Goal: Transaction & Acquisition: Purchase product/service

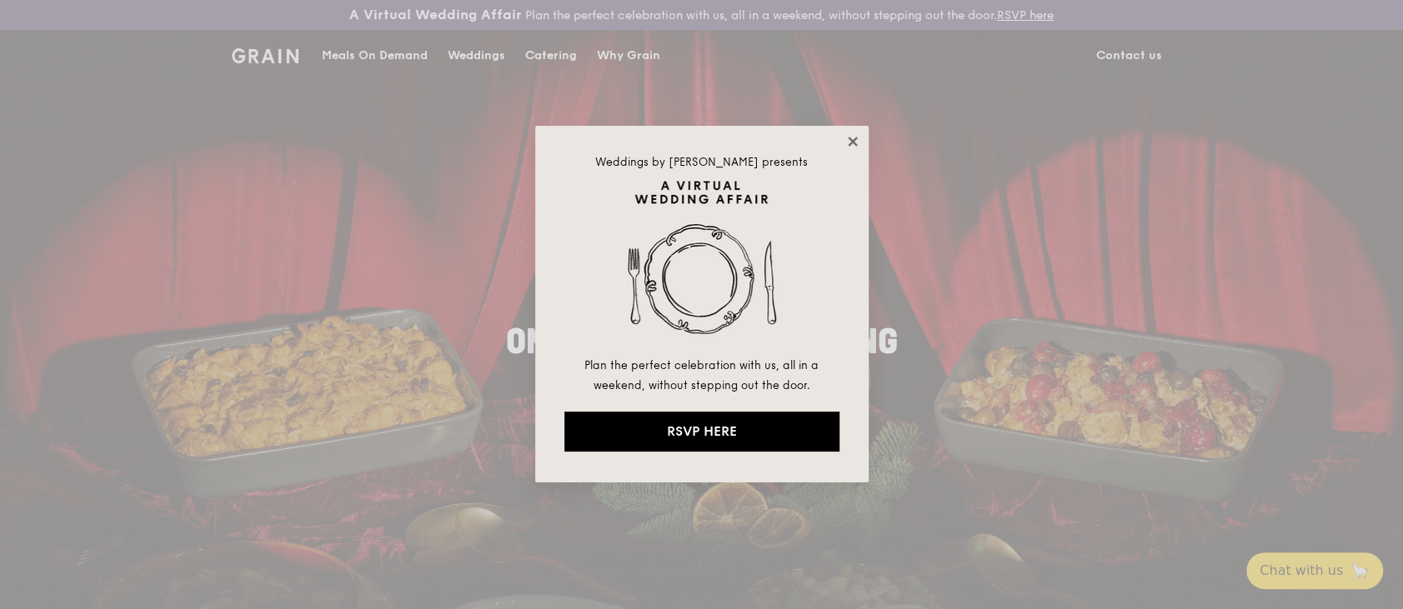
click at [850, 140] on icon at bounding box center [852, 141] width 9 height 9
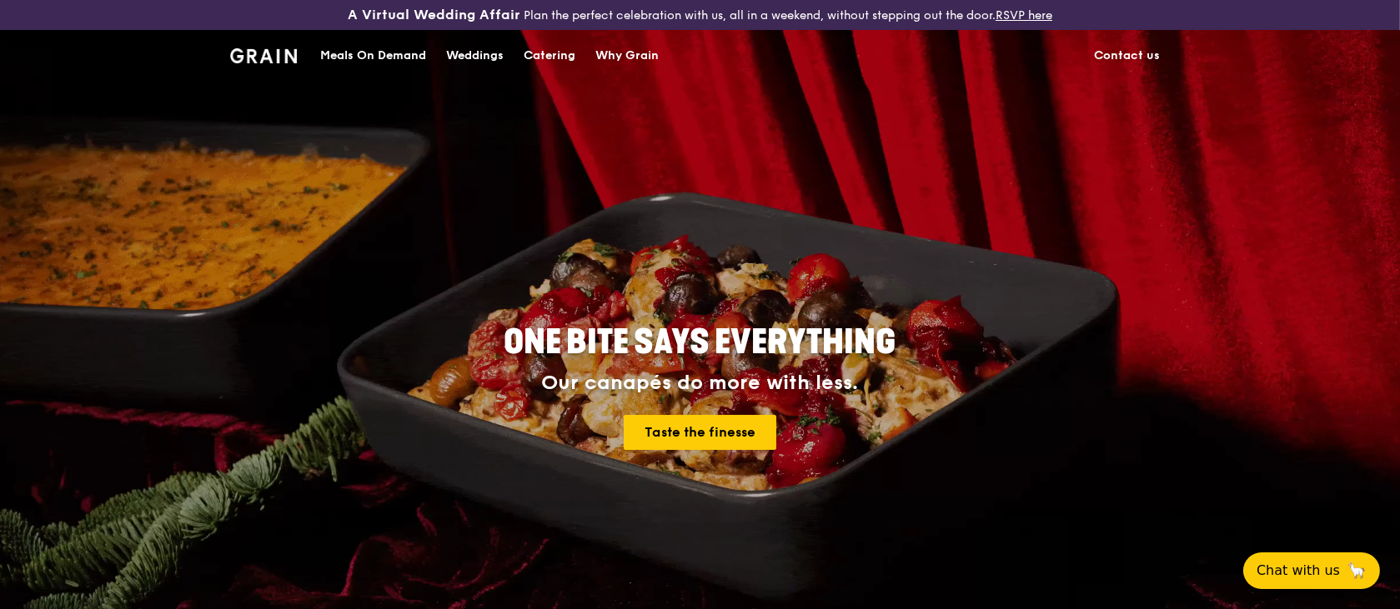
click at [560, 55] on div "Catering" at bounding box center [549, 56] width 52 height 50
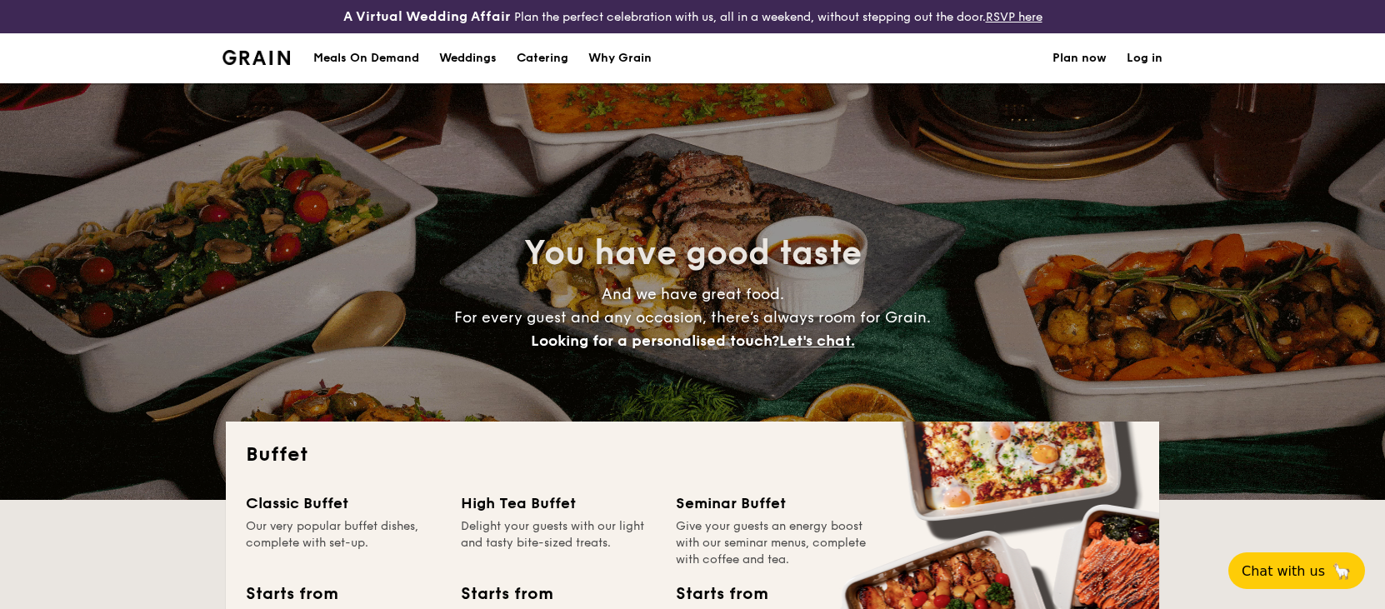
select select
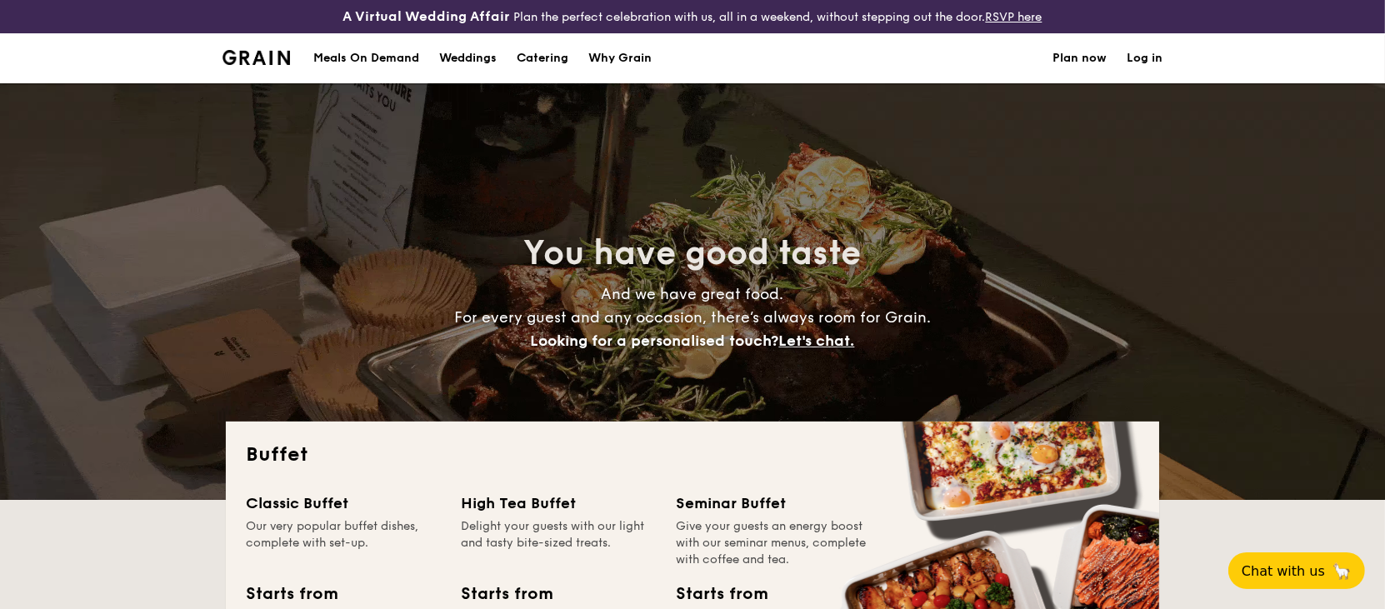
click at [1148, 57] on link "Log in" at bounding box center [1145, 58] width 36 height 50
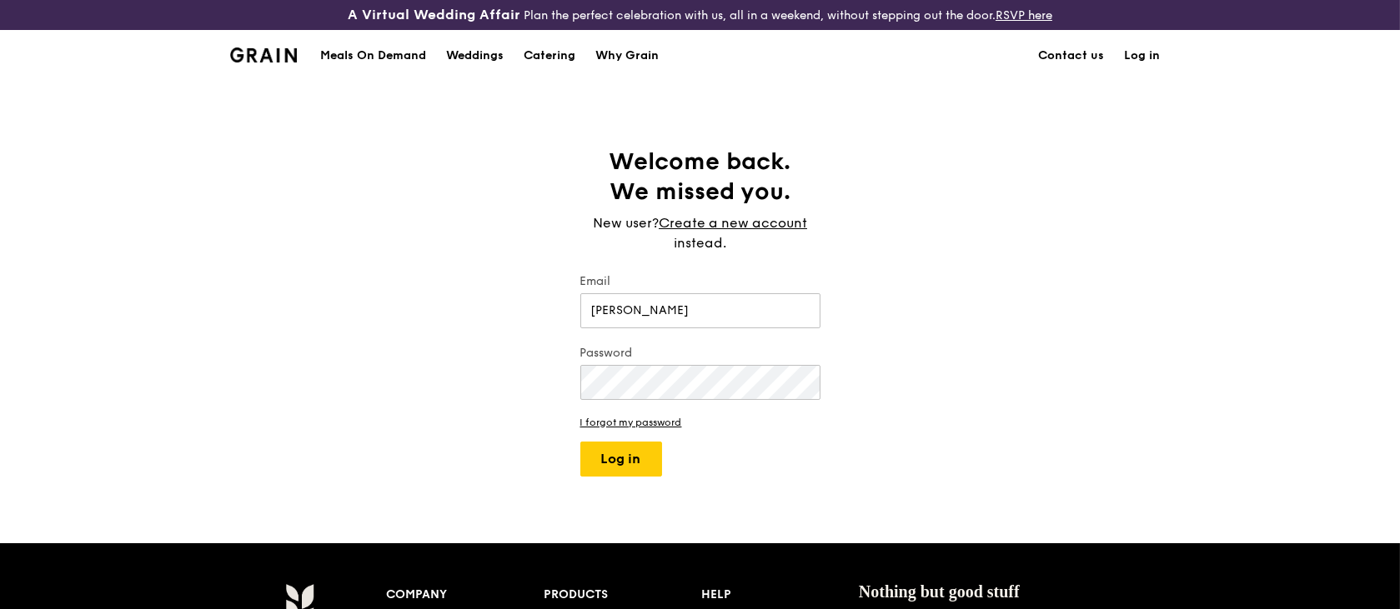
type input "[EMAIL_ADDRESS][DOMAIN_NAME]"
click at [648, 417] on link "I forgot my password" at bounding box center [700, 423] width 240 height 12
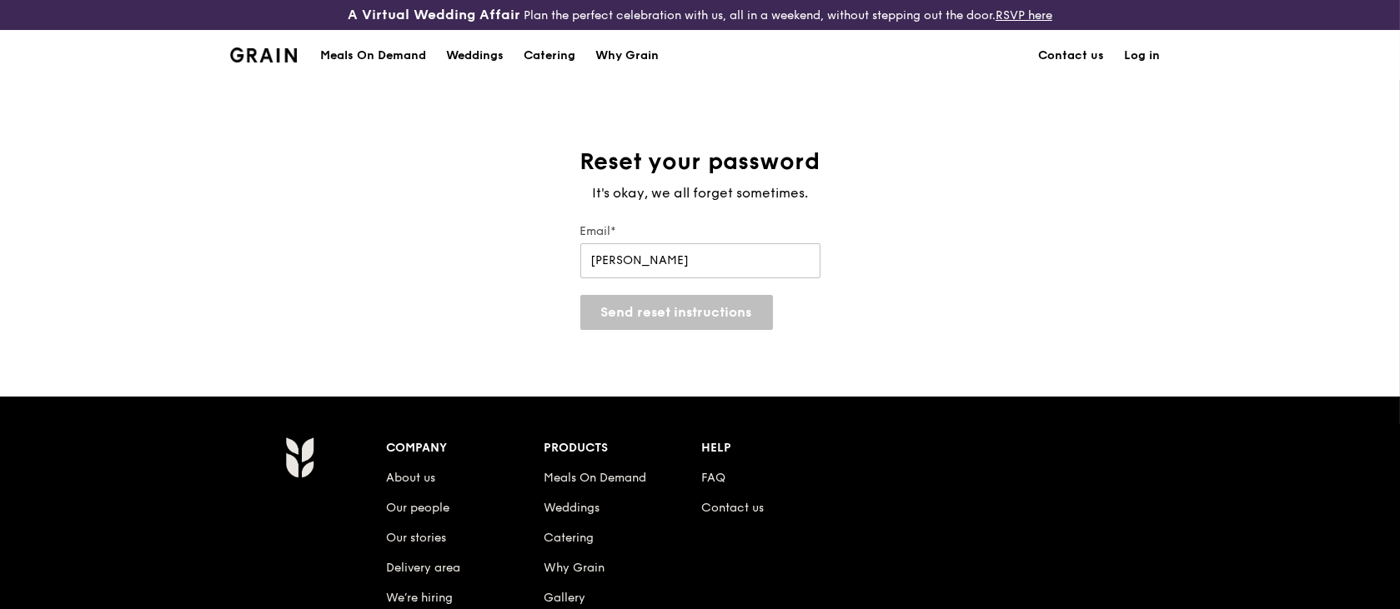
type input "angielai@trustedservices.com.sg"
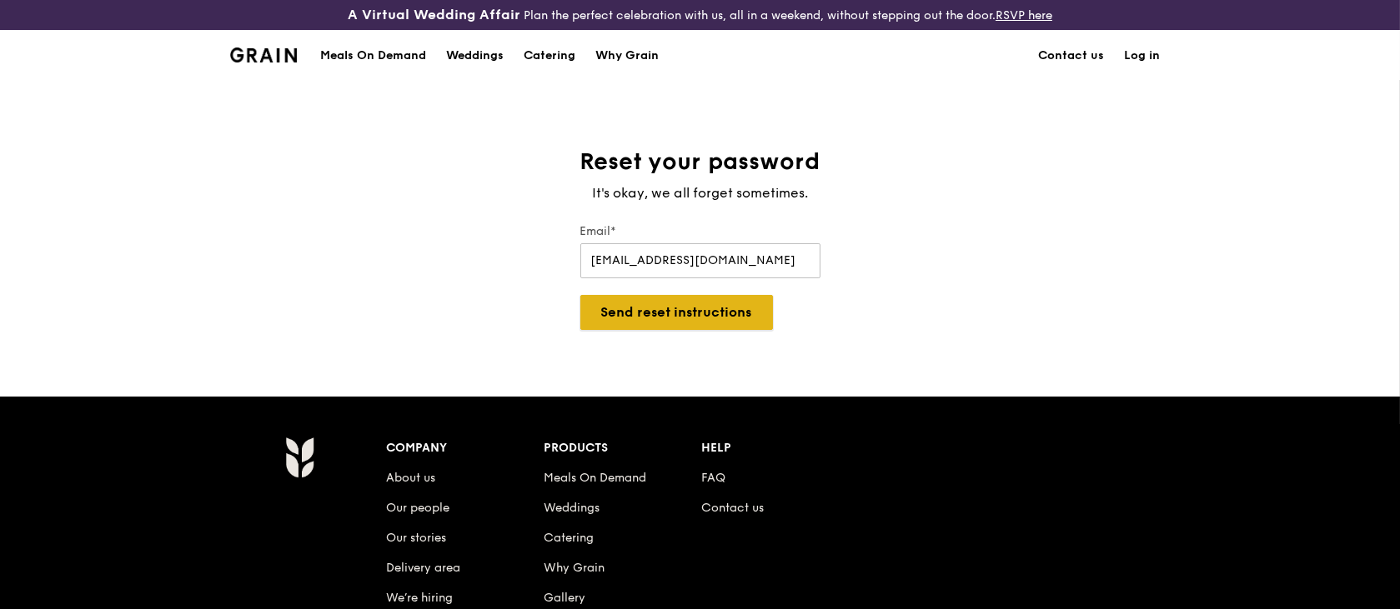
click at [674, 317] on button "Send reset instructions" at bounding box center [676, 312] width 193 height 35
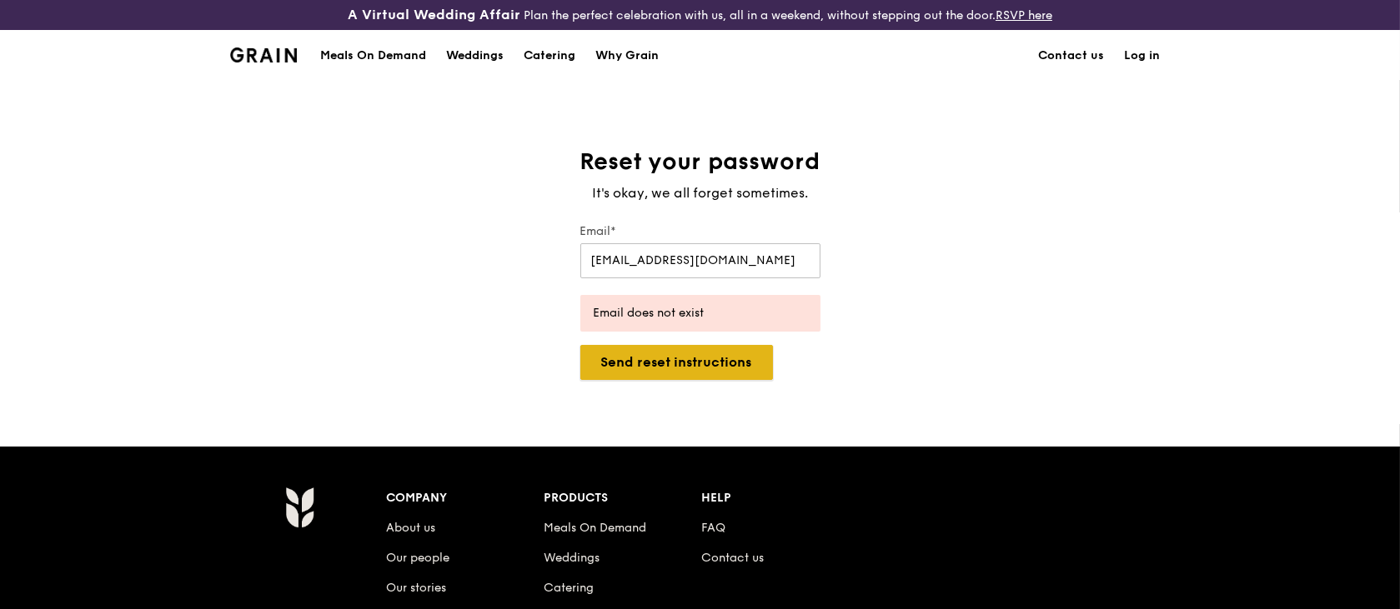
click at [688, 370] on button "Send reset instructions" at bounding box center [676, 362] width 193 height 35
click at [1149, 57] on link "Log in" at bounding box center [1142, 56] width 56 height 50
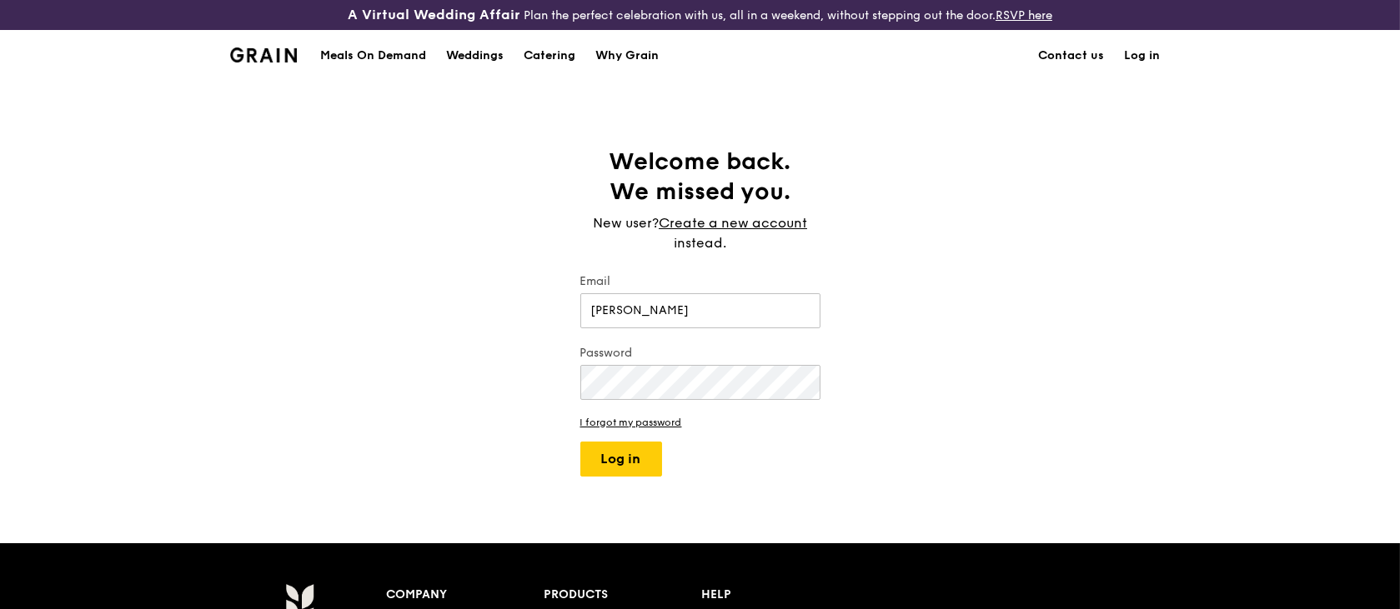
type input "angiedkl@yahoo.com.sg"
click at [605, 466] on button "Log in" at bounding box center [621, 459] width 82 height 35
click at [849, 472] on div "Welcome back. We missed you. New user? Create a new account instead. Email angi…" at bounding box center [700, 312] width 1400 height 330
click at [647, 423] on link "I forgot my password" at bounding box center [700, 423] width 240 height 12
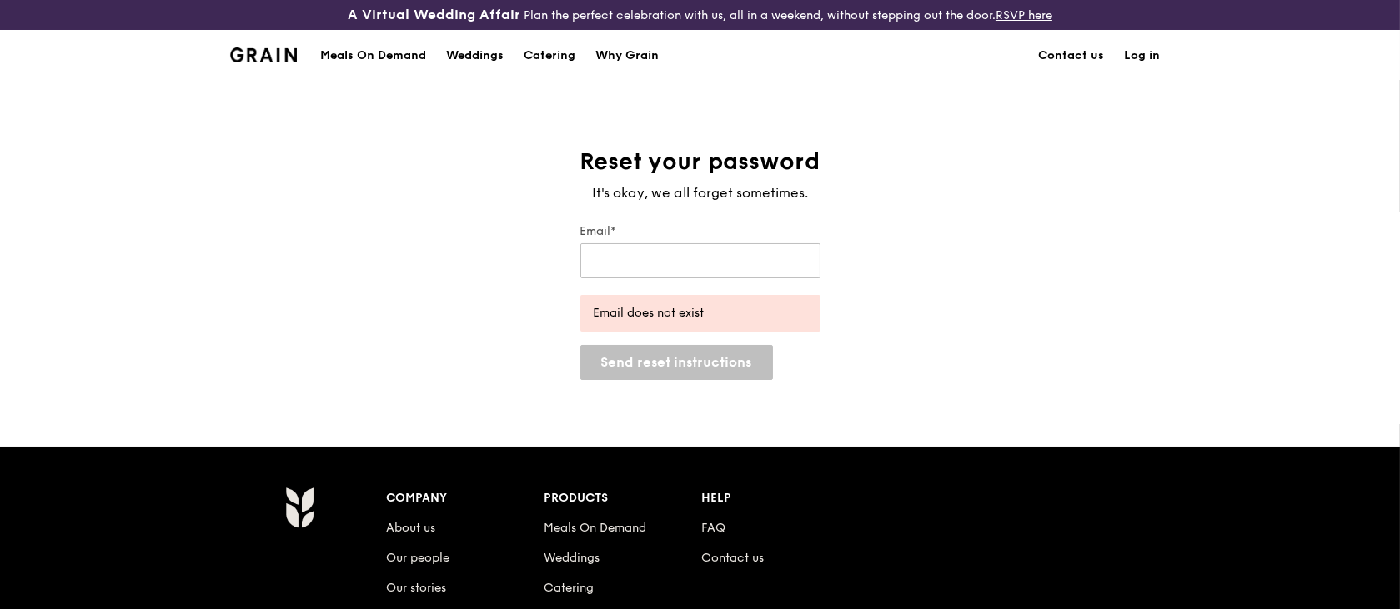
click at [1143, 53] on link "Log in" at bounding box center [1142, 56] width 56 height 50
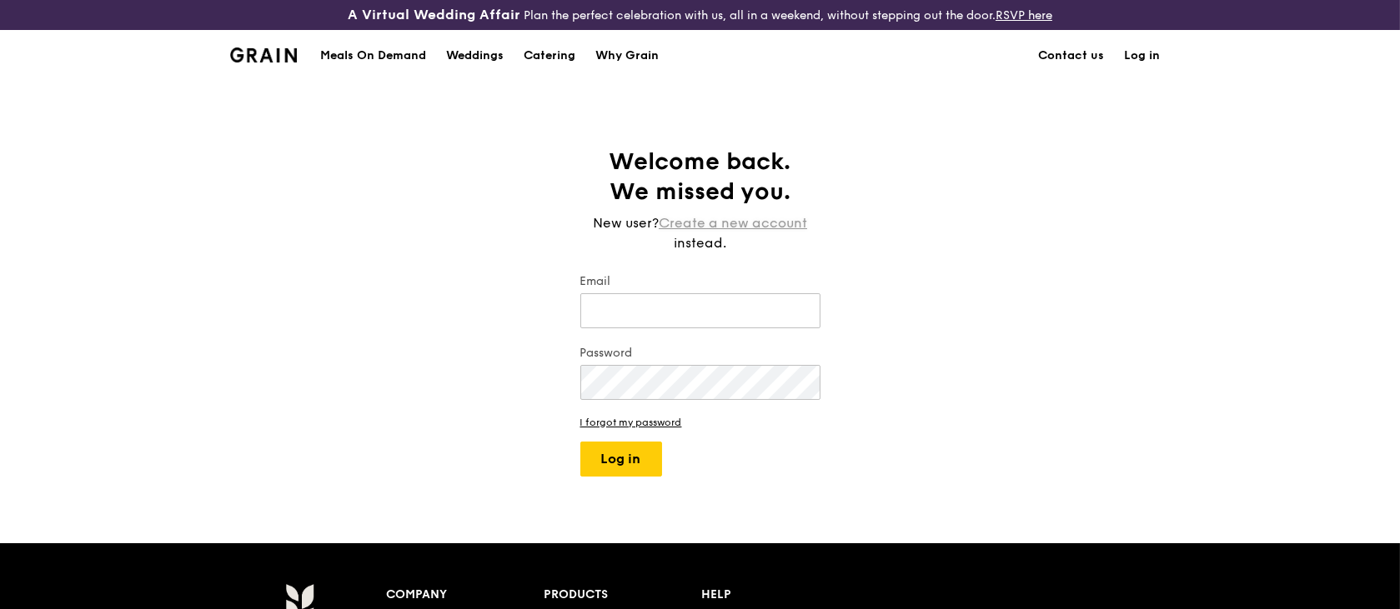
click at [754, 223] on link "Create a new account" at bounding box center [732, 223] width 148 height 20
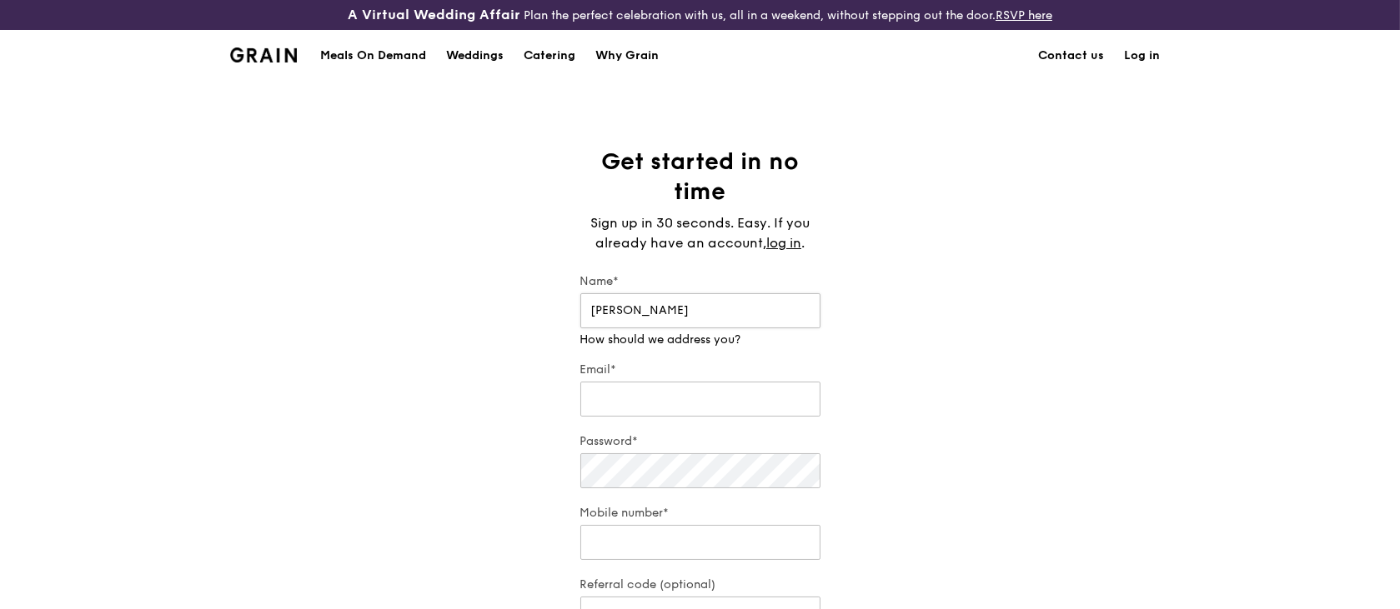
type input "Angie Lai"
type input "[EMAIL_ADDRESS][DOMAIN_NAME]"
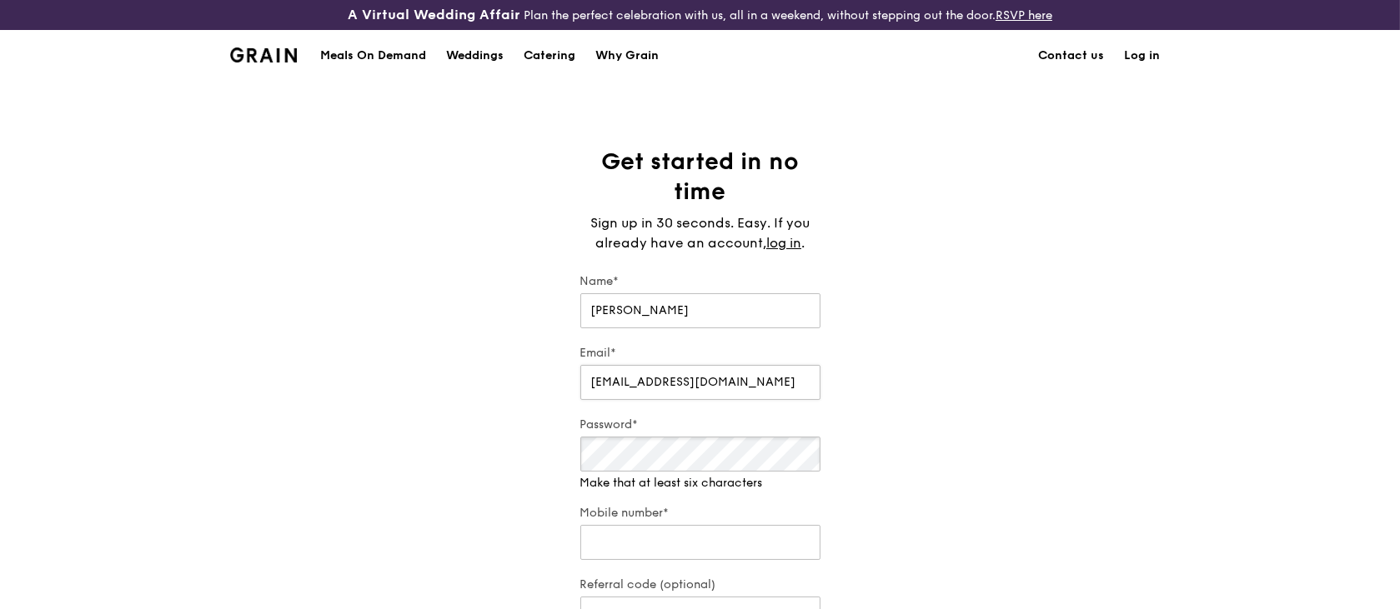
click at [678, 473] on div "Password* Make that at least six characters" at bounding box center [700, 454] width 240 height 75
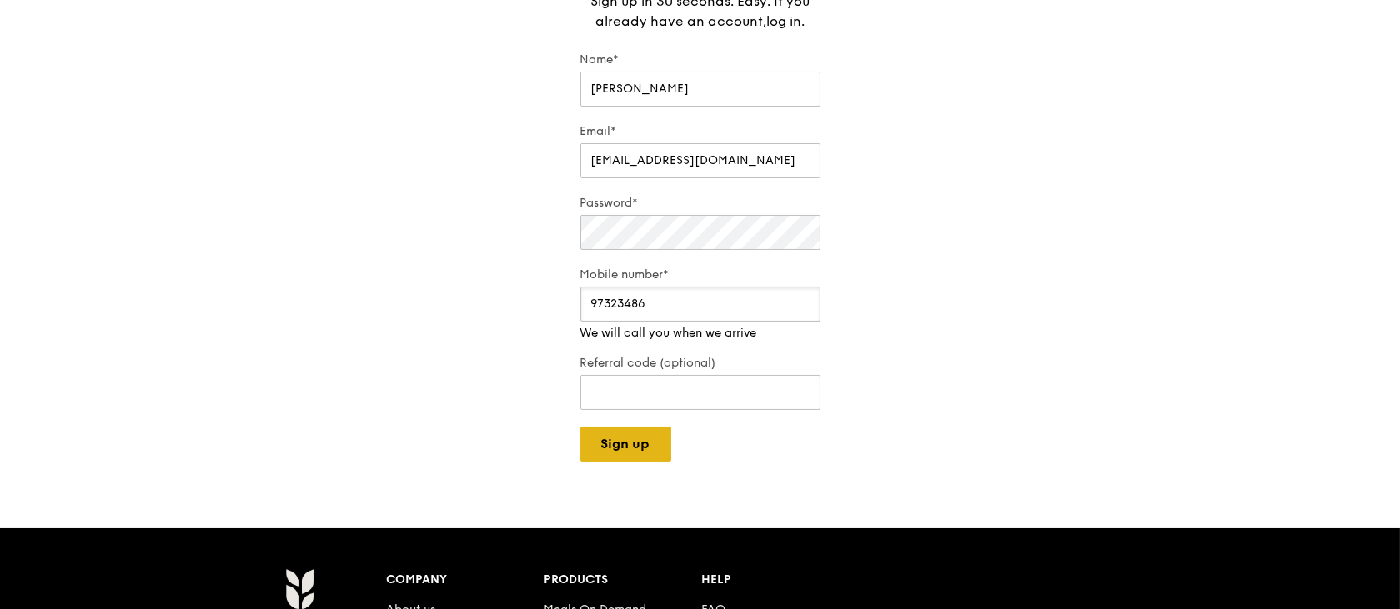
type input "97323486"
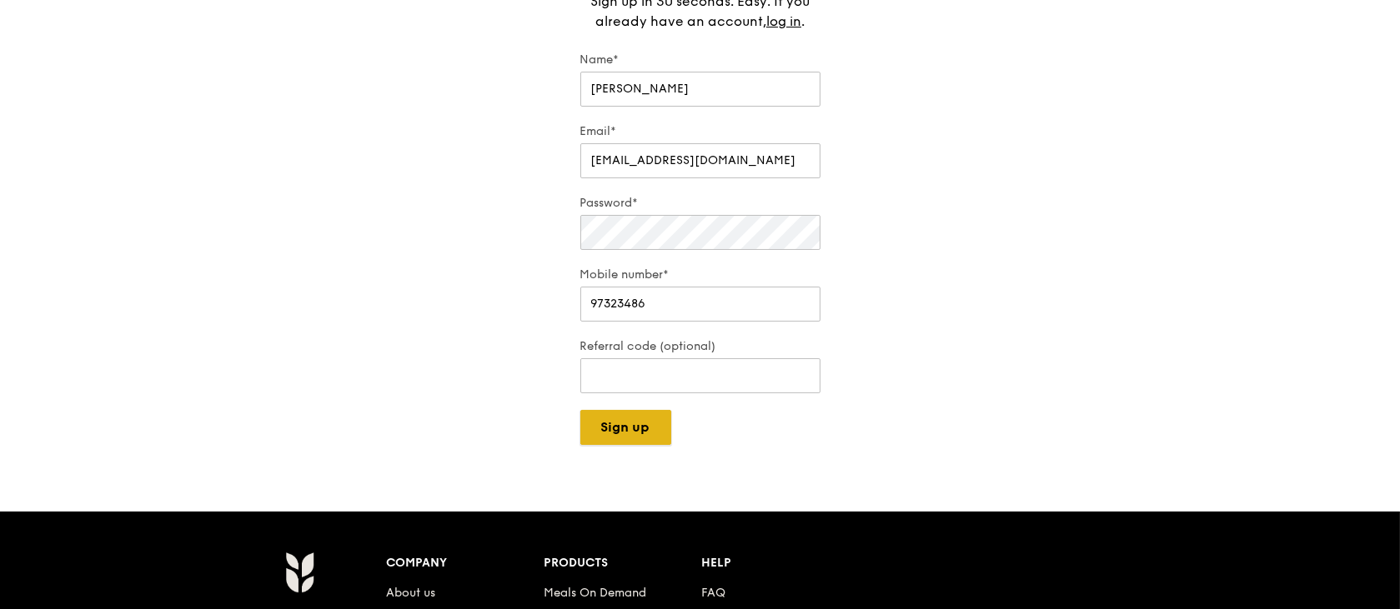
click at [633, 447] on div "A Virtual Wedding Affair Plan the perfect celebration with us, all in a weekend…" at bounding box center [700, 391] width 1400 height 1226
click at [633, 428] on button "Sign up" at bounding box center [625, 427] width 91 height 35
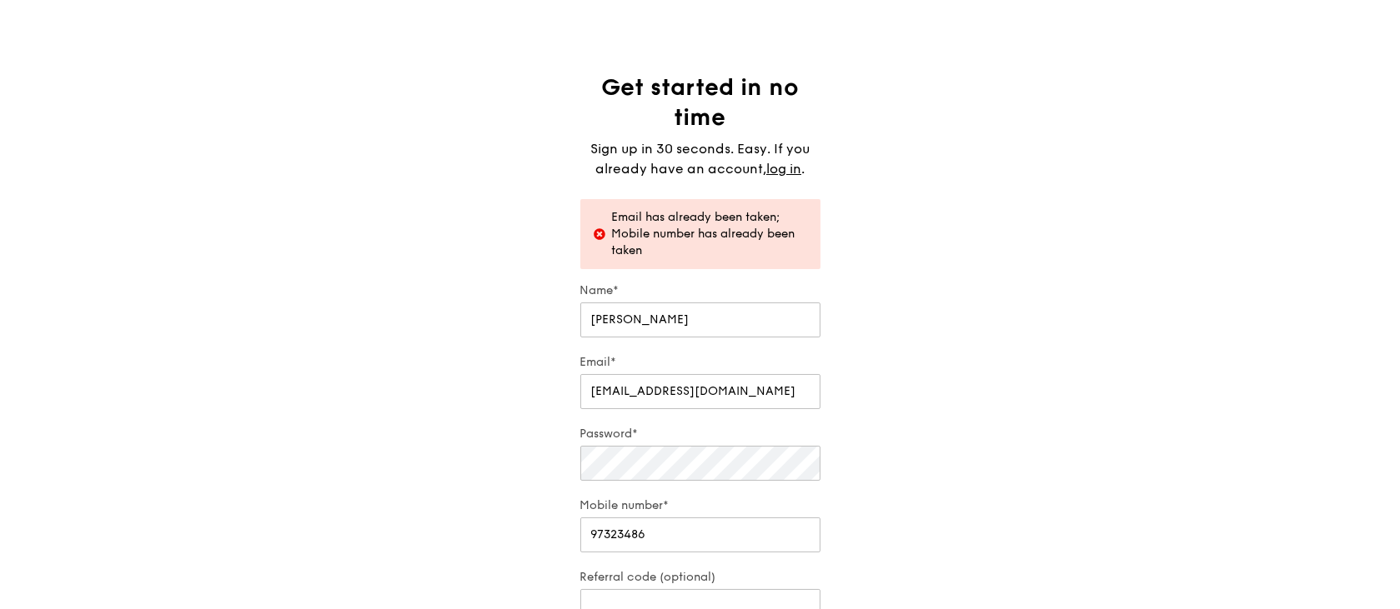
scroll to position [0, 0]
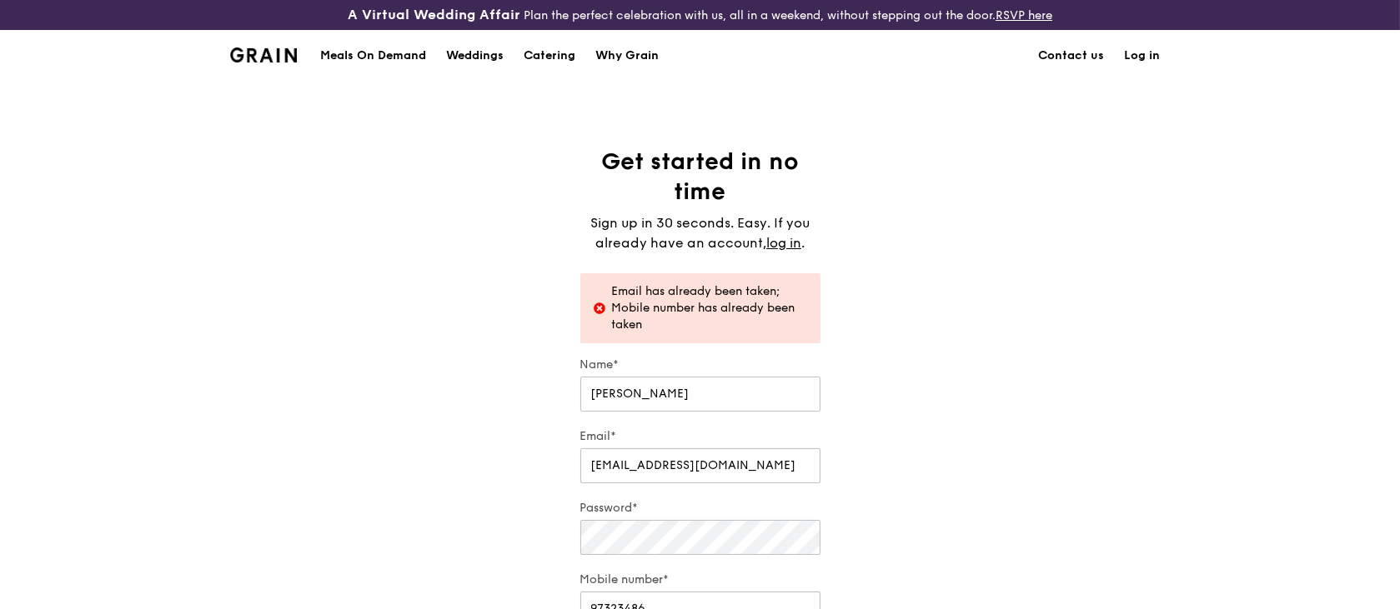
click at [1079, 228] on div "Get started in no time Sign up in 30 seconds. Easy. If you already have an acco…" at bounding box center [700, 448] width 1400 height 603
click at [1149, 55] on link "Log in" at bounding box center [1142, 56] width 56 height 50
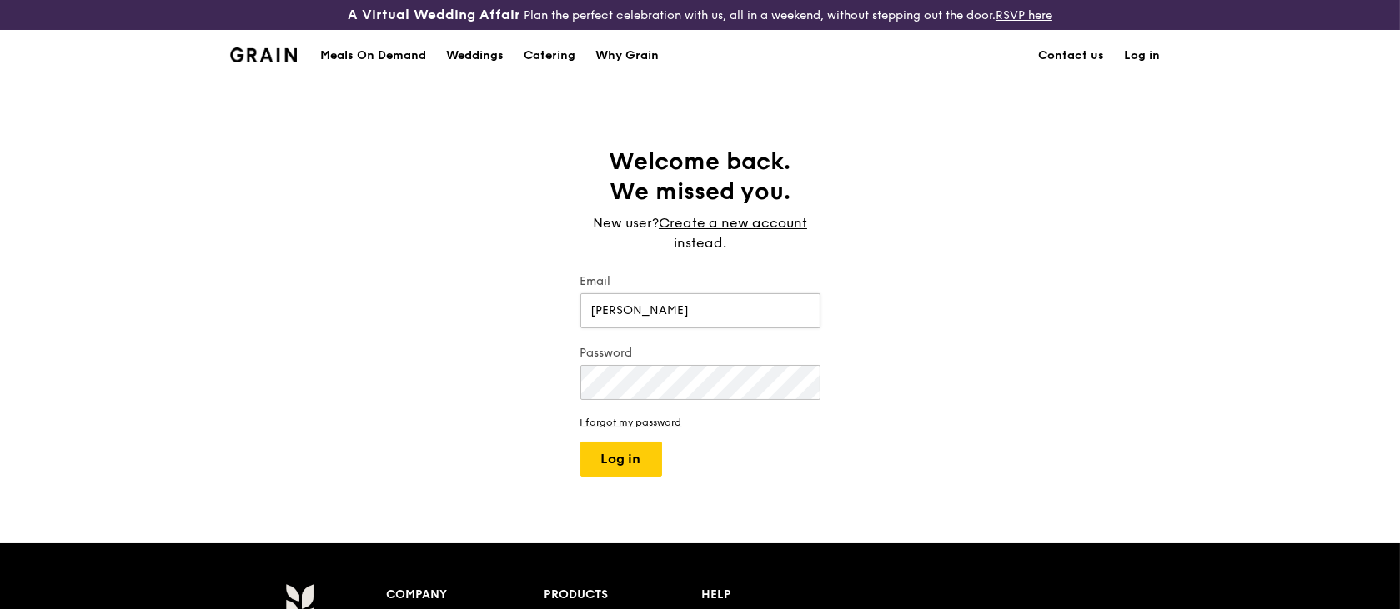
type input "[EMAIL_ADDRESS][DOMAIN_NAME]"
click at [614, 457] on button "Log in" at bounding box center [621, 459] width 82 height 35
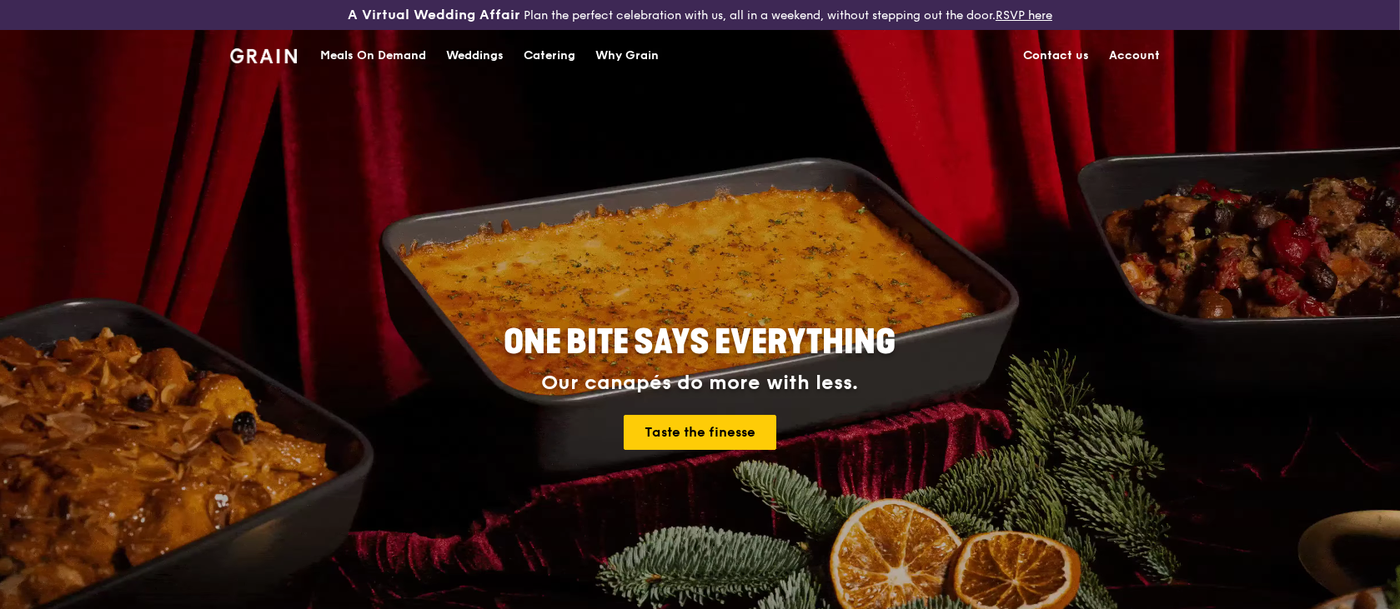
click at [534, 57] on div "Catering" at bounding box center [549, 56] width 52 height 50
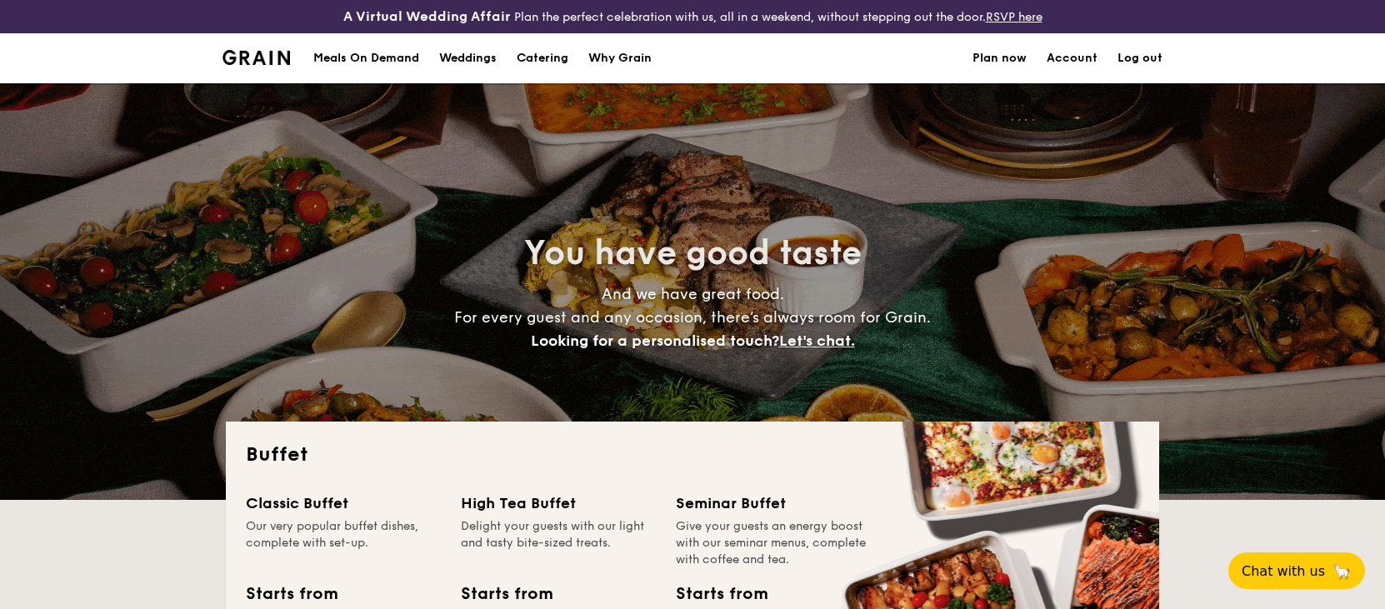
select select
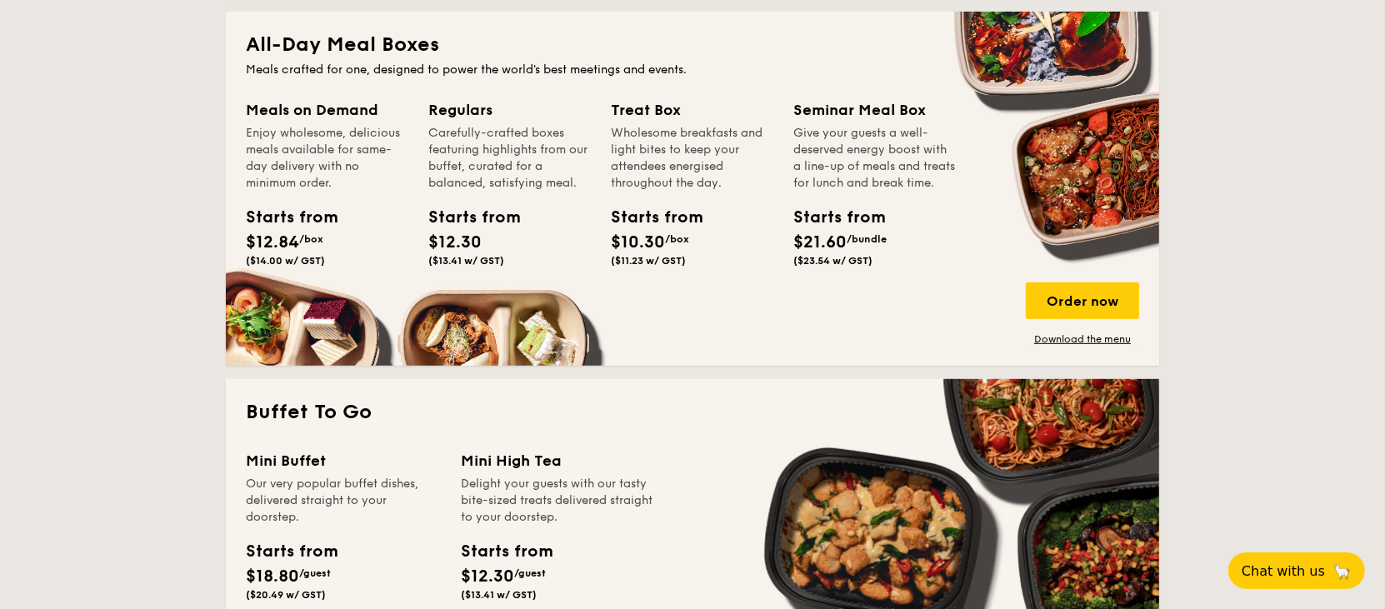
scroll to position [667, 0]
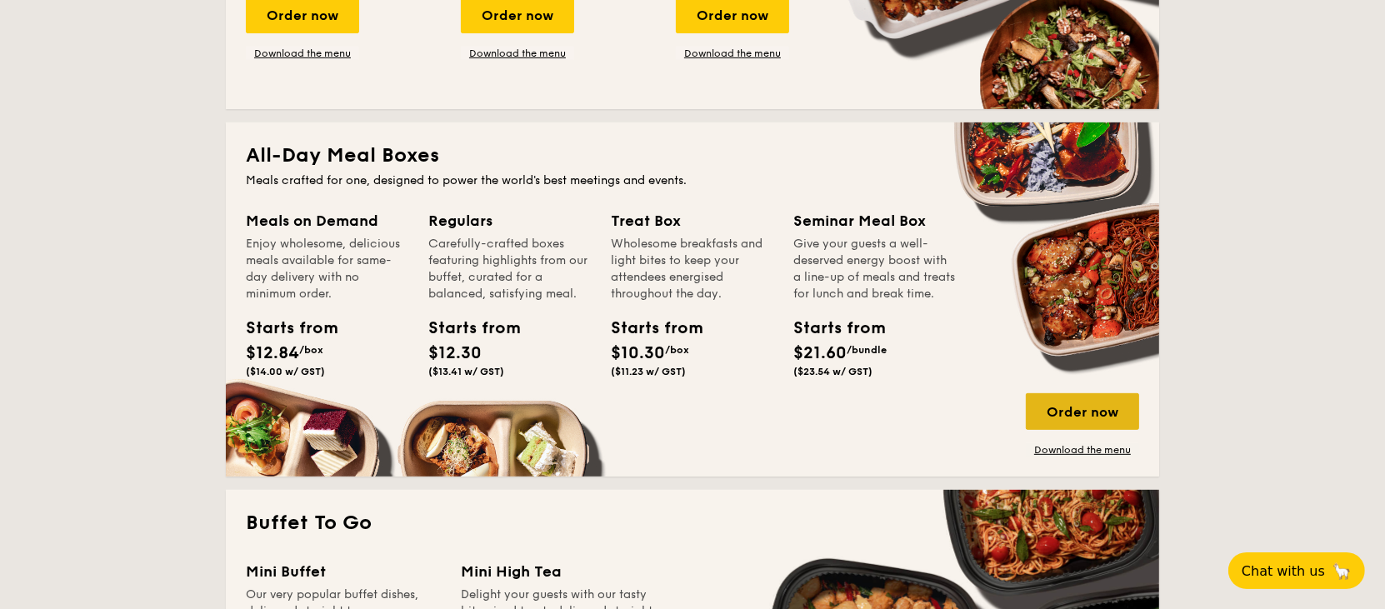
click at [1059, 419] on div "Order now" at bounding box center [1082, 411] width 113 height 37
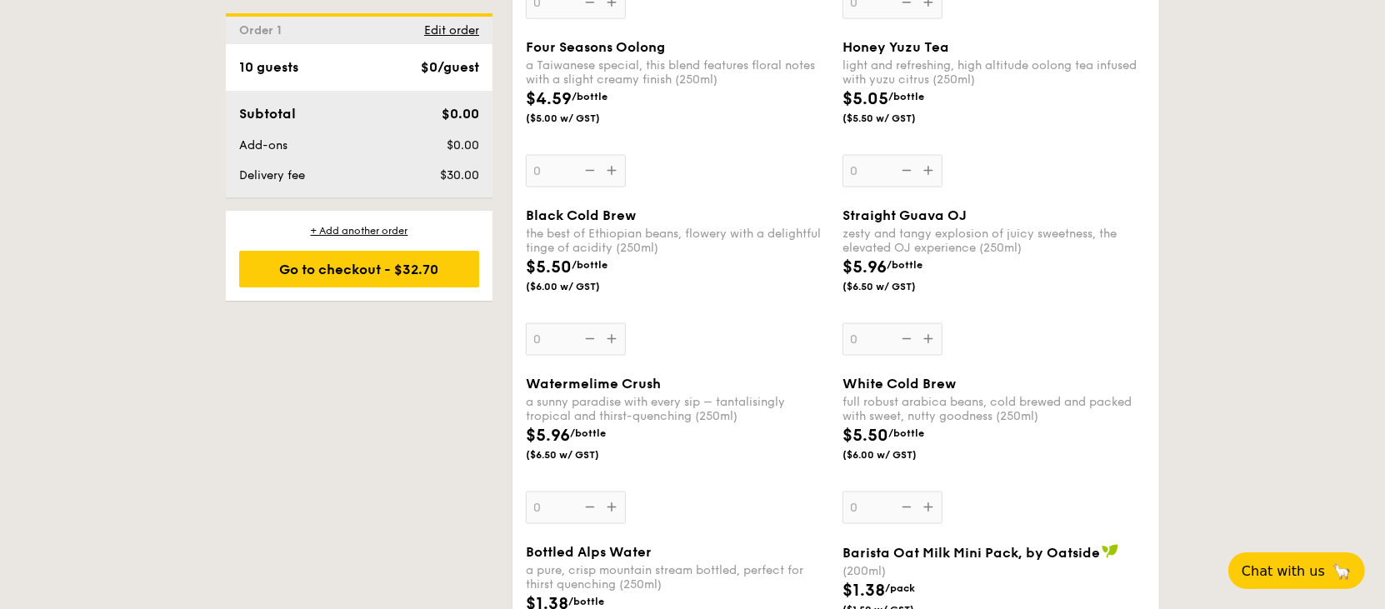
scroll to position [2778, 0]
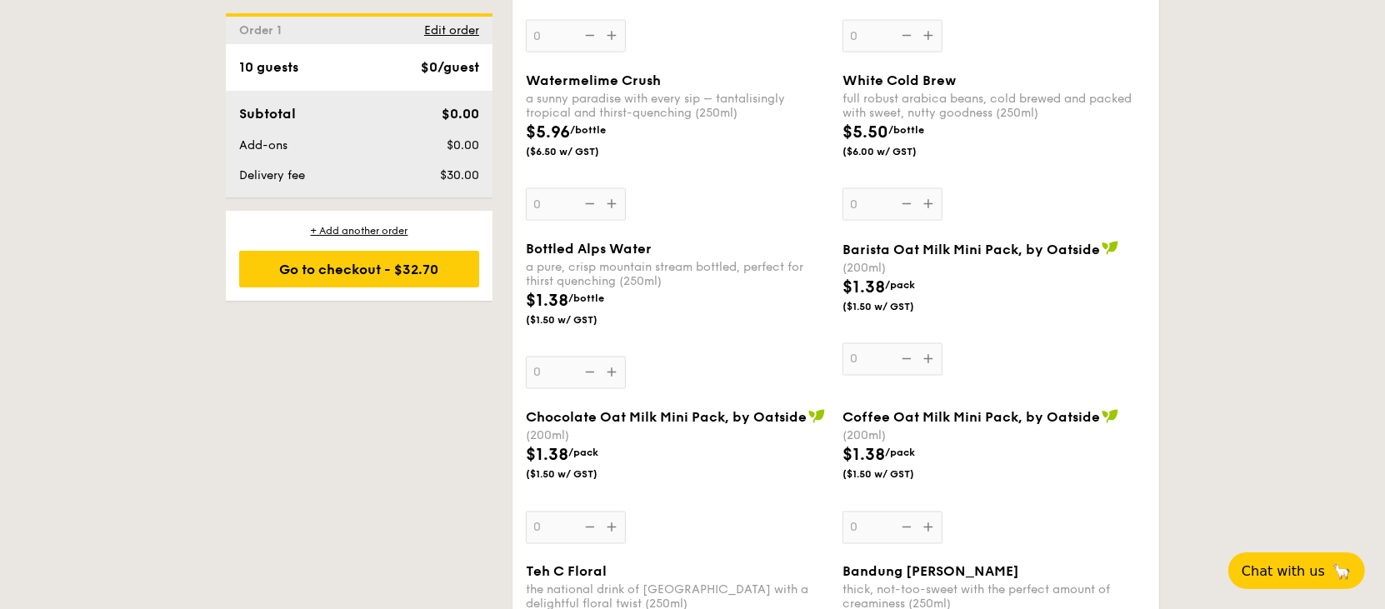
select select
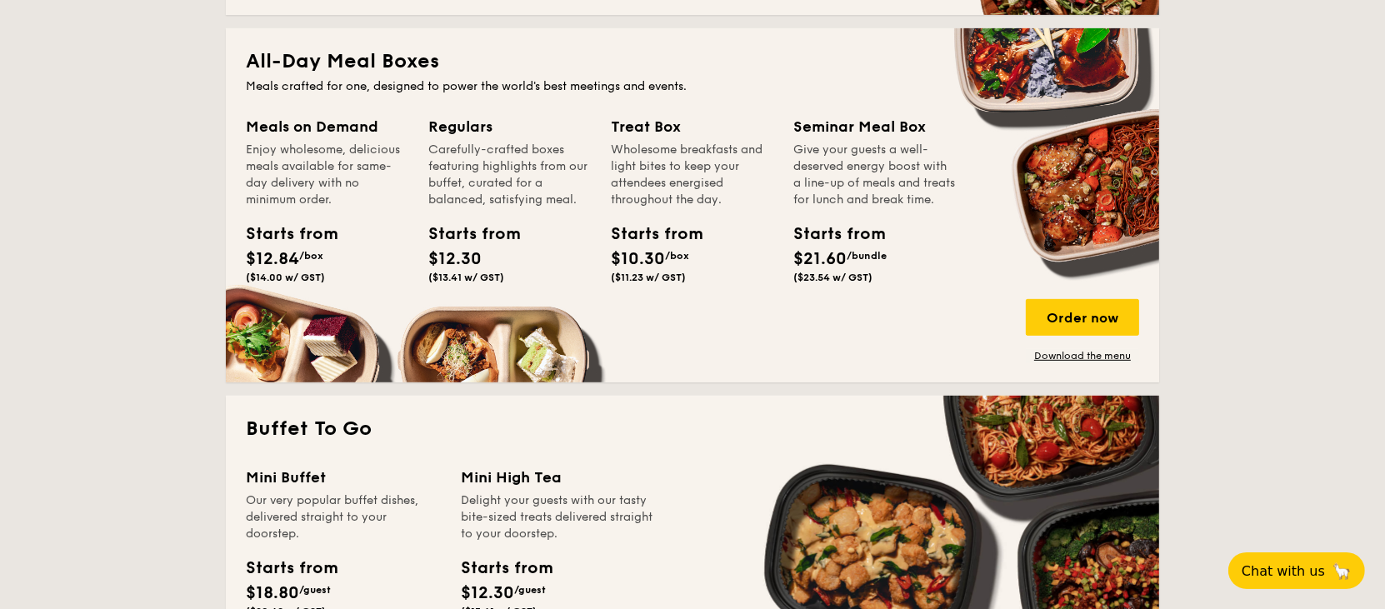
scroll to position [709, 0]
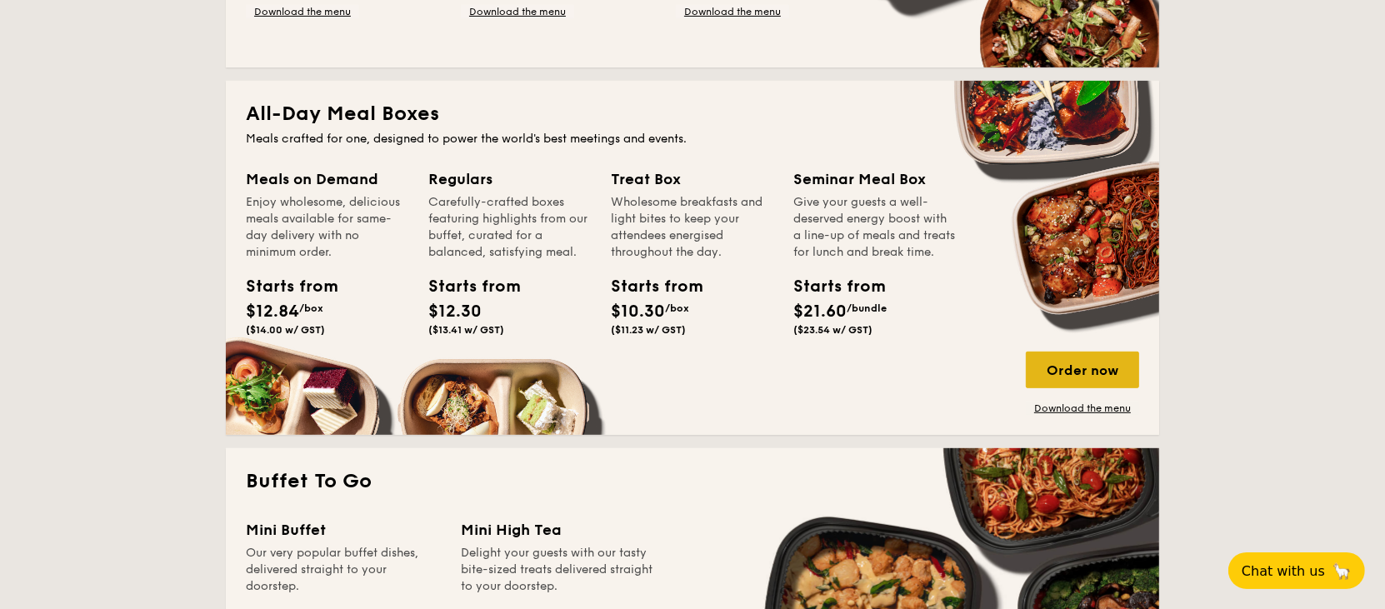
click at [1094, 369] on div "Order now" at bounding box center [1082, 370] width 113 height 37
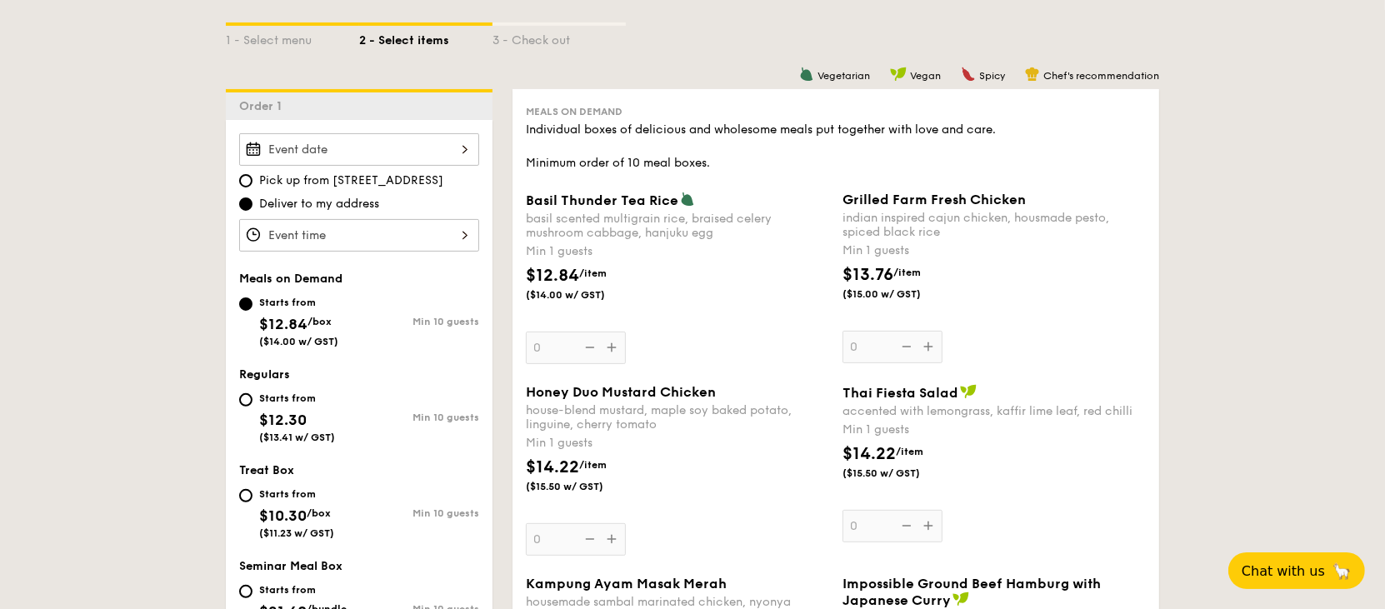
scroll to position [444, 0]
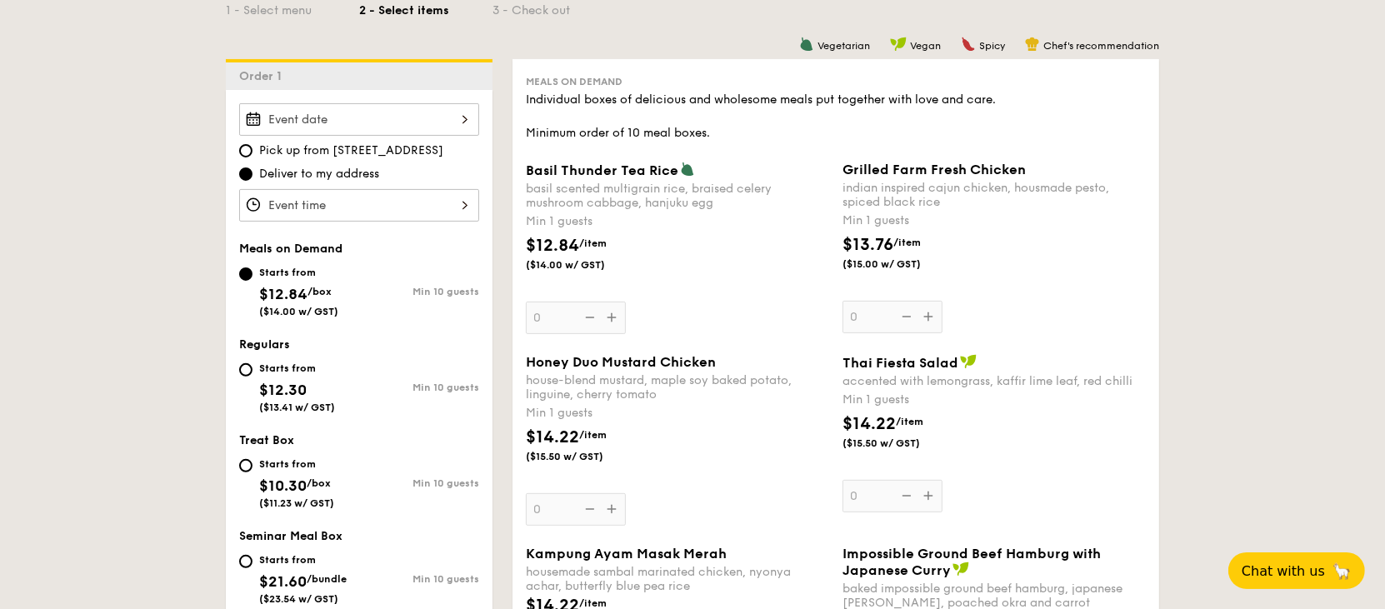
click at [608, 314] on div "Basil Thunder Tea Rice basil scented multigrain rice, braised celery mushroom c…" at bounding box center [677, 248] width 303 height 173
click at [608, 314] on input "0" at bounding box center [576, 318] width 100 height 33
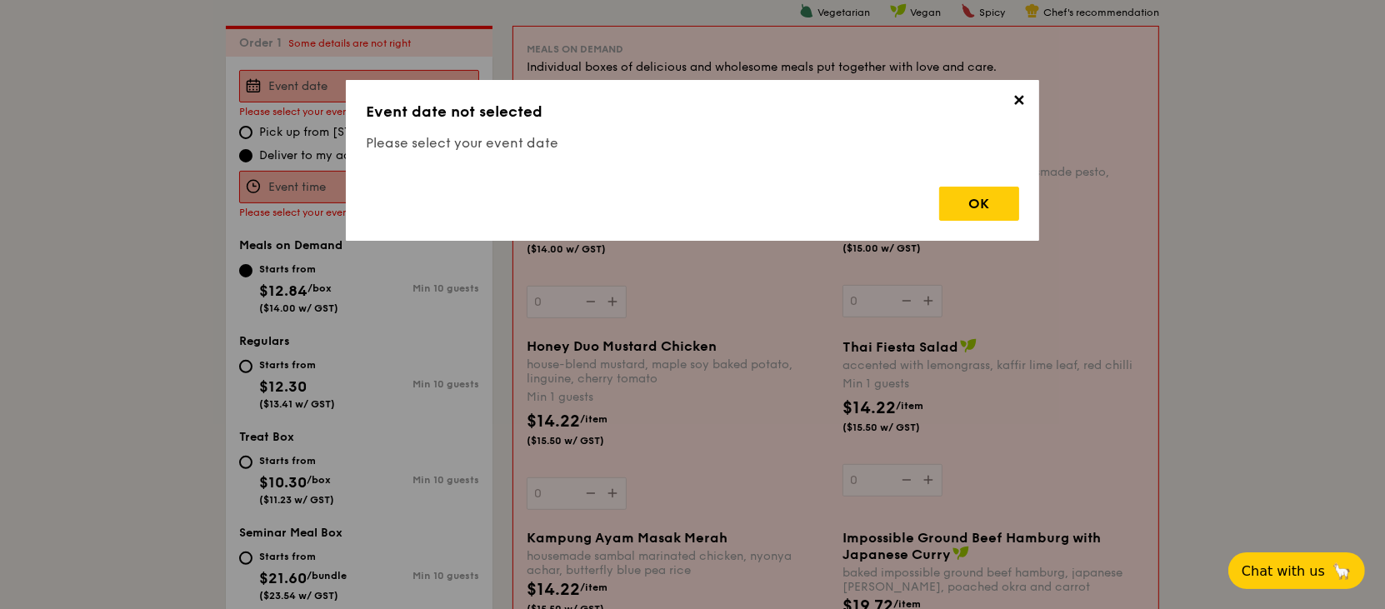
scroll to position [478, 0]
click at [991, 205] on div "OK" at bounding box center [979, 204] width 80 height 34
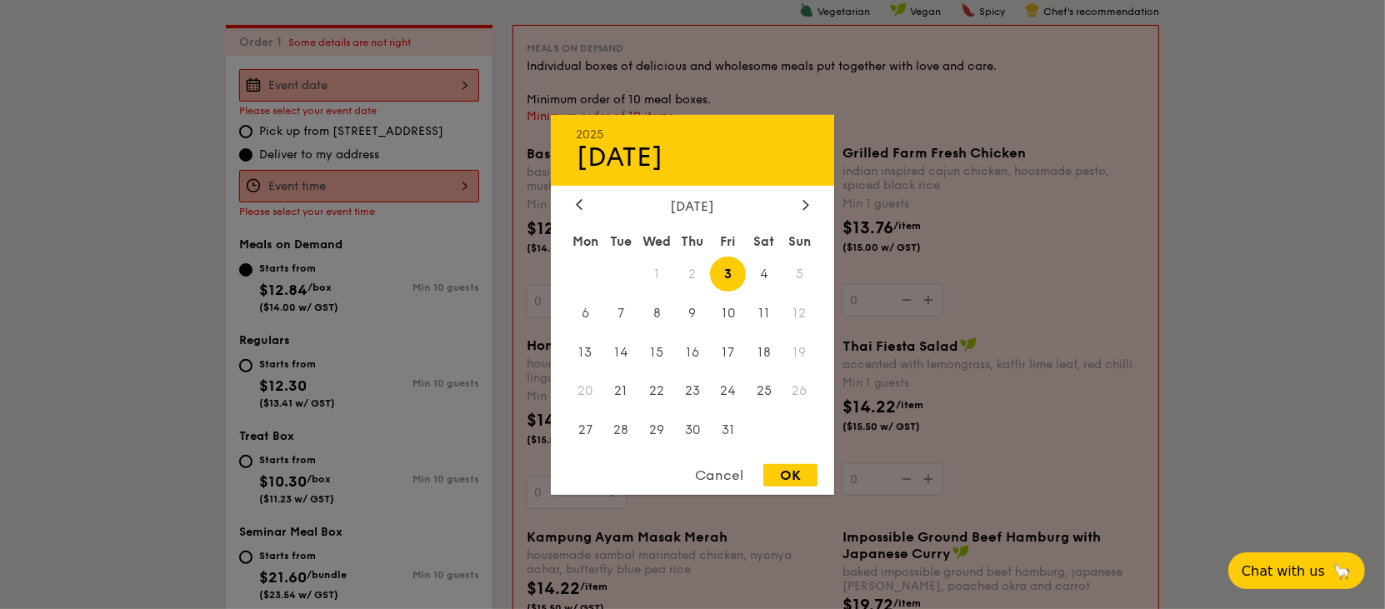
click at [460, 83] on div "2025 Oct 03 October 2025 Mon Tue Wed Thu Fri Sat Sun 1 2 3 4 5 6 7 8 9 10 11 12…" at bounding box center [359, 85] width 240 height 33
click at [688, 388] on span "23" at bounding box center [693, 391] width 36 height 36
click at [784, 473] on div "OK" at bounding box center [791, 475] width 54 height 23
type input "Oct 23, 2025"
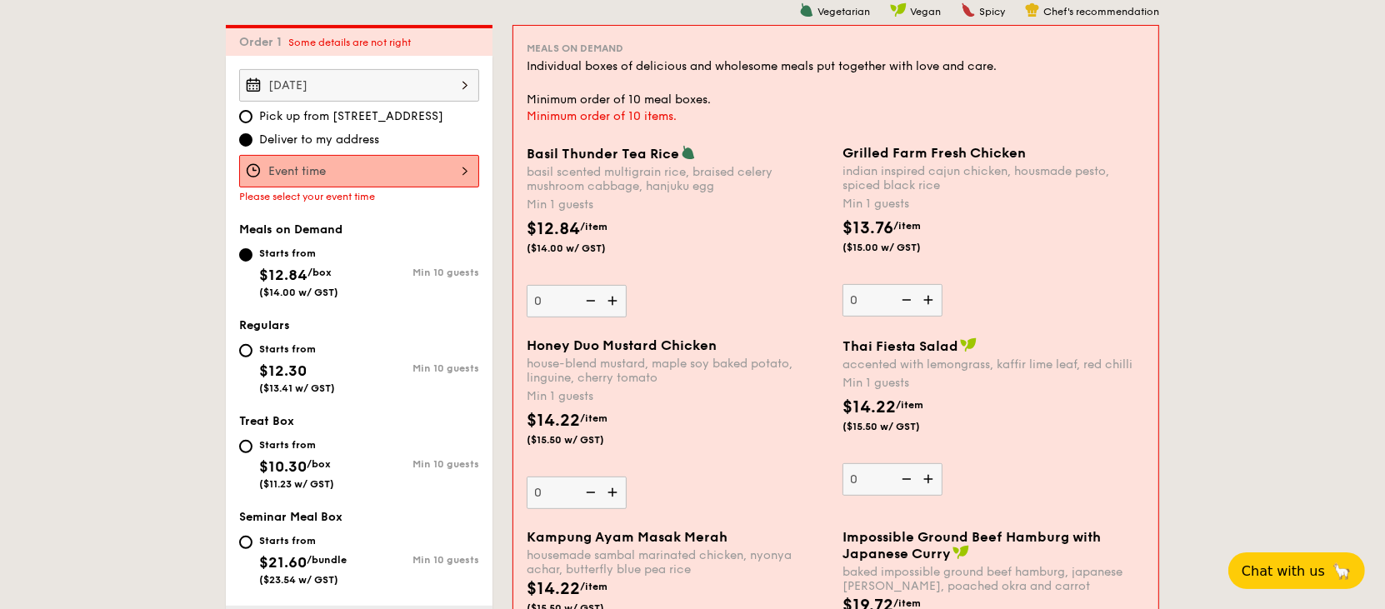
click at [453, 159] on div at bounding box center [359, 171] width 240 height 33
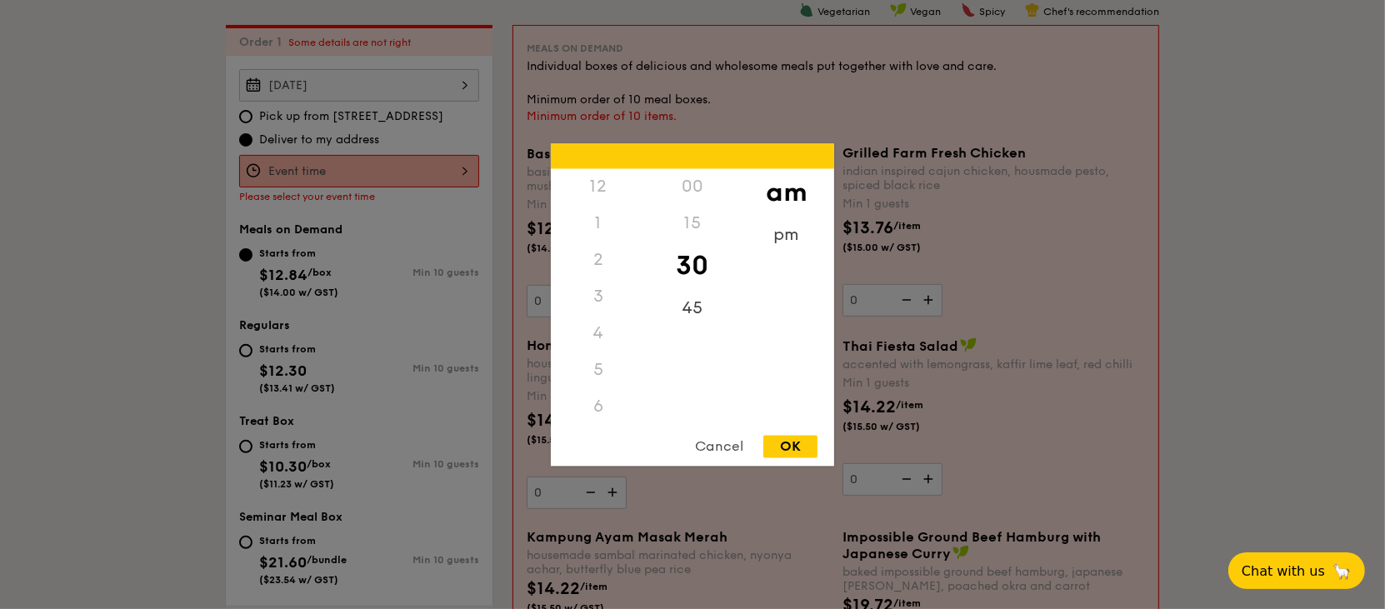
scroll to position [183, 0]
click at [603, 411] on div "11" at bounding box center [598, 424] width 94 height 48
click at [806, 443] on div "OK" at bounding box center [791, 446] width 54 height 23
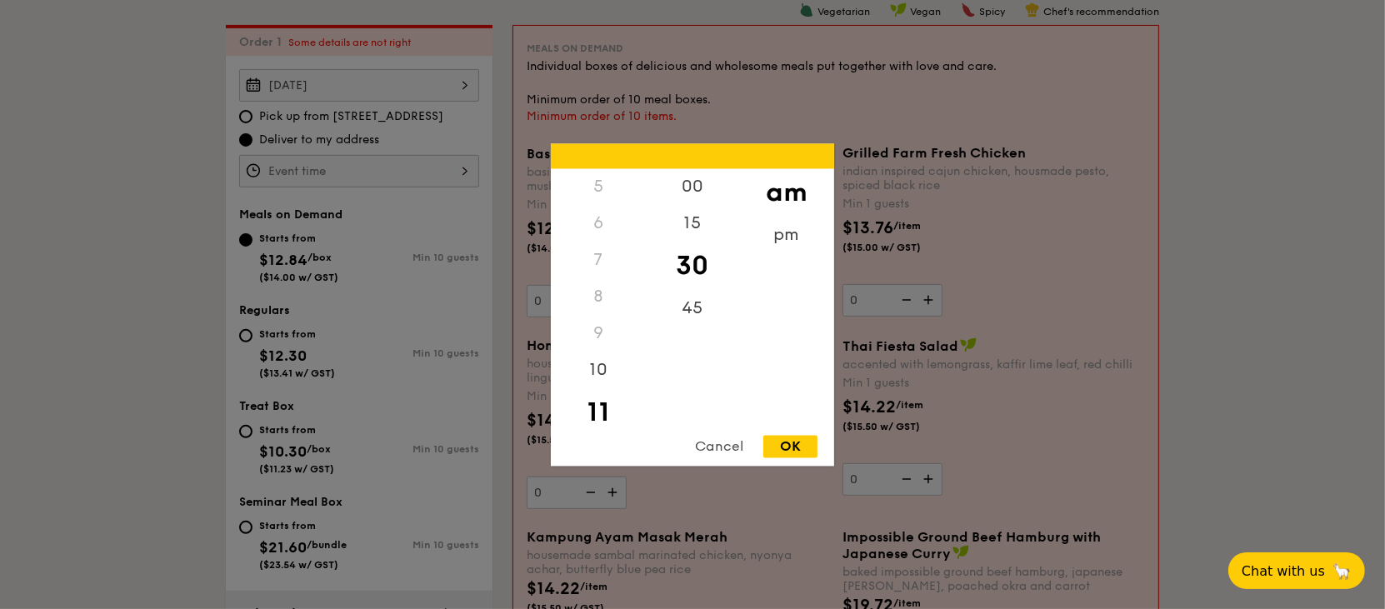
type input "11:30AM"
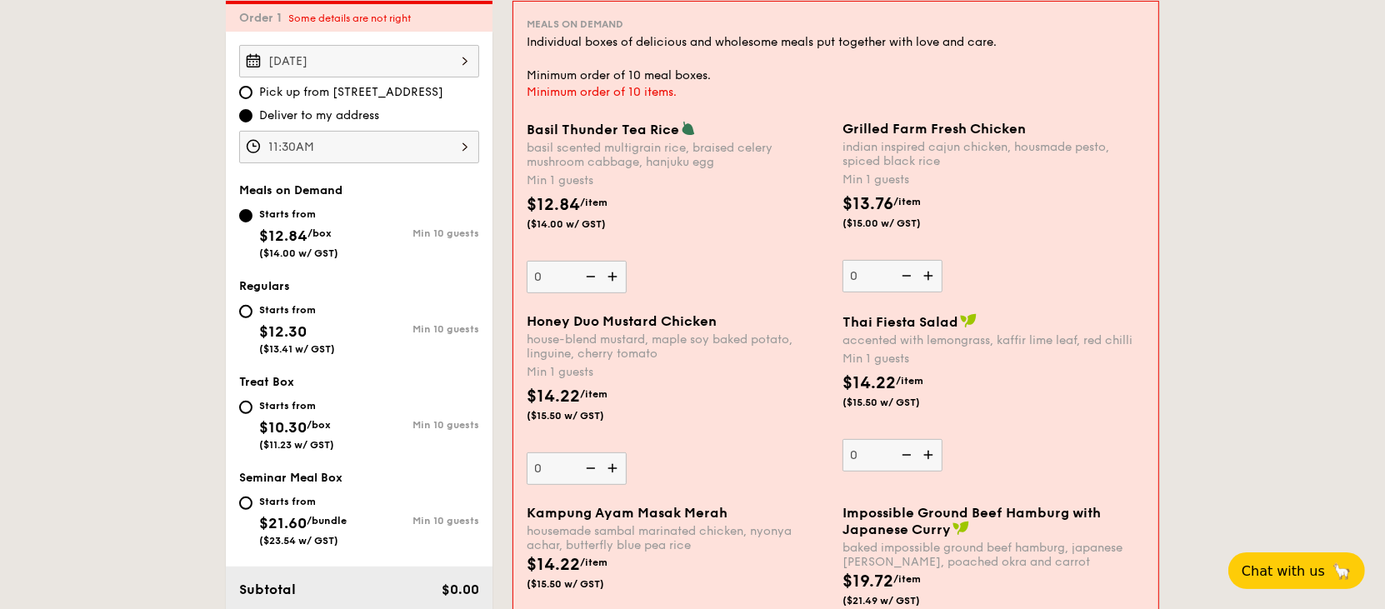
scroll to position [478, 0]
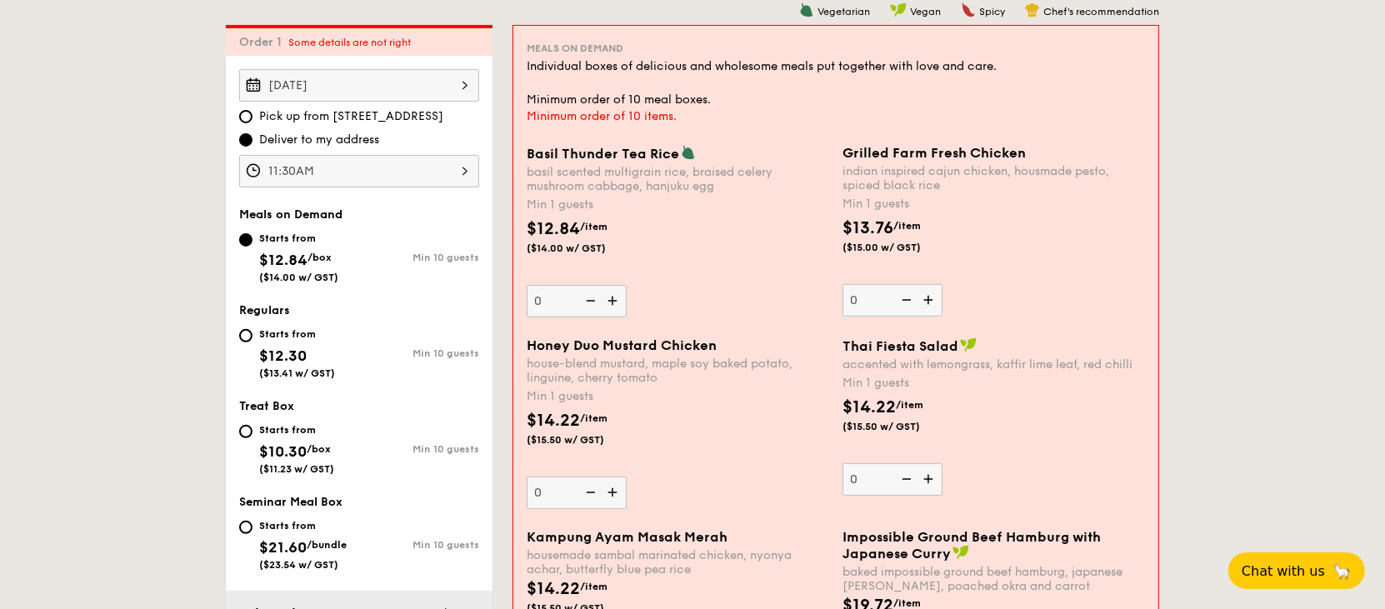
click at [615, 300] on img at bounding box center [614, 301] width 25 height 32
click at [615, 300] on input "0" at bounding box center [577, 301] width 100 height 33
type input "1"
click at [927, 296] on img at bounding box center [930, 300] width 25 height 32
click at [927, 296] on input "0" at bounding box center [893, 300] width 100 height 33
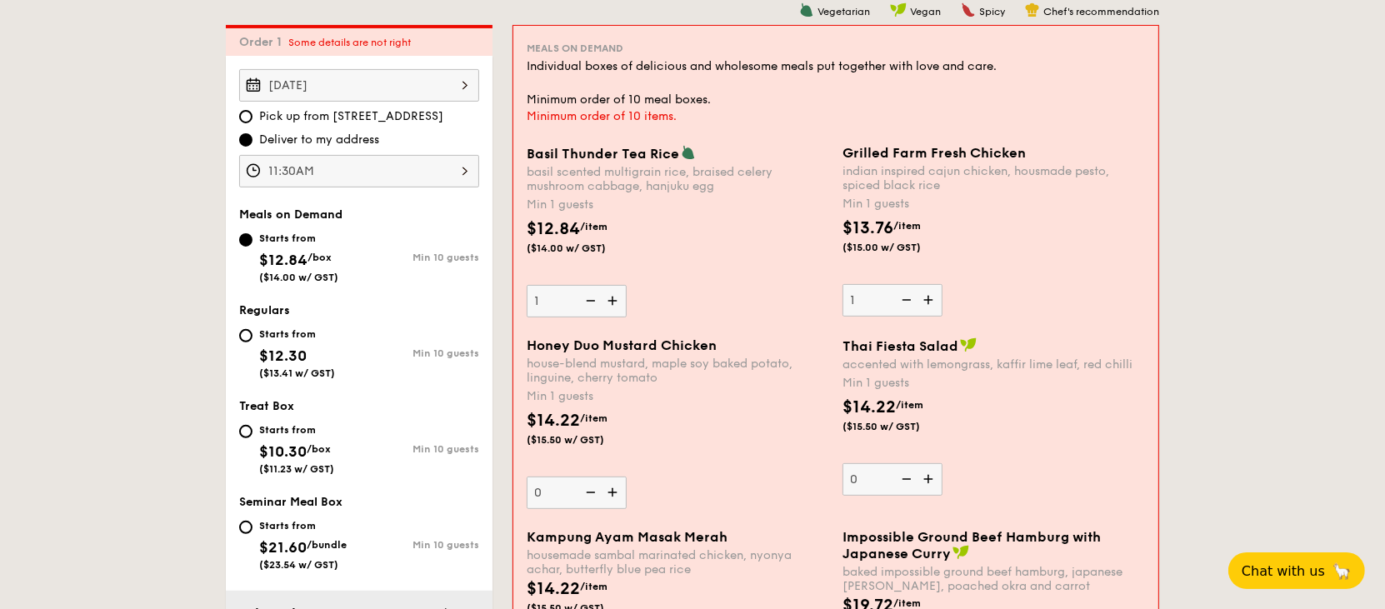
click at [927, 296] on img at bounding box center [930, 300] width 25 height 32
click at [927, 296] on input "1" at bounding box center [893, 300] width 100 height 33
type input "2"
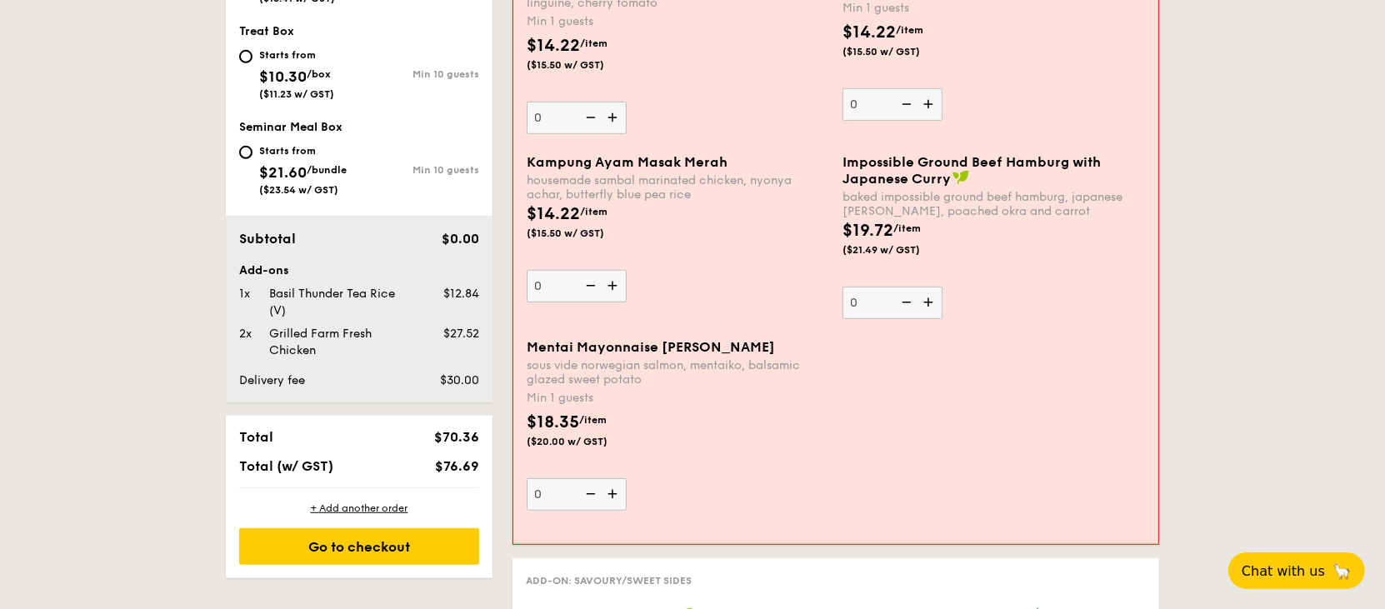
scroll to position [923, 0]
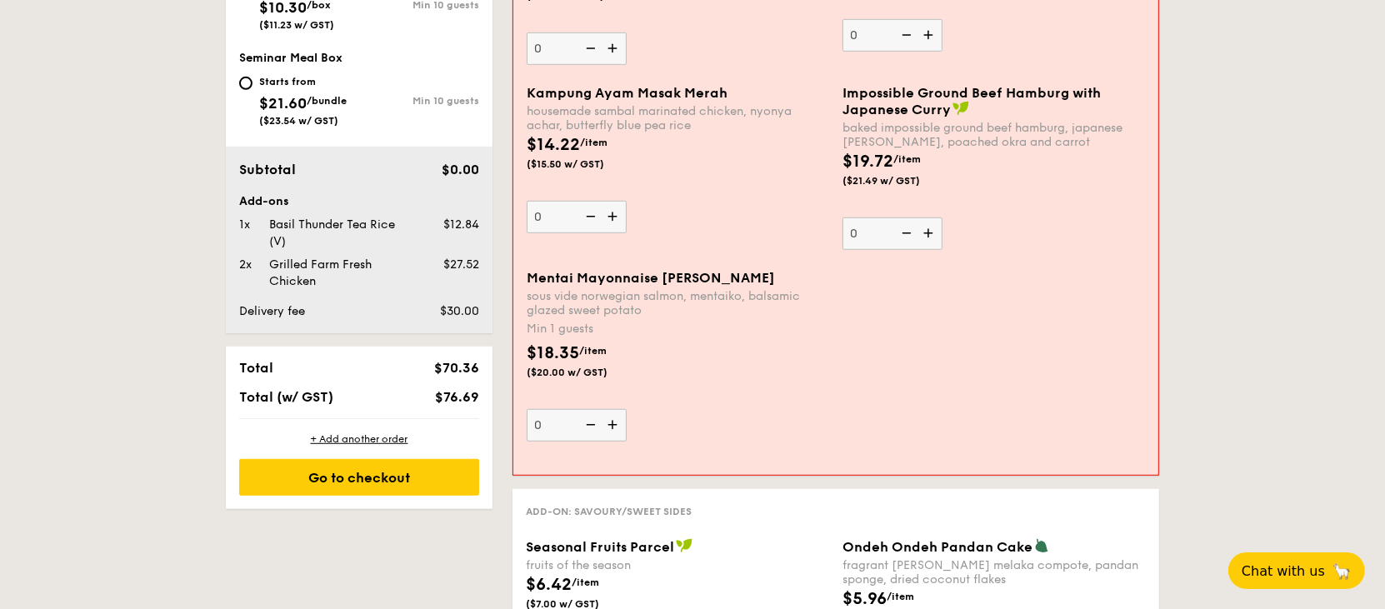
click at [615, 418] on img at bounding box center [614, 425] width 25 height 32
click at [615, 418] on input "0" at bounding box center [577, 425] width 100 height 33
type input "1"
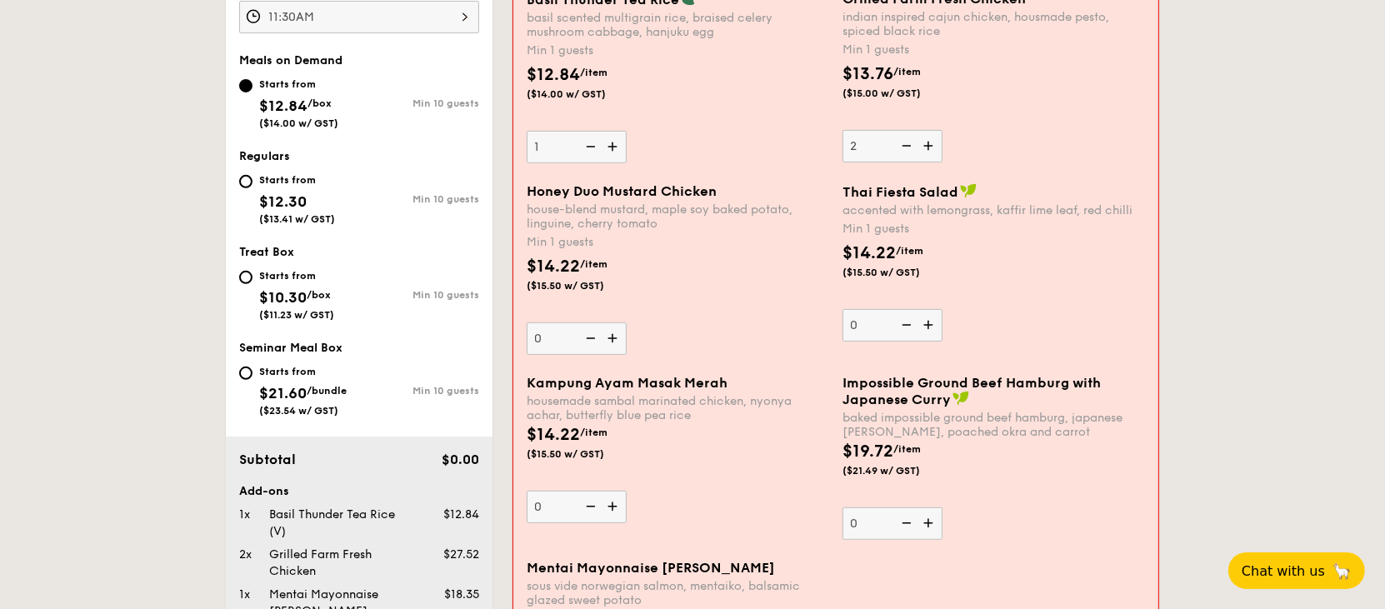
scroll to position [700, 0]
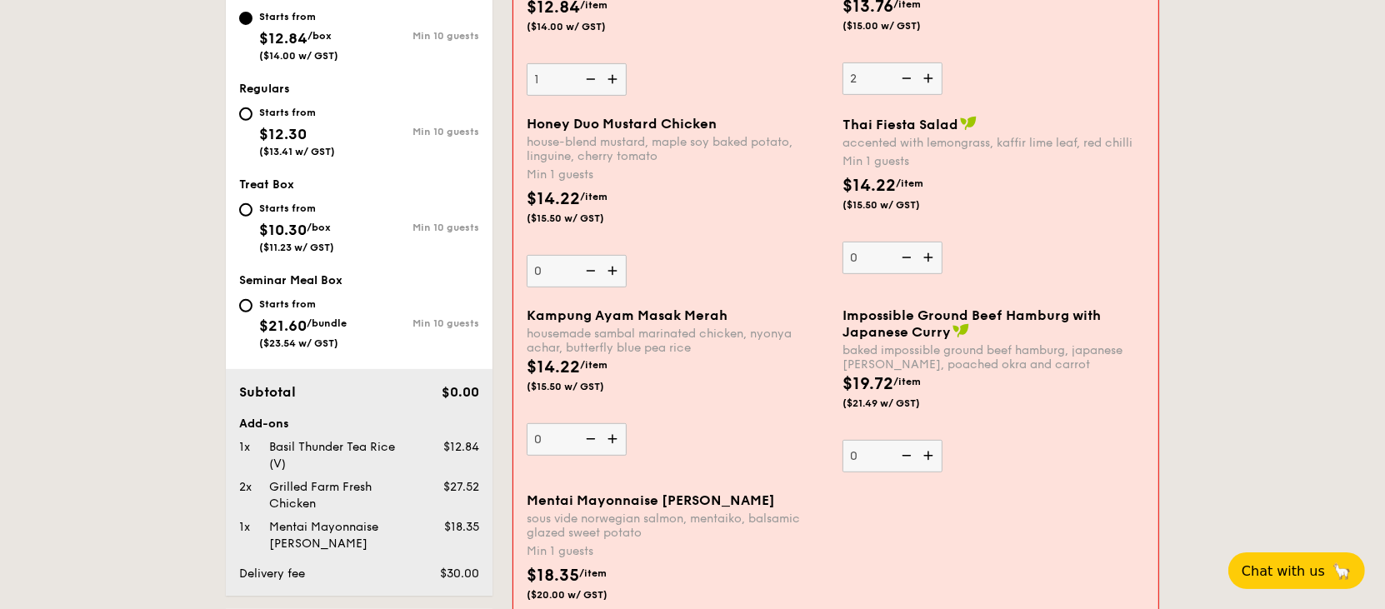
click at [613, 433] on img at bounding box center [614, 439] width 25 height 32
click at [613, 433] on input "0" at bounding box center [577, 439] width 100 height 33
click at [613, 433] on img at bounding box center [614, 439] width 25 height 32
click at [613, 433] on input "1" at bounding box center [577, 439] width 100 height 33
click at [613, 433] on img at bounding box center [614, 439] width 25 height 32
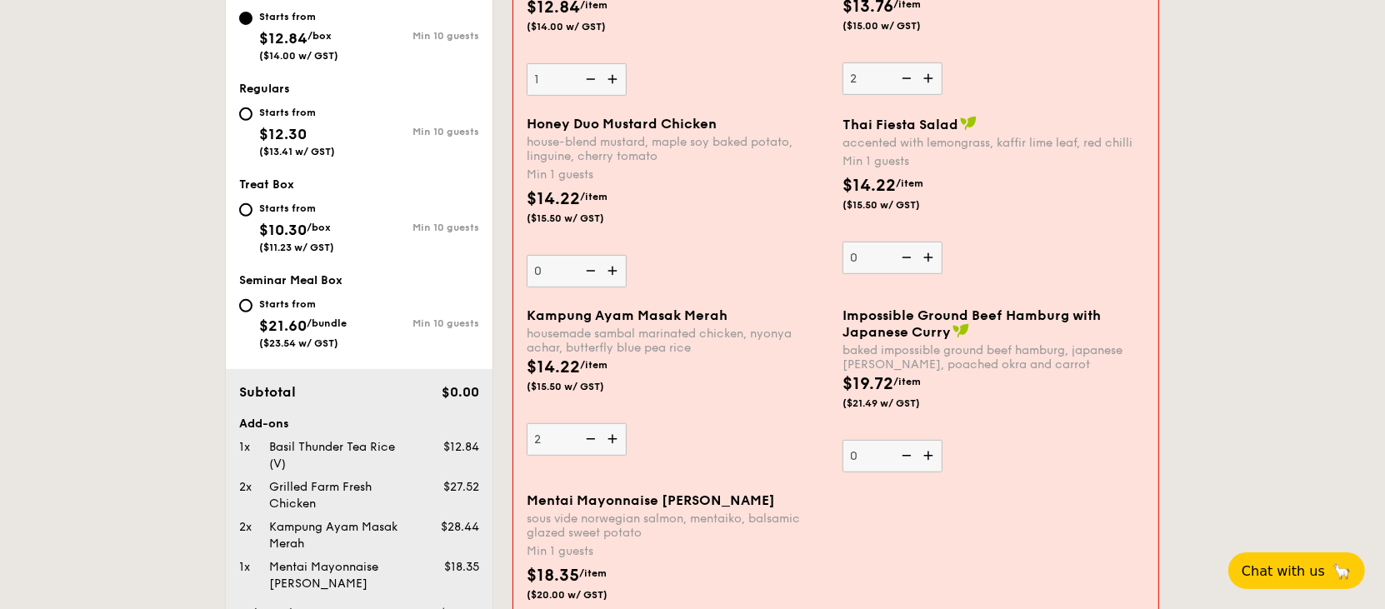
click at [613, 433] on input "2" at bounding box center [577, 439] width 100 height 33
type input "3"
click at [613, 72] on img at bounding box center [614, 79] width 25 height 32
click at [613, 72] on input "1" at bounding box center [577, 79] width 100 height 33
click at [613, 72] on img at bounding box center [614, 79] width 25 height 32
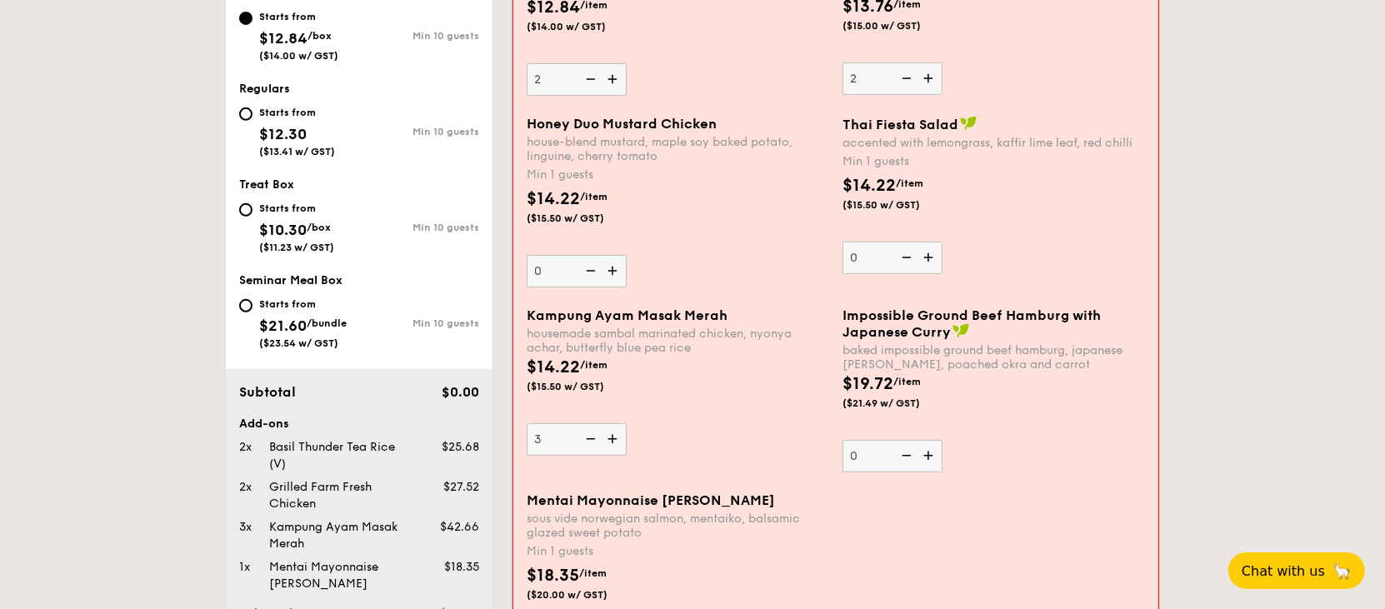
click at [613, 72] on input "2" at bounding box center [577, 79] width 100 height 33
type input "3"
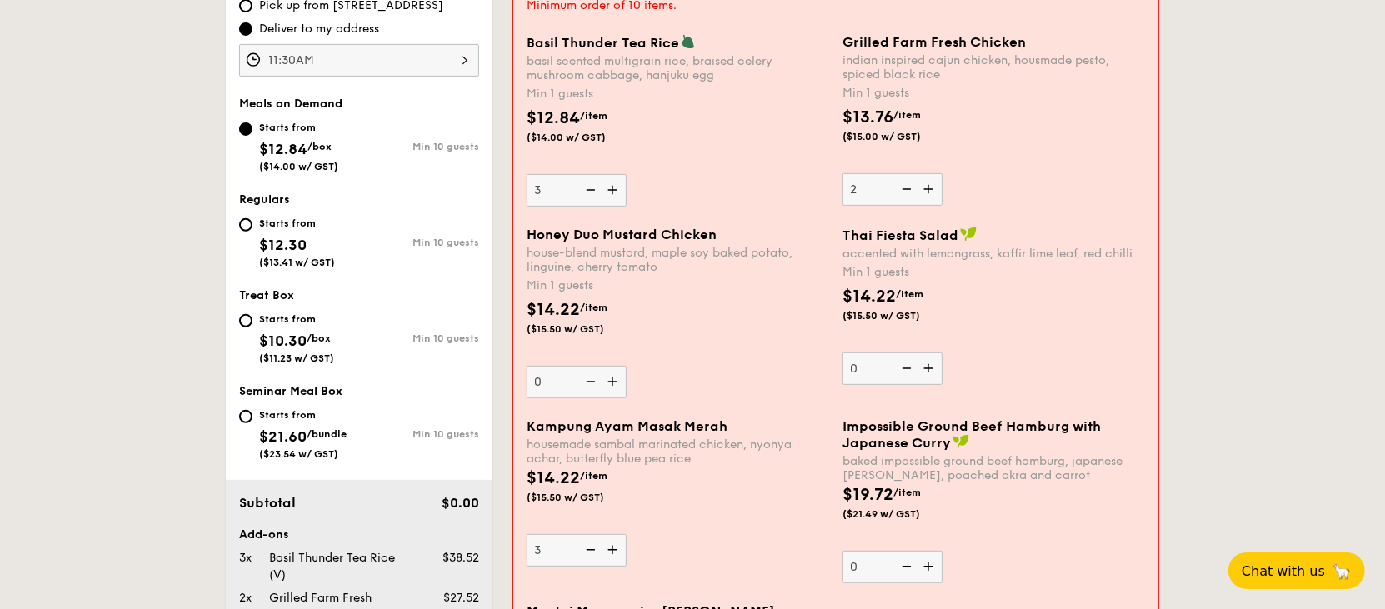
click at [927, 192] on img at bounding box center [930, 189] width 25 height 32
click at [927, 192] on input "2" at bounding box center [893, 189] width 100 height 33
type input "3"
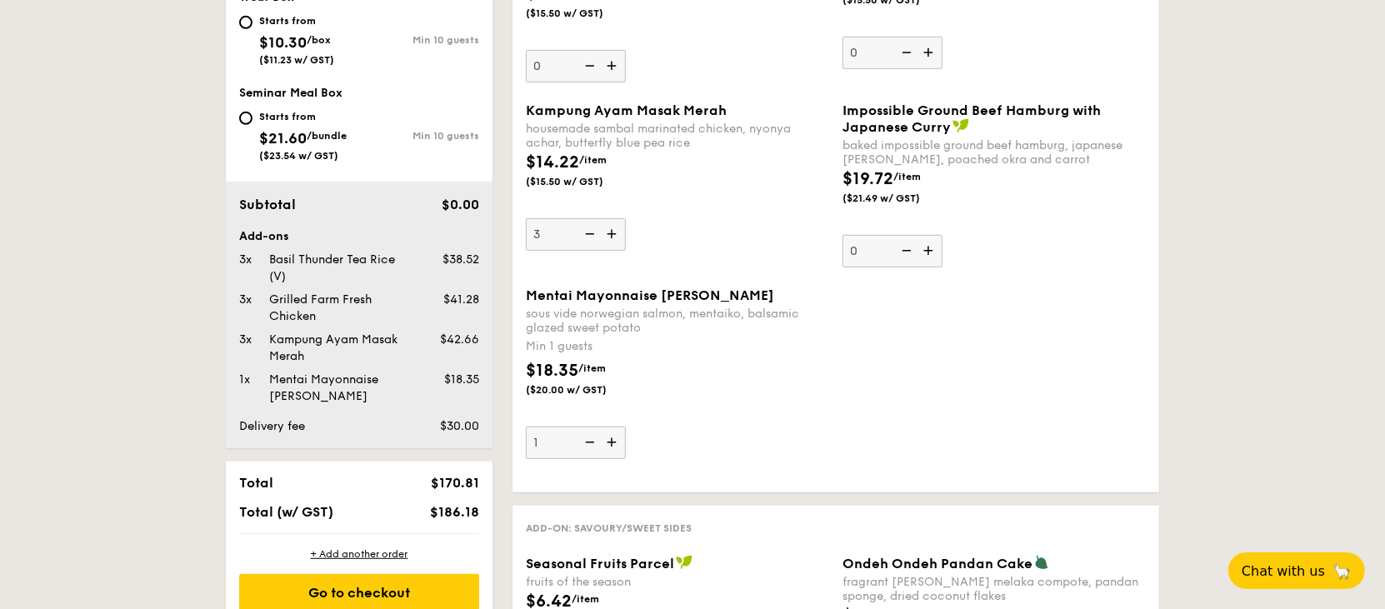
scroll to position [923, 0]
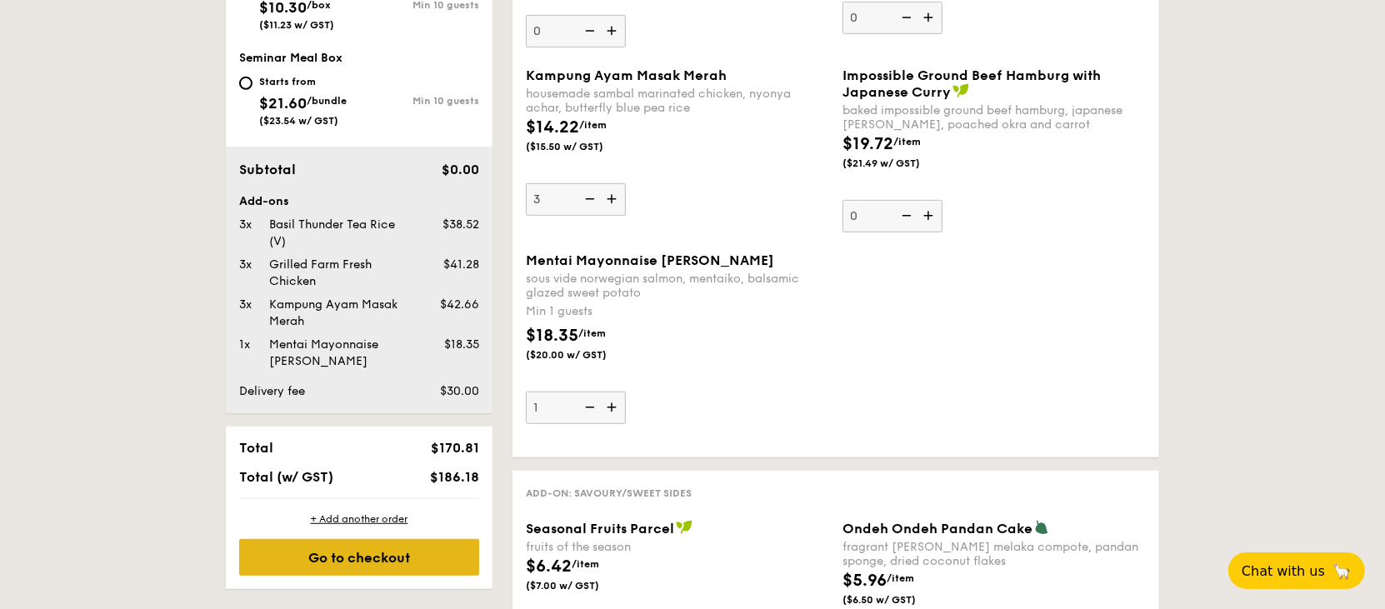
click at [393, 556] on div "Go to checkout" at bounding box center [359, 557] width 240 height 37
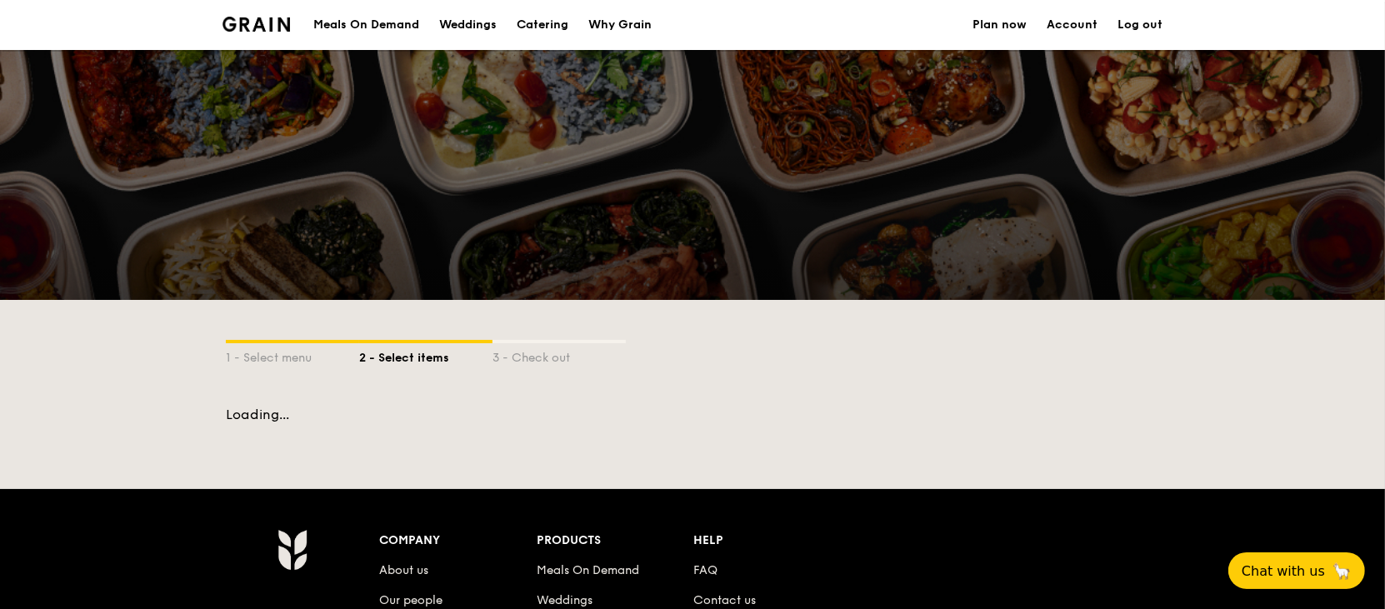
scroll to position [407, 0]
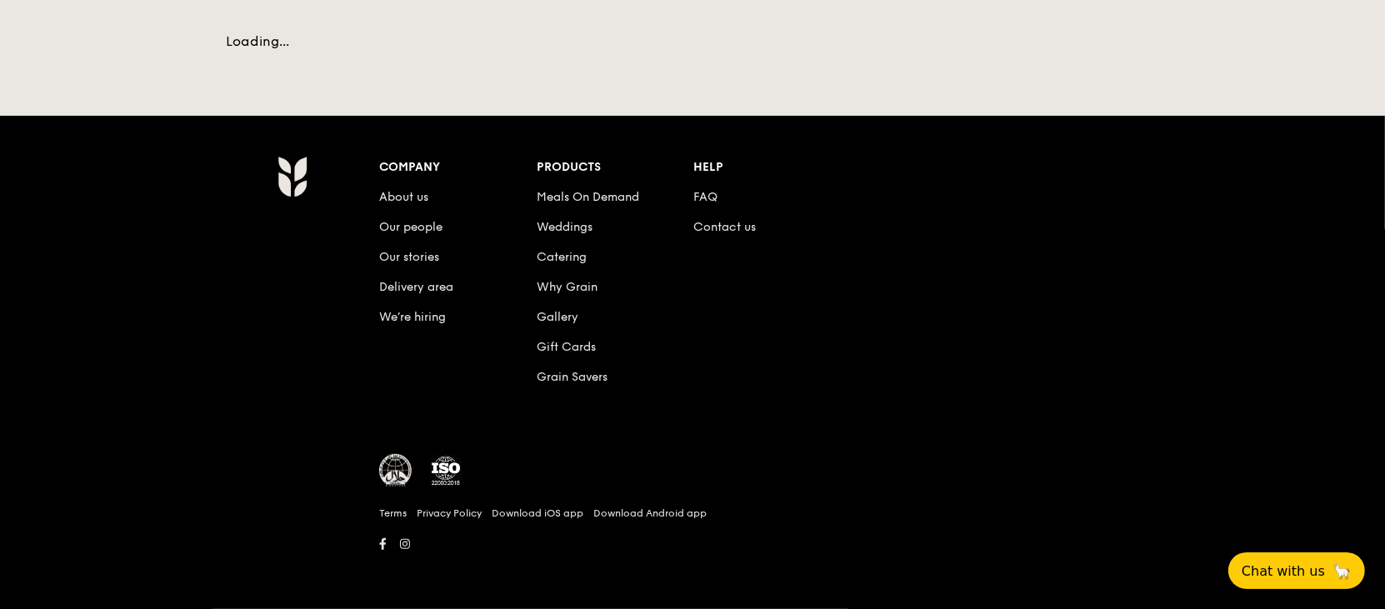
select select
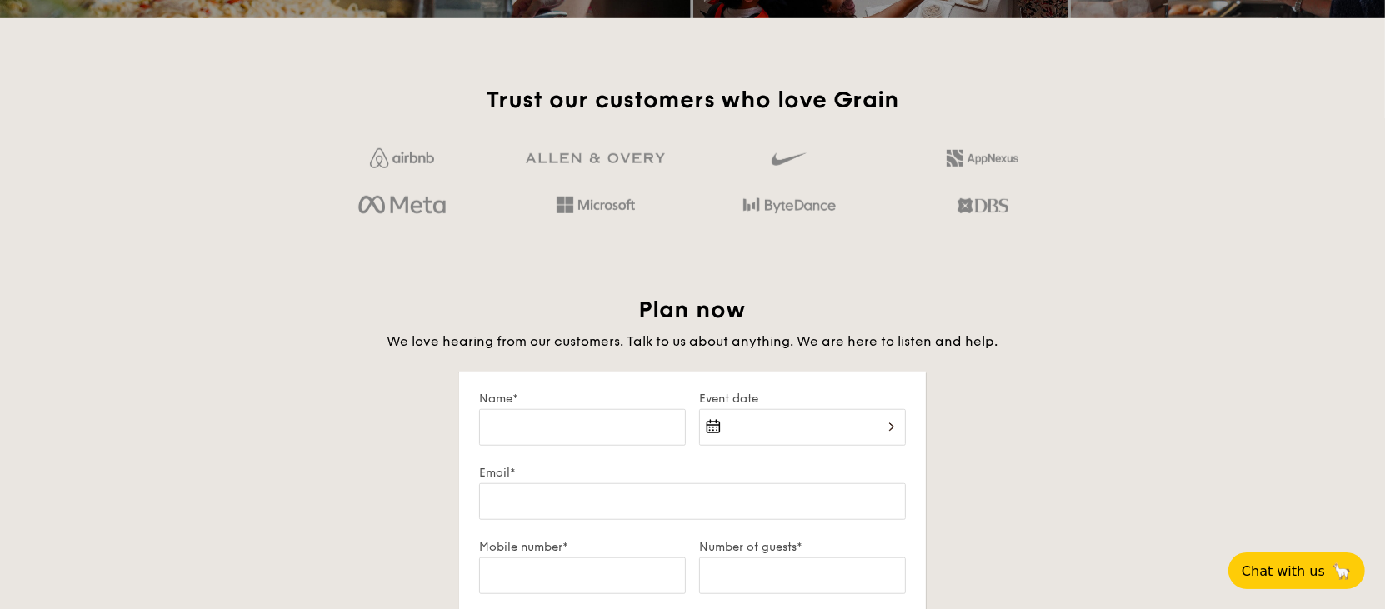
scroll to position [1187, 0]
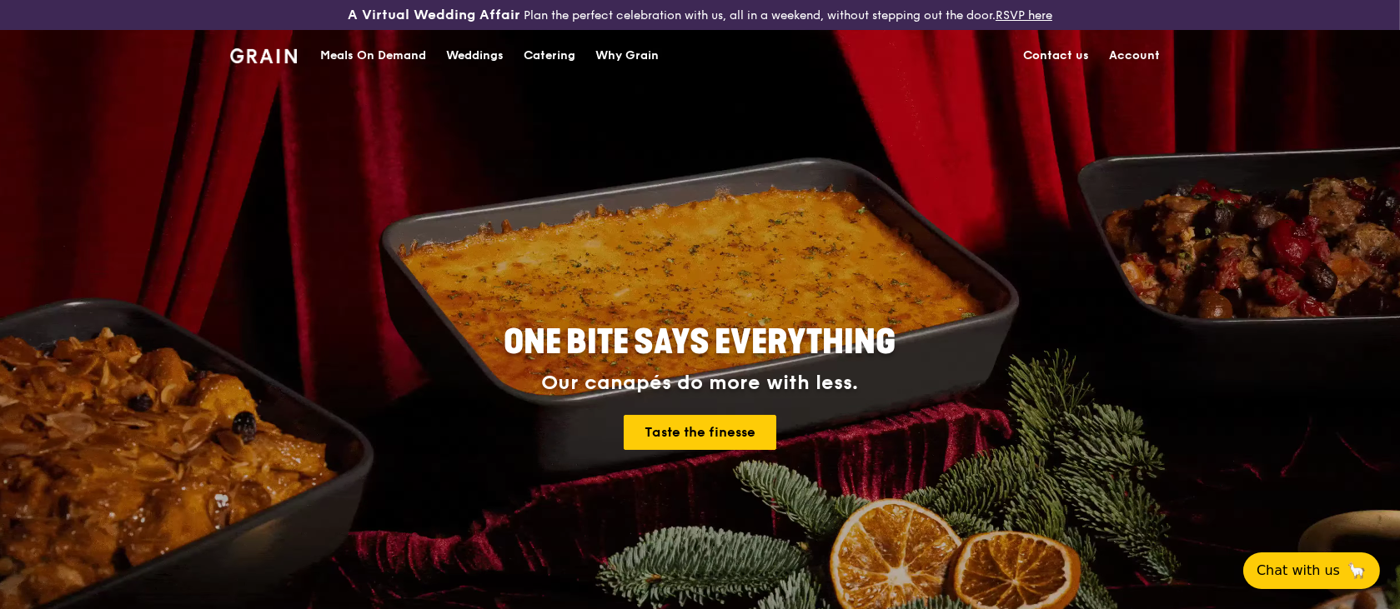
click at [1133, 57] on link "Account" at bounding box center [1134, 56] width 71 height 50
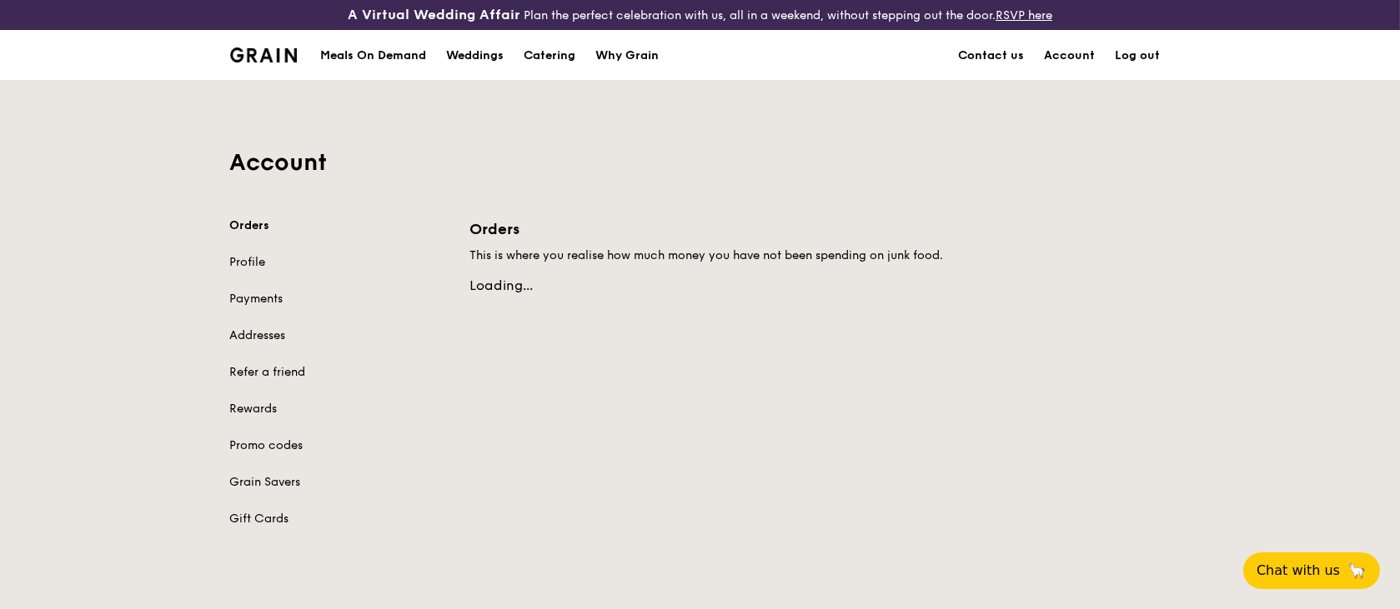
click at [1141, 31] on link "Log out" at bounding box center [1137, 56] width 65 height 50
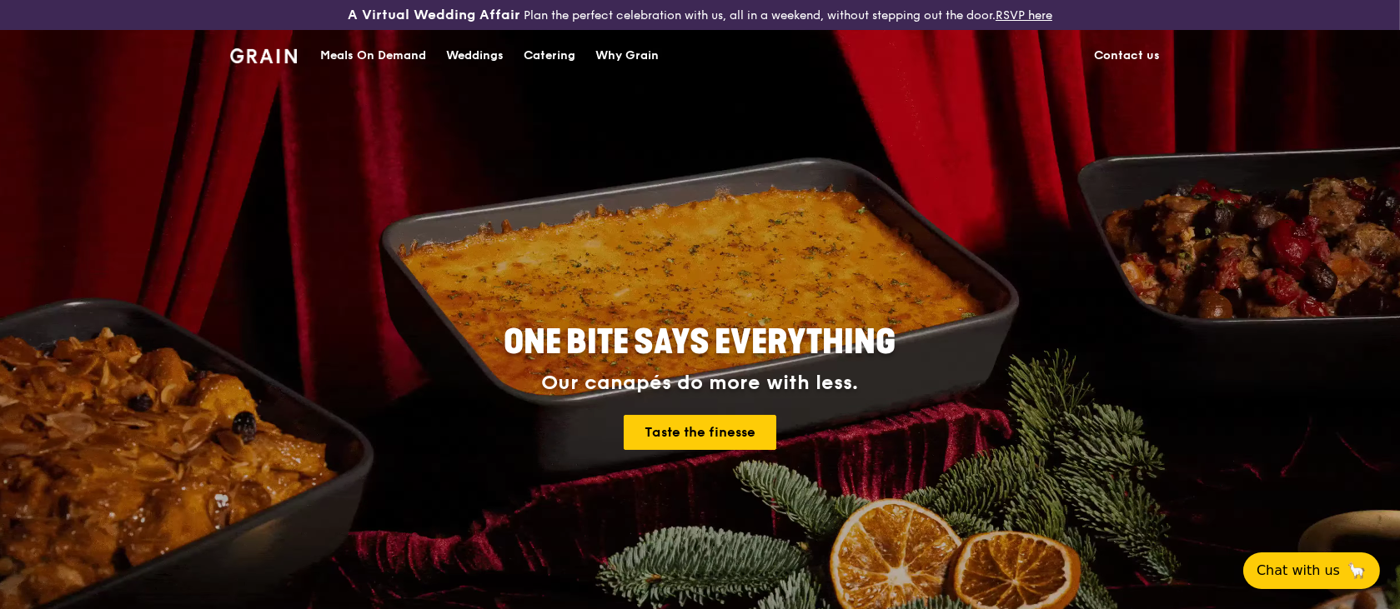
click at [1022, 100] on div "ONE BITE SAYS EVERYTHING Our canapés do more with less. Taste the finesse" at bounding box center [700, 388] width 934 height 617
click at [1041, 10] on link "RSVP here" at bounding box center [1023, 15] width 57 height 14
click at [613, 48] on div "Why Grain" at bounding box center [626, 56] width 63 height 50
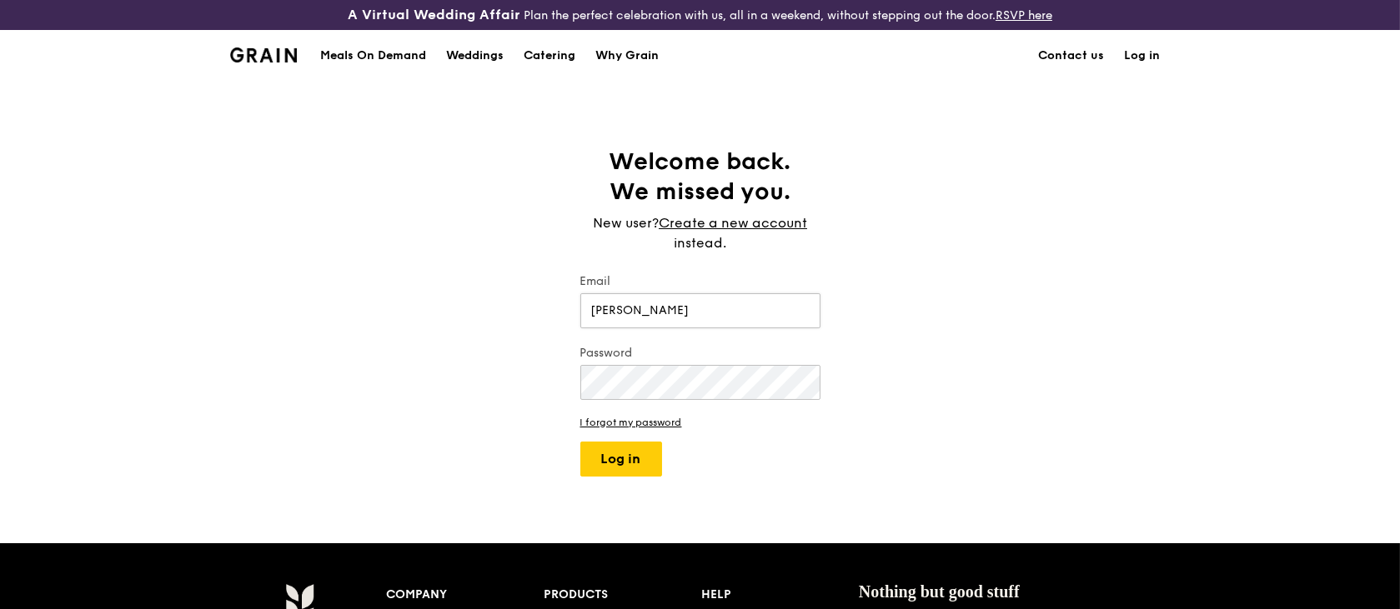
type input "[EMAIL_ADDRESS][DOMAIN_NAME]"
click at [594, 462] on button "Log in" at bounding box center [621, 459] width 82 height 35
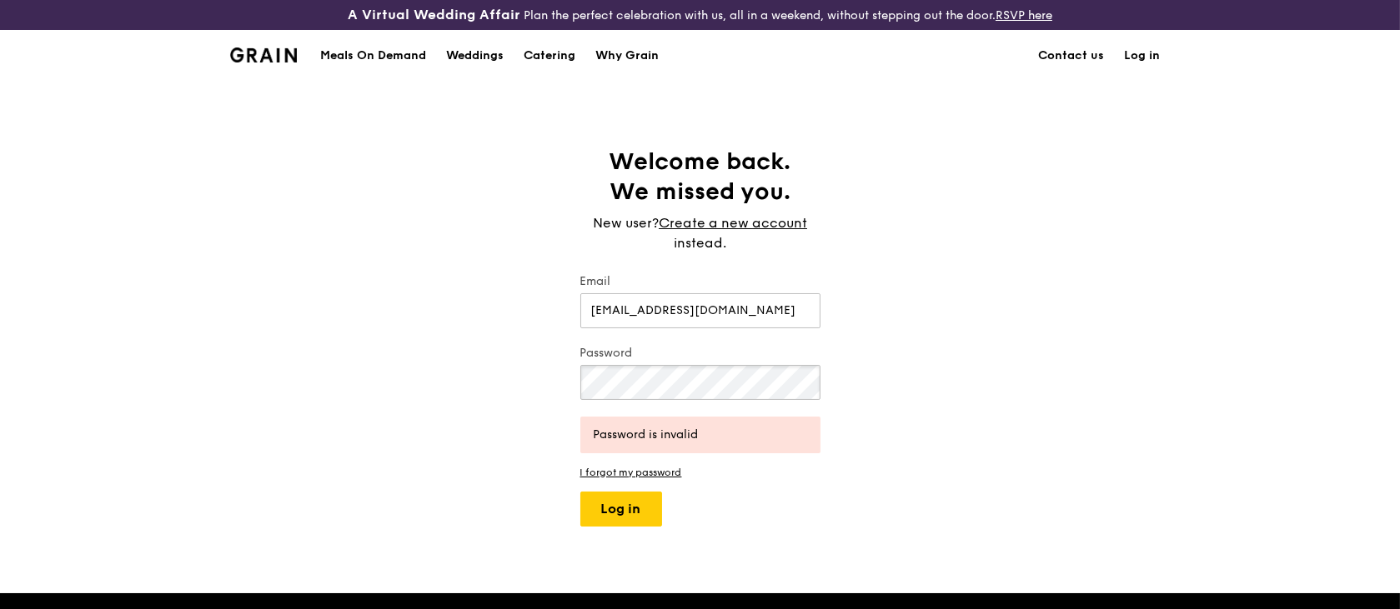
click at [551, 372] on div "Welcome back. We missed you. New user? Create a new account instead. Email [EMA…" at bounding box center [700, 337] width 1400 height 380
click at [603, 503] on button "Log in" at bounding box center [621, 509] width 82 height 35
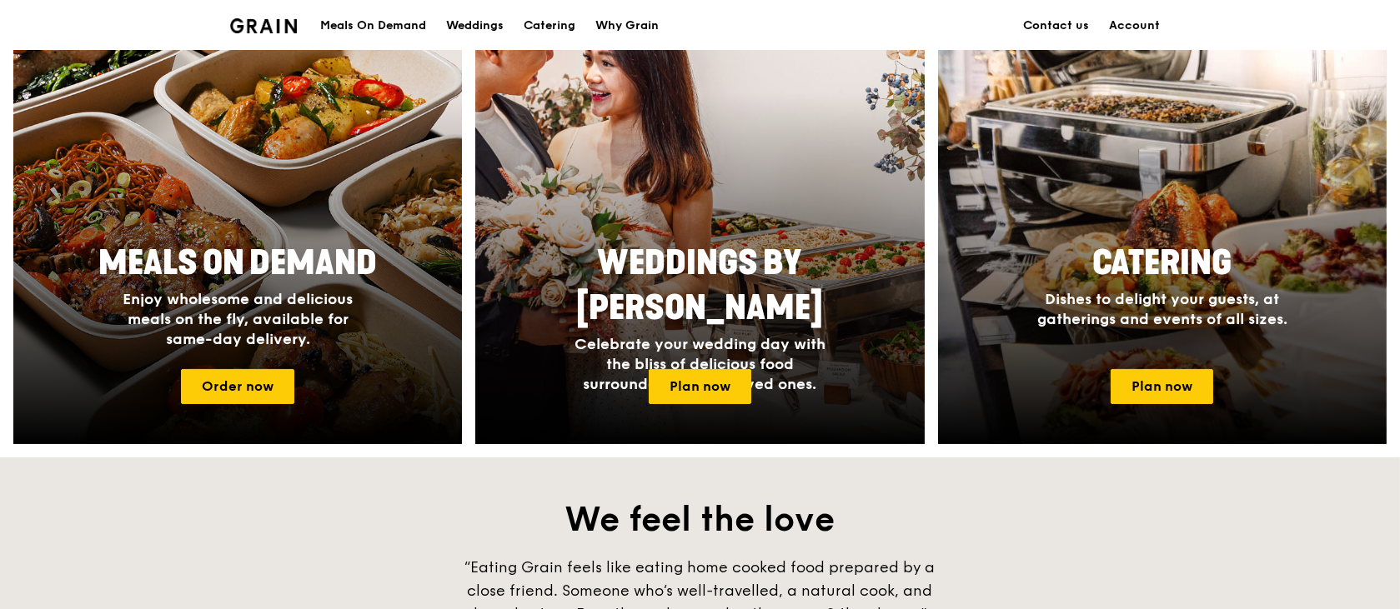
scroll to position [645, 0]
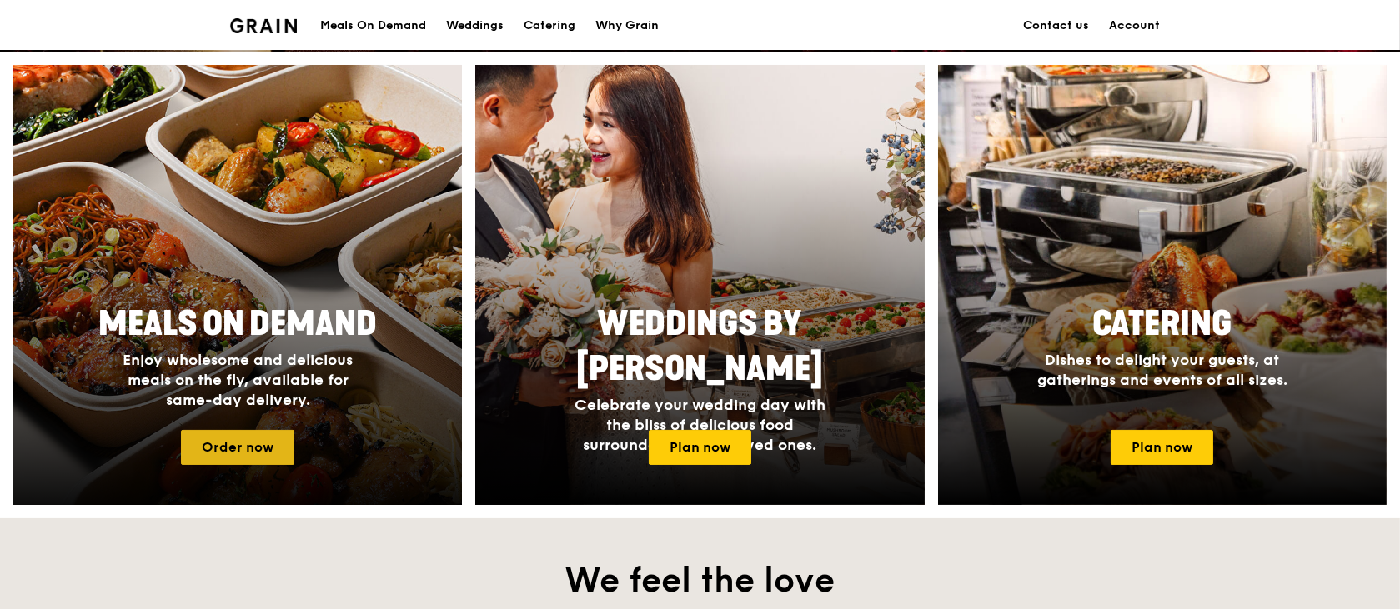
click at [227, 443] on link "Order now" at bounding box center [237, 447] width 113 height 35
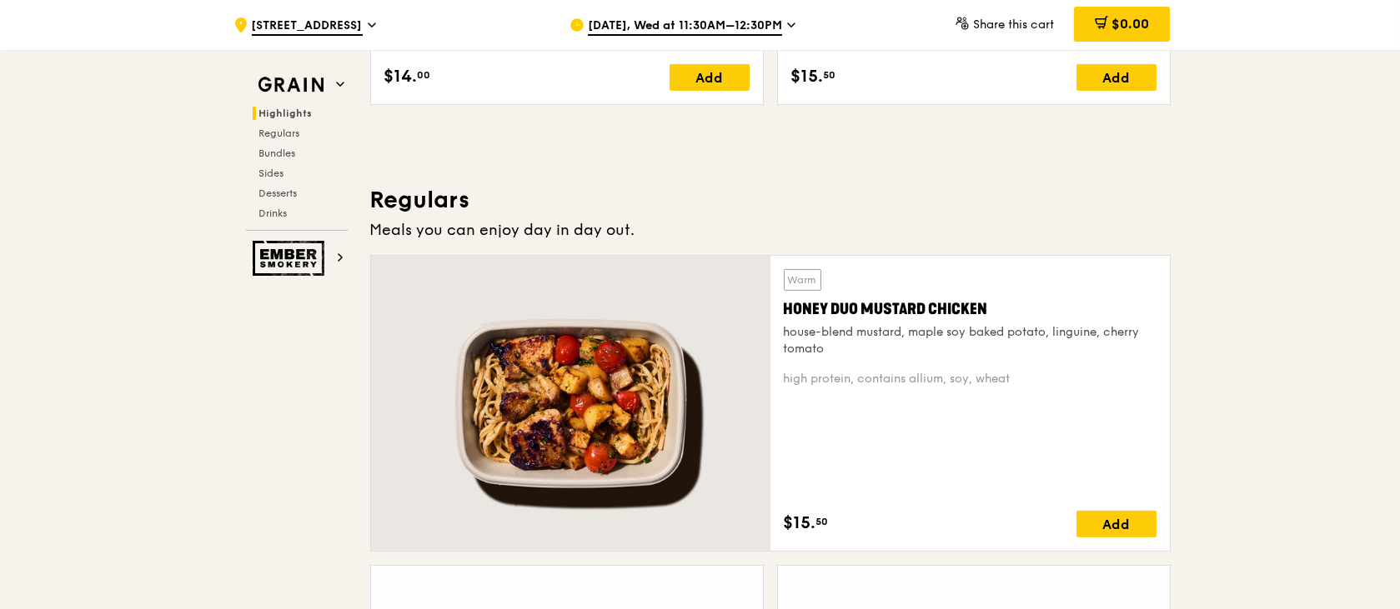
scroll to position [1334, 0]
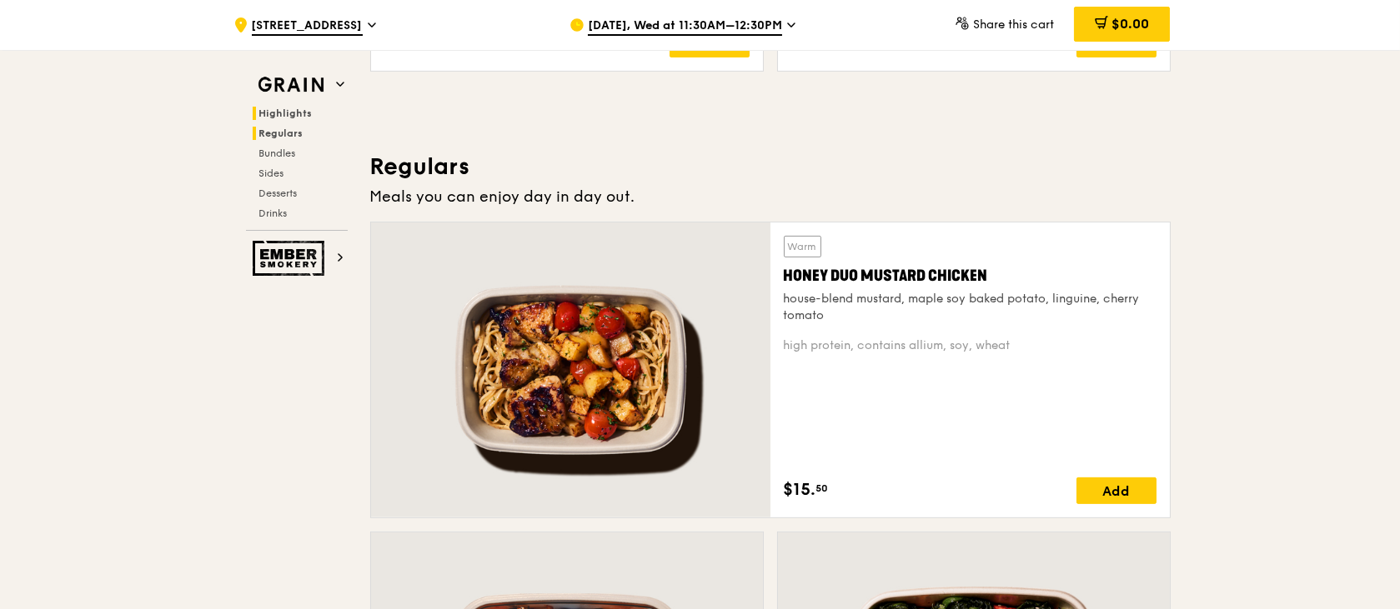
click at [293, 128] on span "Regulars" at bounding box center [281, 134] width 44 height 12
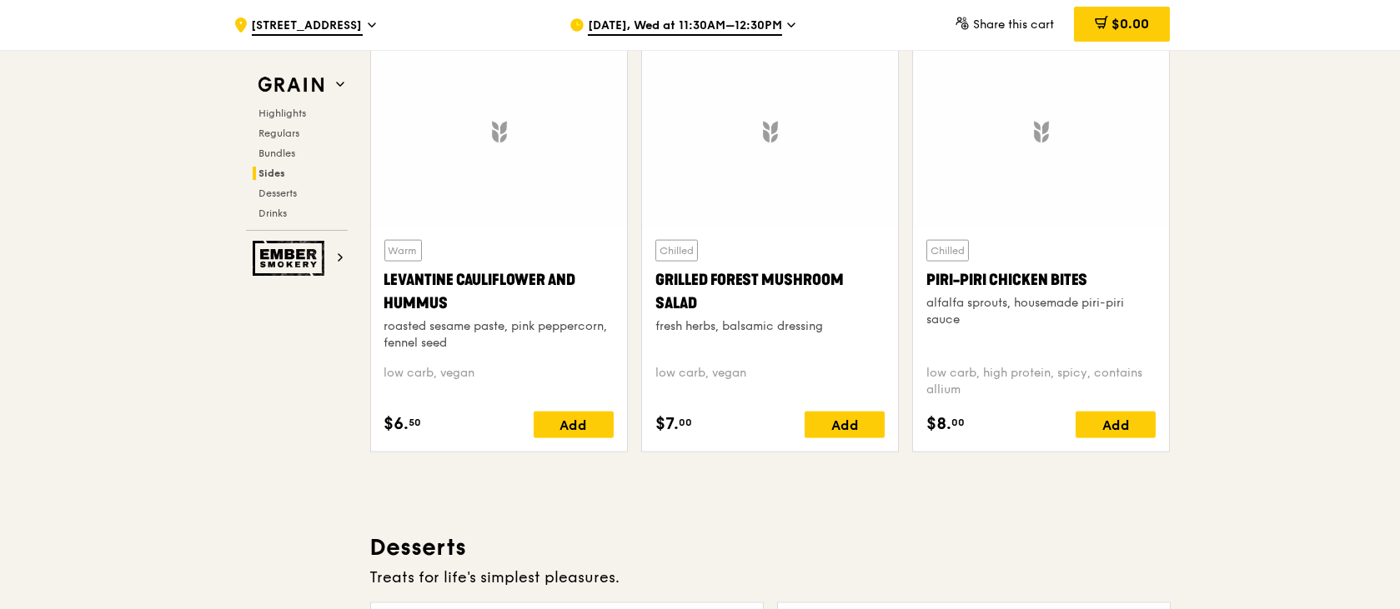
scroll to position [4668, 0]
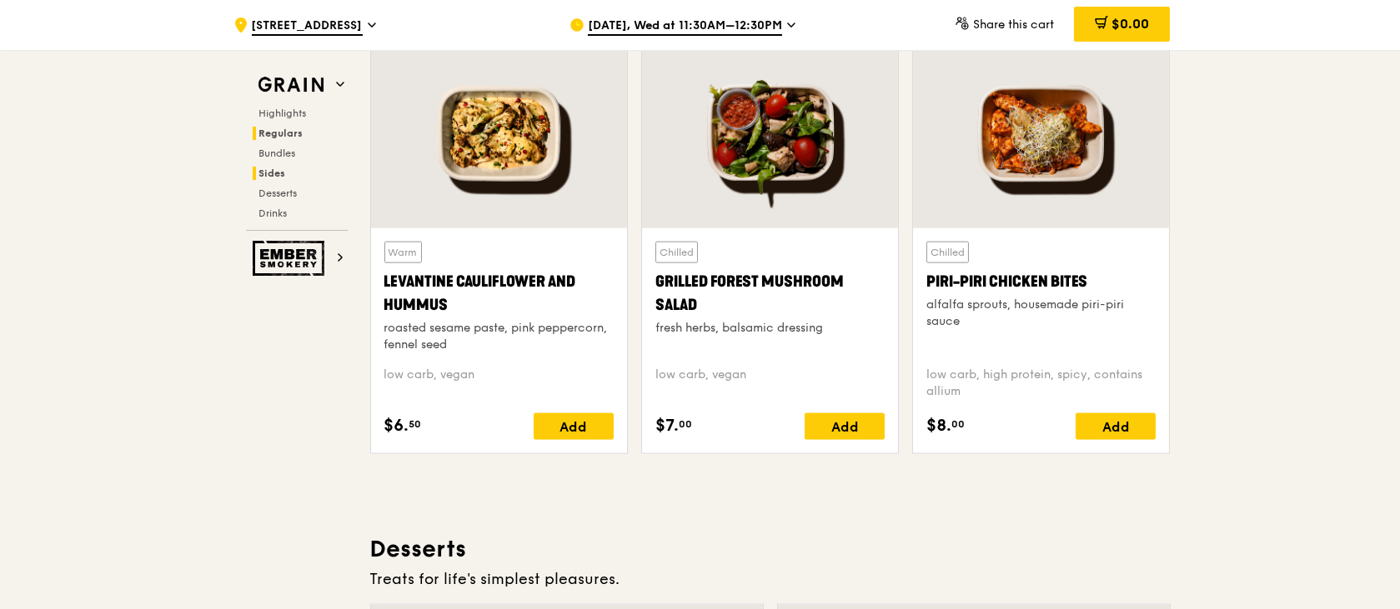
click at [290, 128] on span "Regulars" at bounding box center [281, 134] width 44 height 12
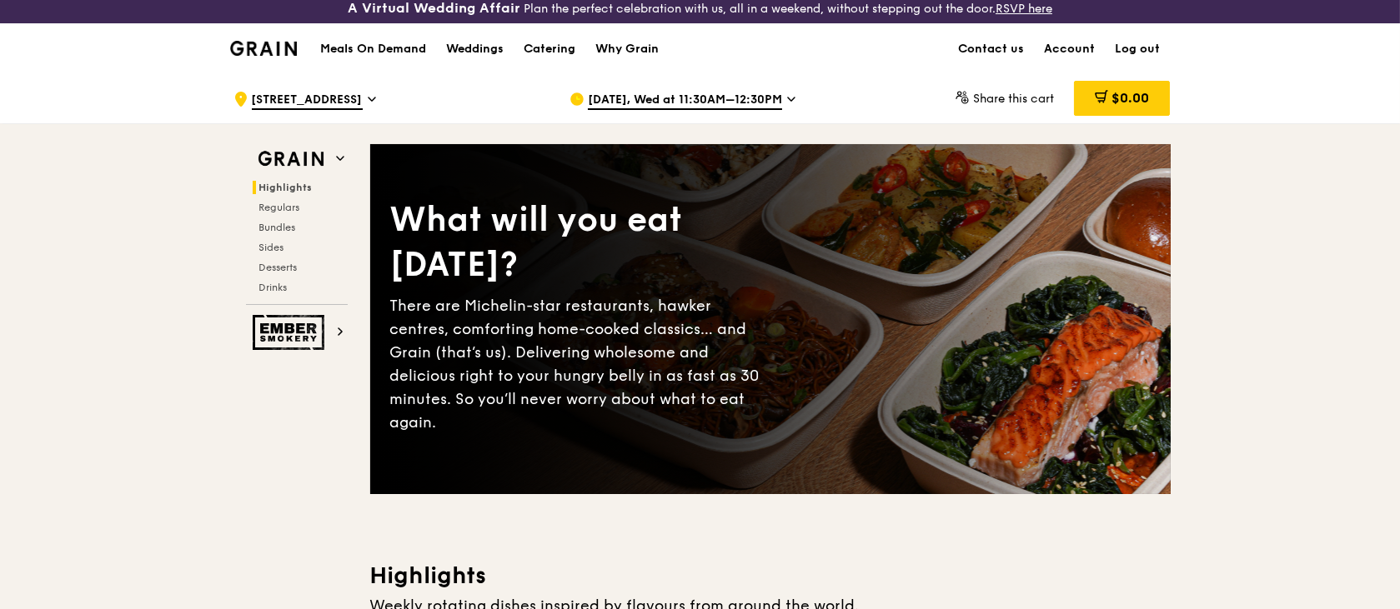
scroll to position [0, 0]
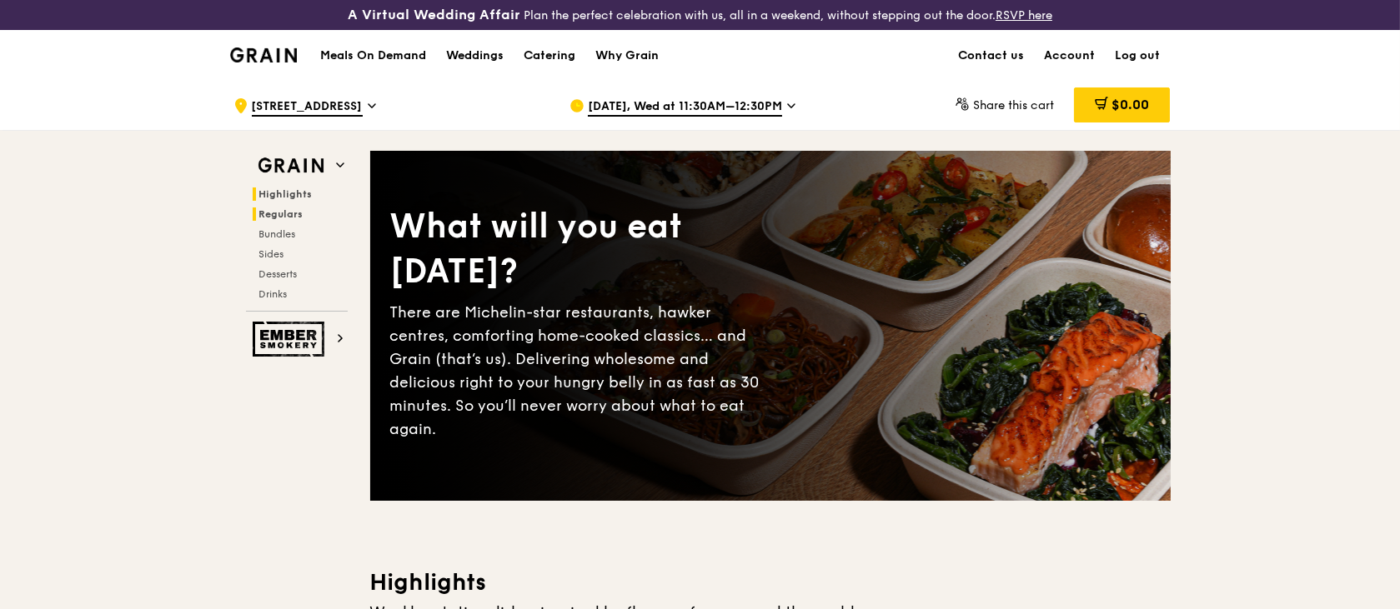
click at [283, 208] on span "Regulars" at bounding box center [281, 214] width 44 height 12
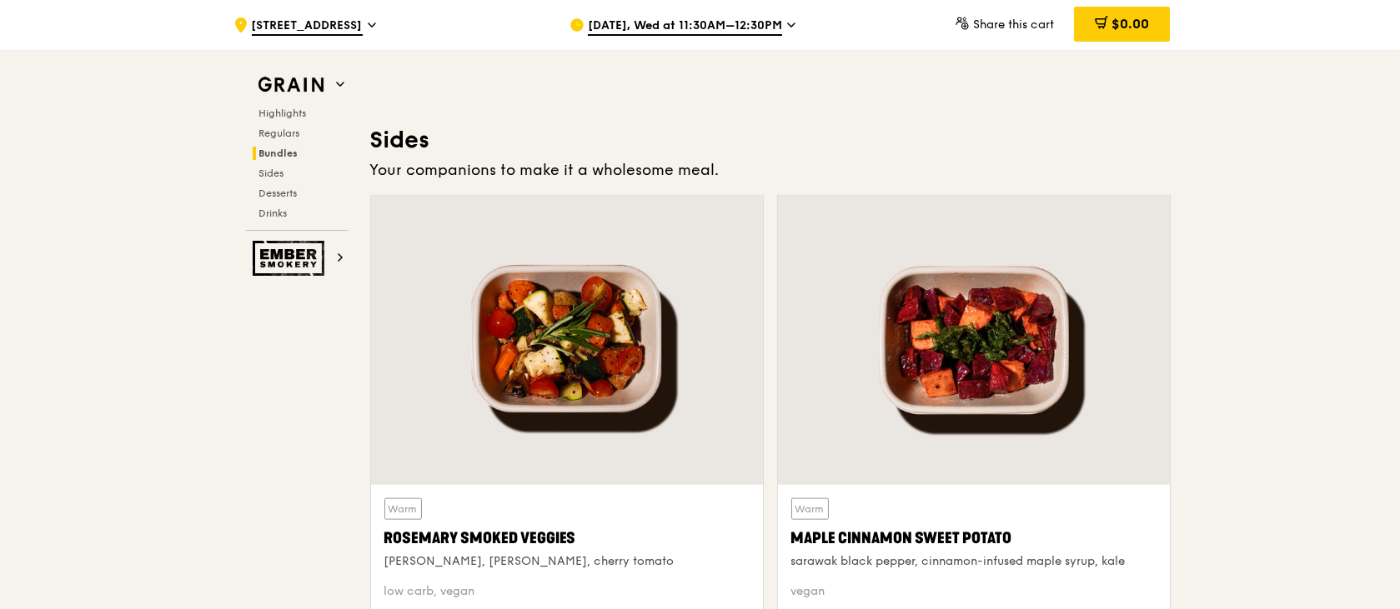
scroll to position [4087, 0]
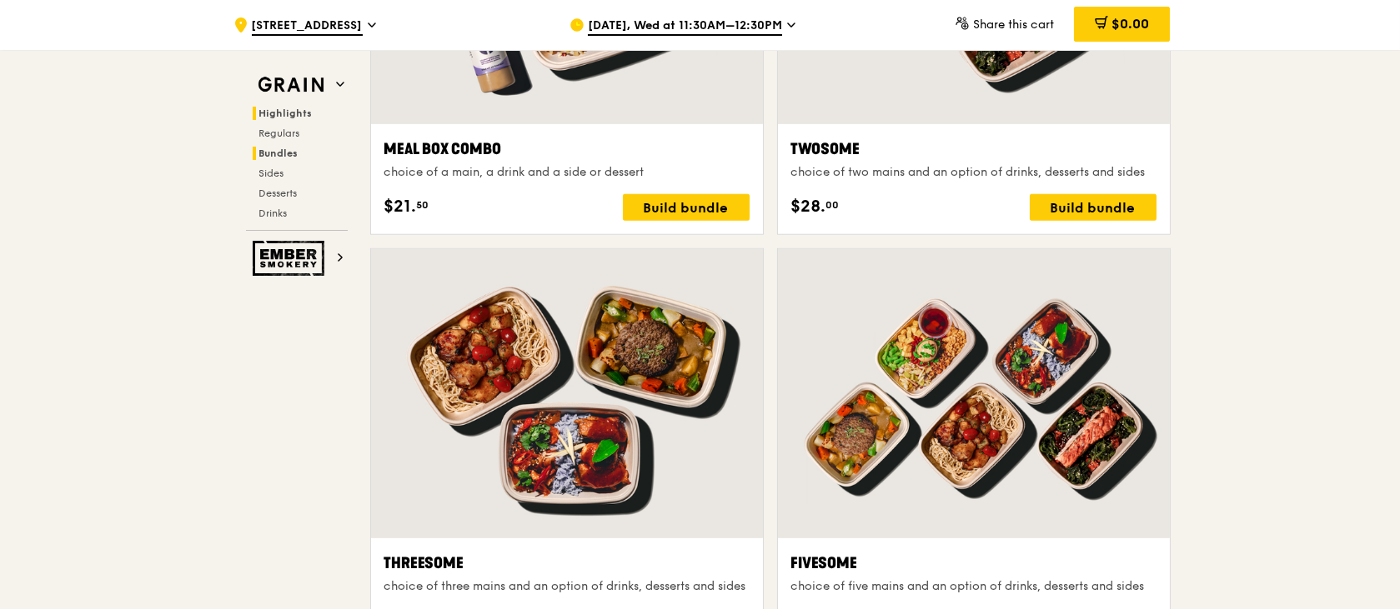
click at [296, 111] on span "Highlights" at bounding box center [285, 114] width 53 height 12
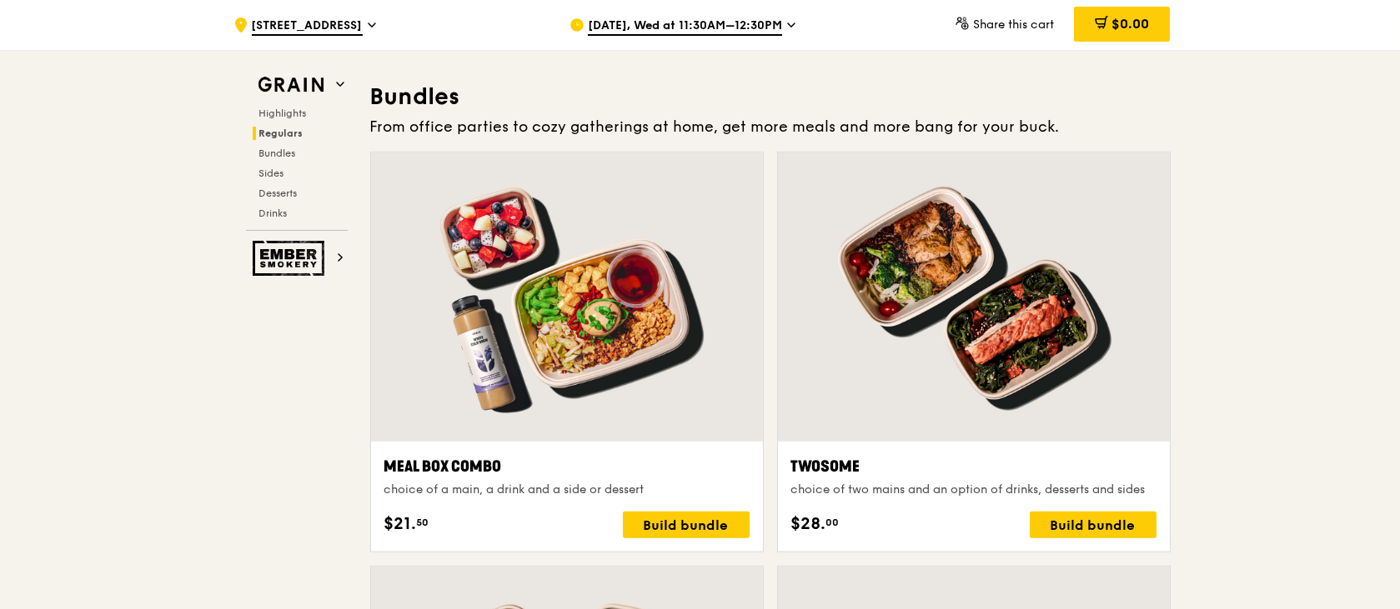
scroll to position [2778, 0]
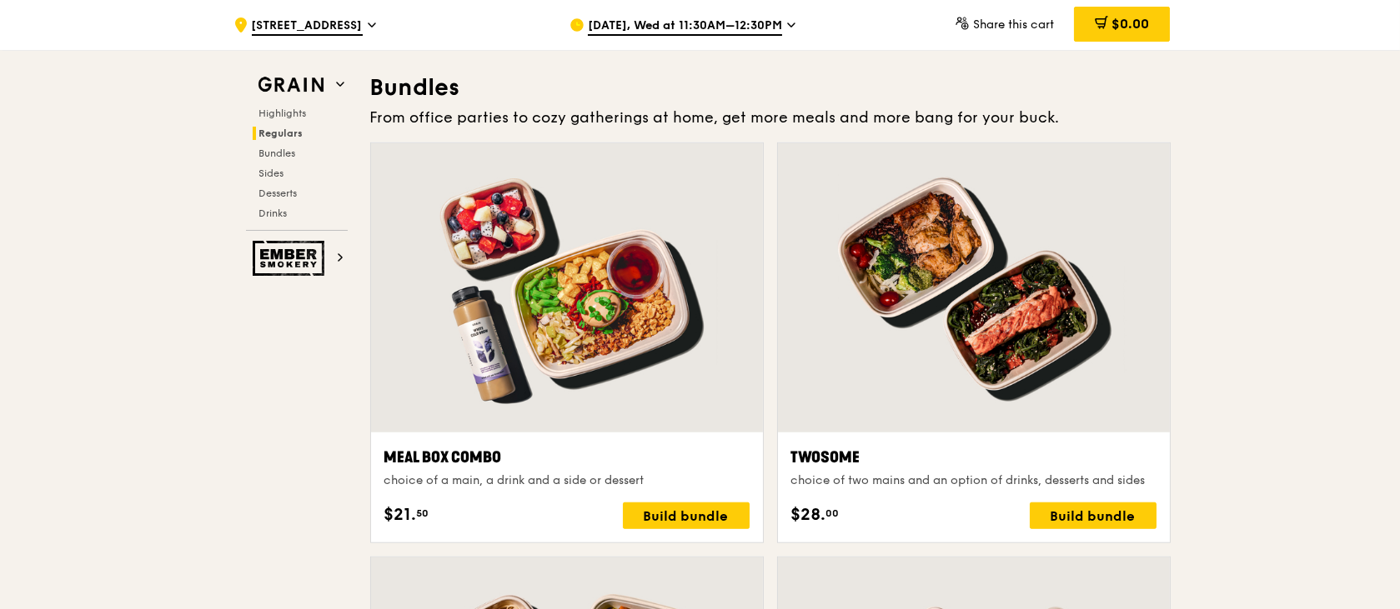
click at [919, 246] on div at bounding box center [974, 287] width 392 height 289
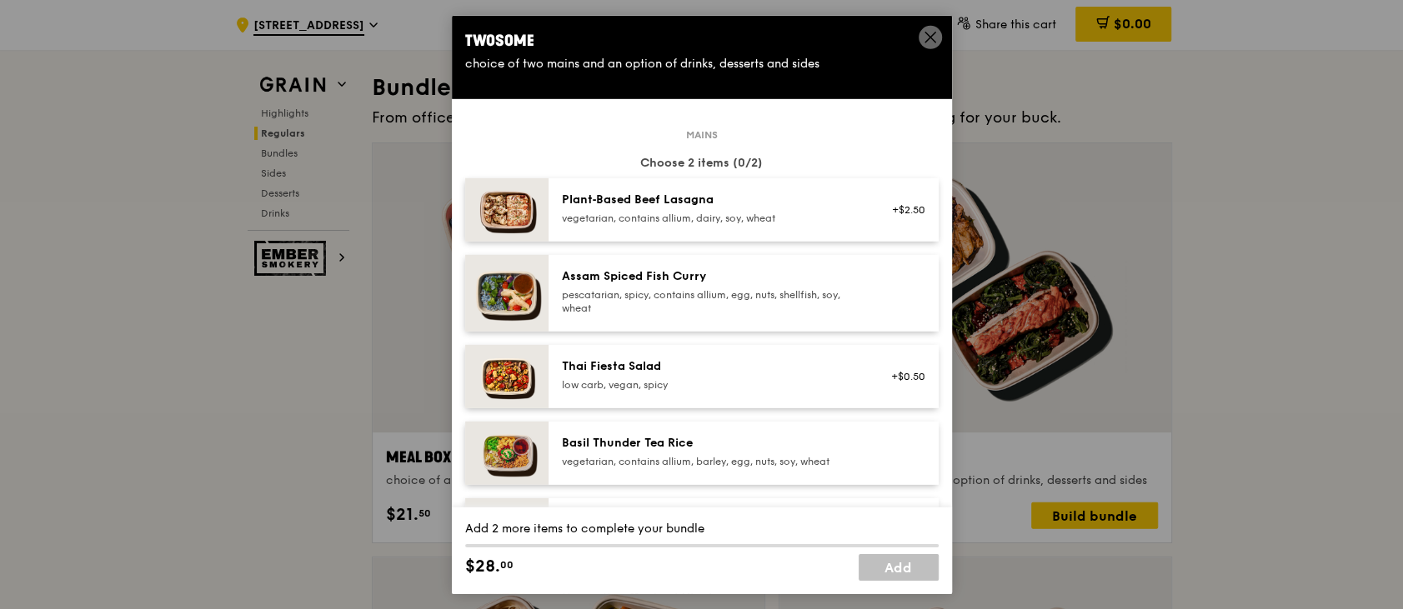
click at [926, 33] on icon at bounding box center [930, 37] width 10 height 10
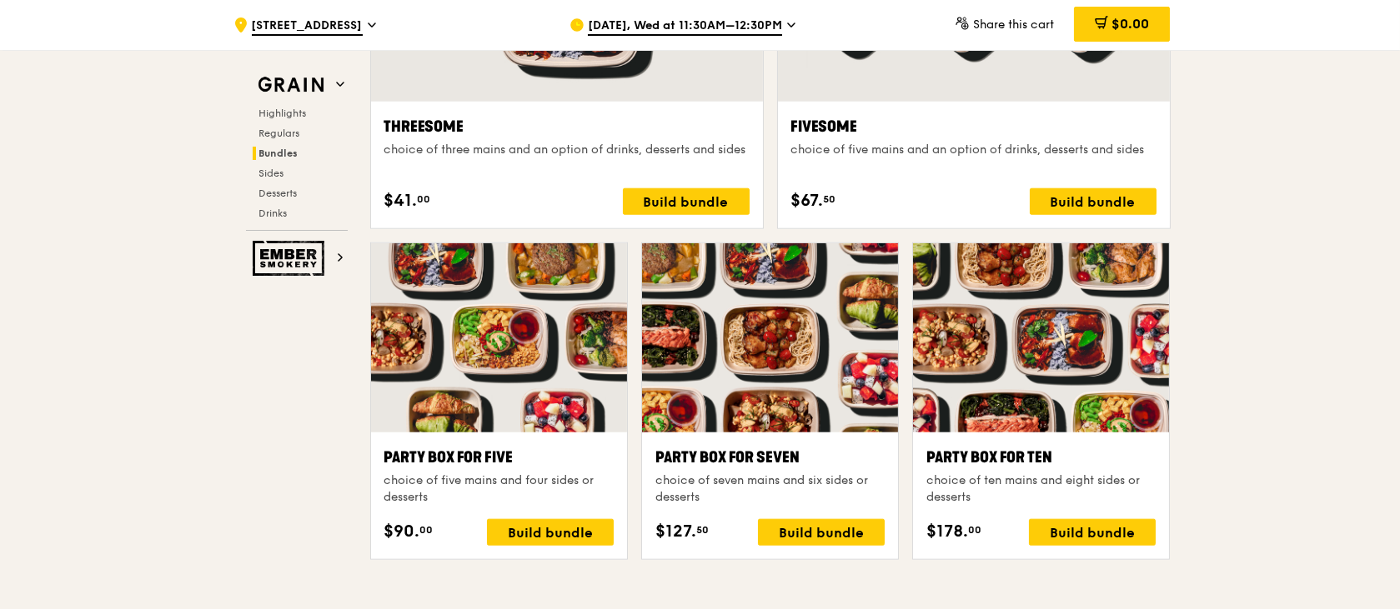
scroll to position [3556, 0]
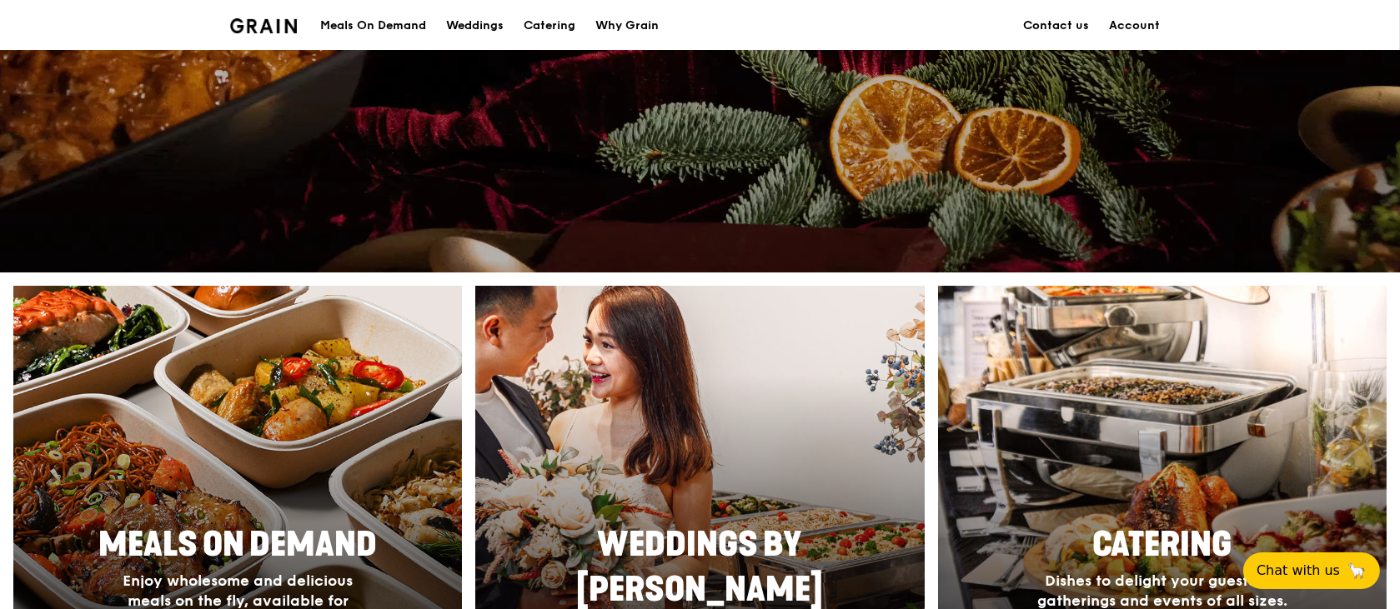
scroll to position [444, 0]
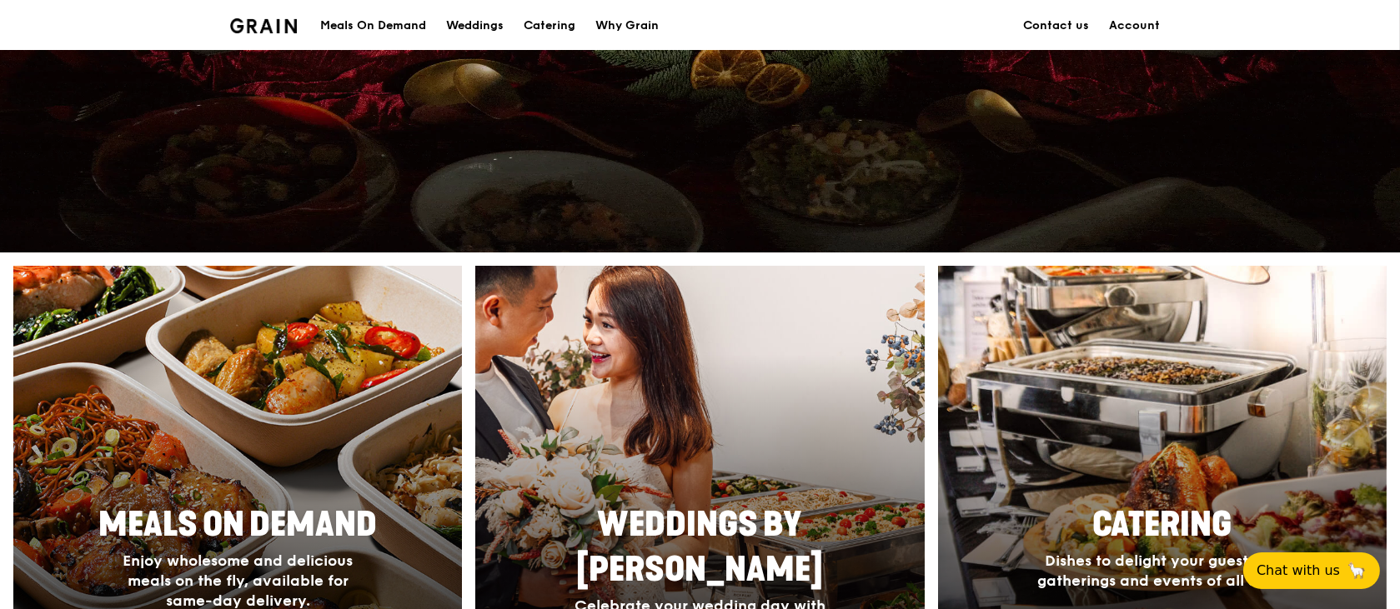
click at [103, 482] on div at bounding box center [237, 486] width 493 height 484
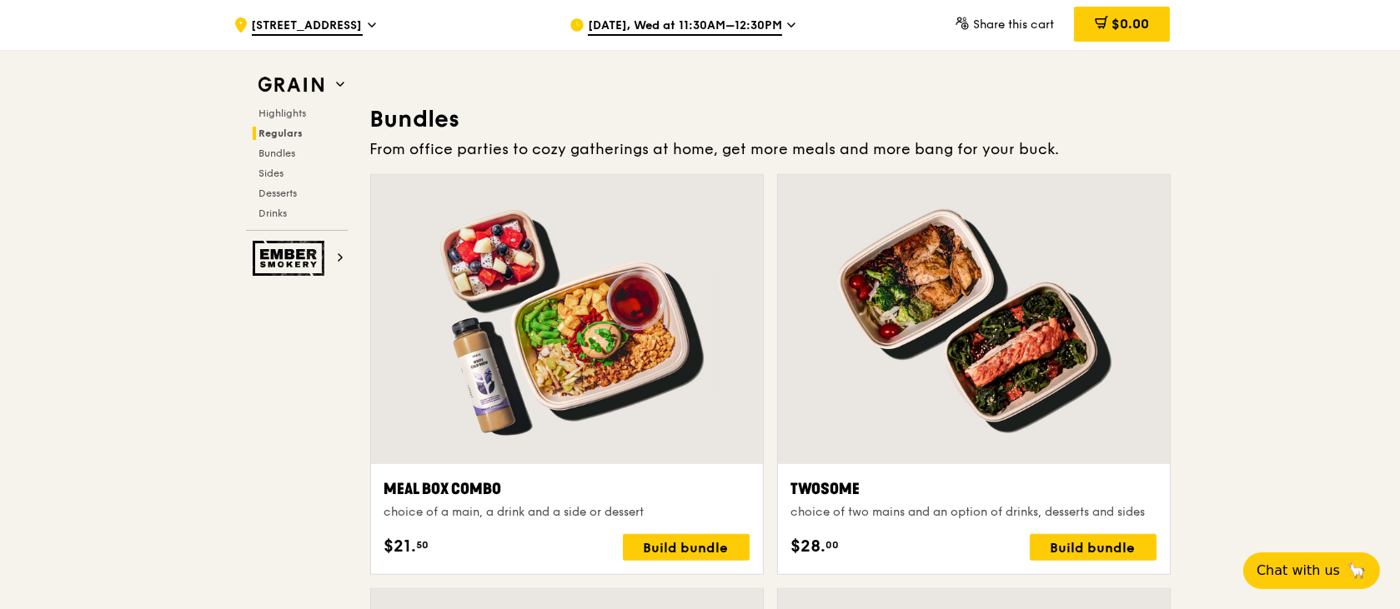
scroll to position [2778, 0]
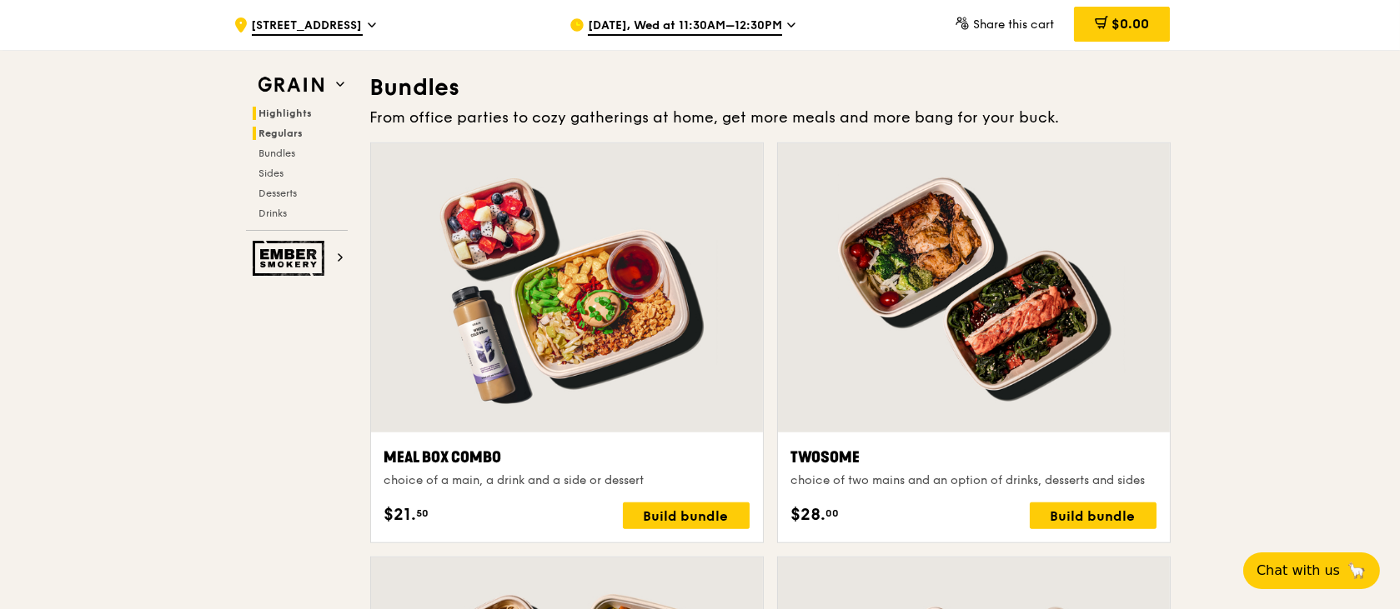
click at [277, 113] on span "Highlights" at bounding box center [285, 114] width 53 height 12
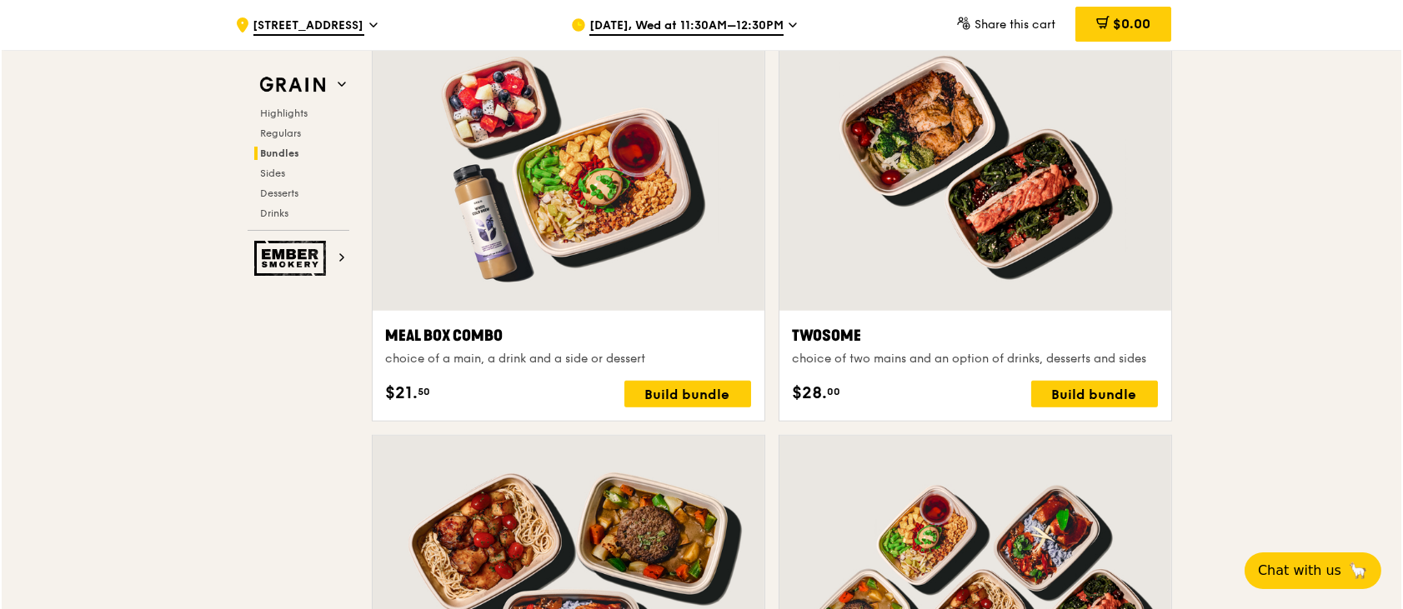
scroll to position [2945, 0]
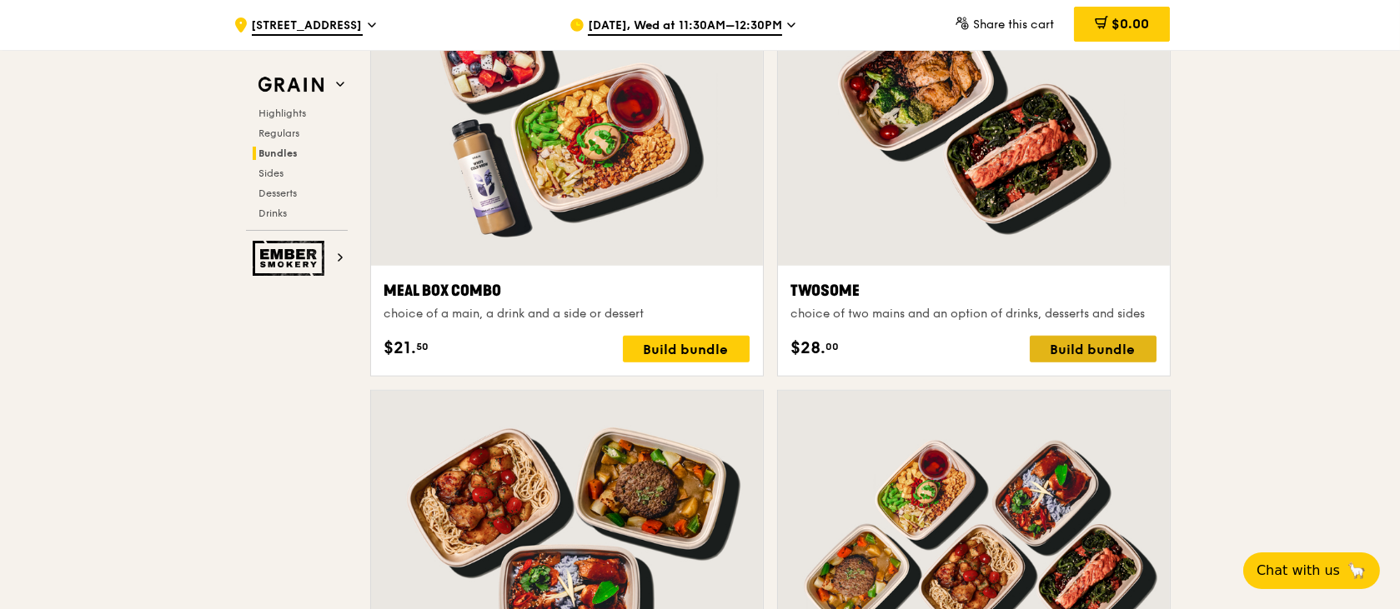
click at [1090, 350] on div "Build bundle" at bounding box center [1092, 349] width 127 height 27
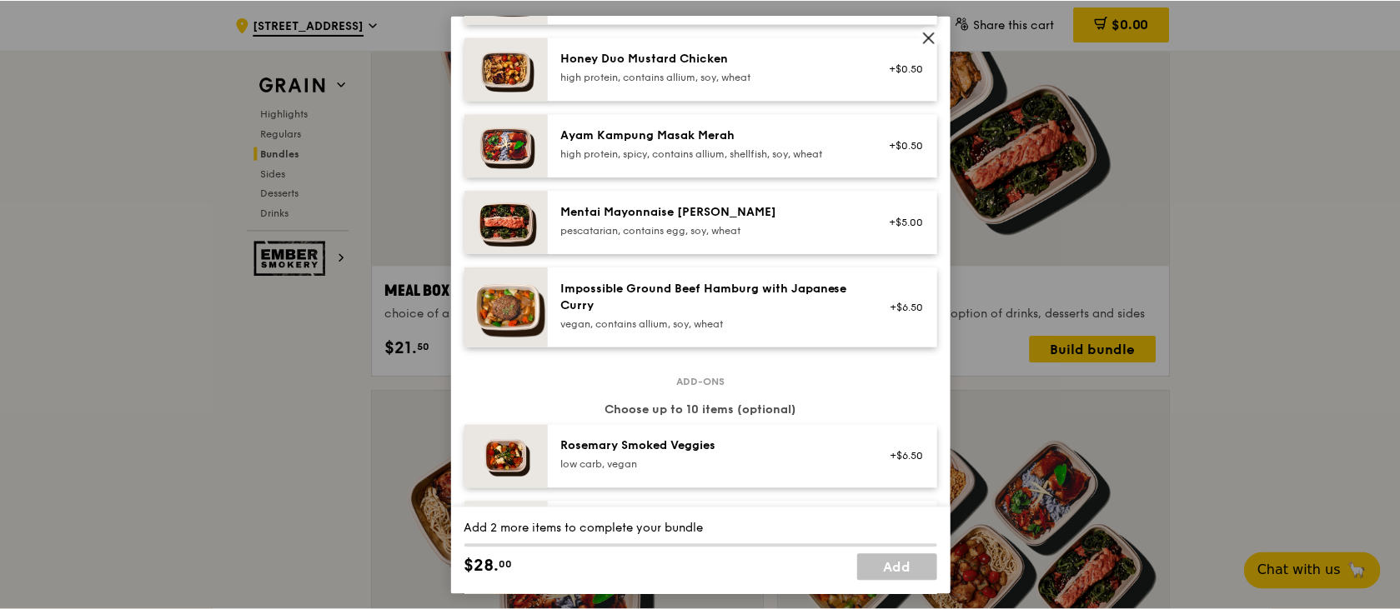
scroll to position [444, 0]
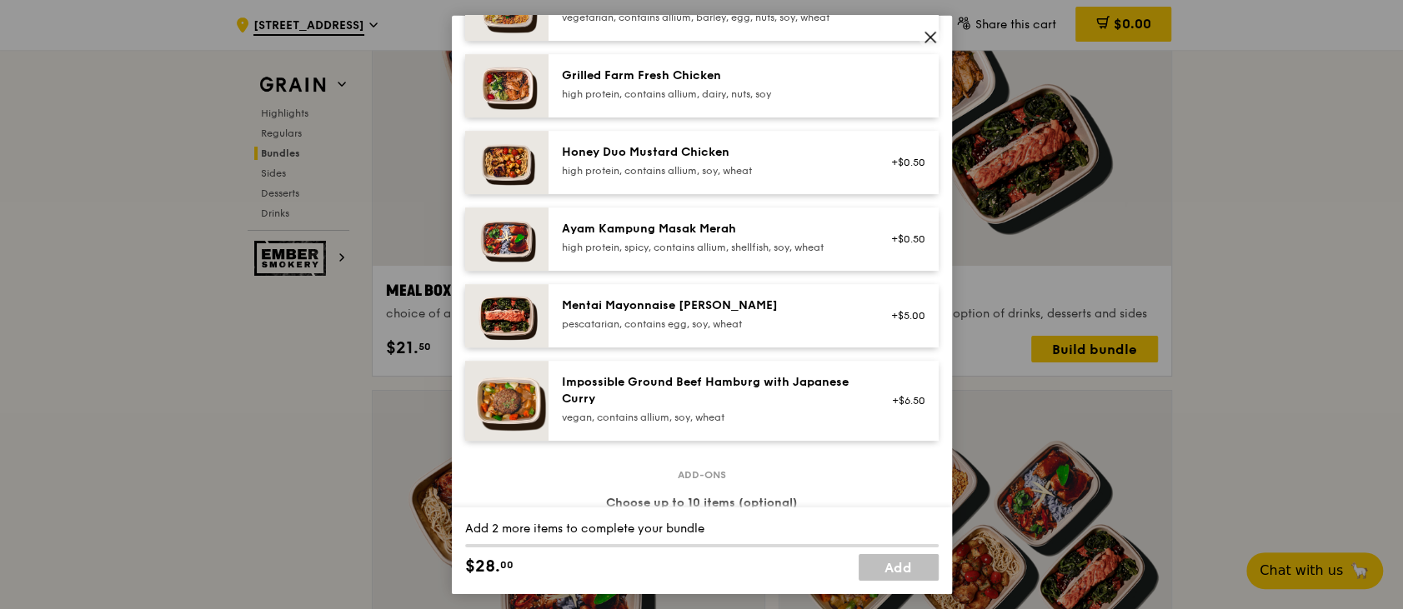
click at [670, 70] on div "Grilled Farm Fresh Chicken" at bounding box center [711, 75] width 299 height 17
click at [886, 87] on link "Remove" at bounding box center [905, 89] width 38 height 12
click at [924, 35] on icon at bounding box center [930, 36] width 15 height 15
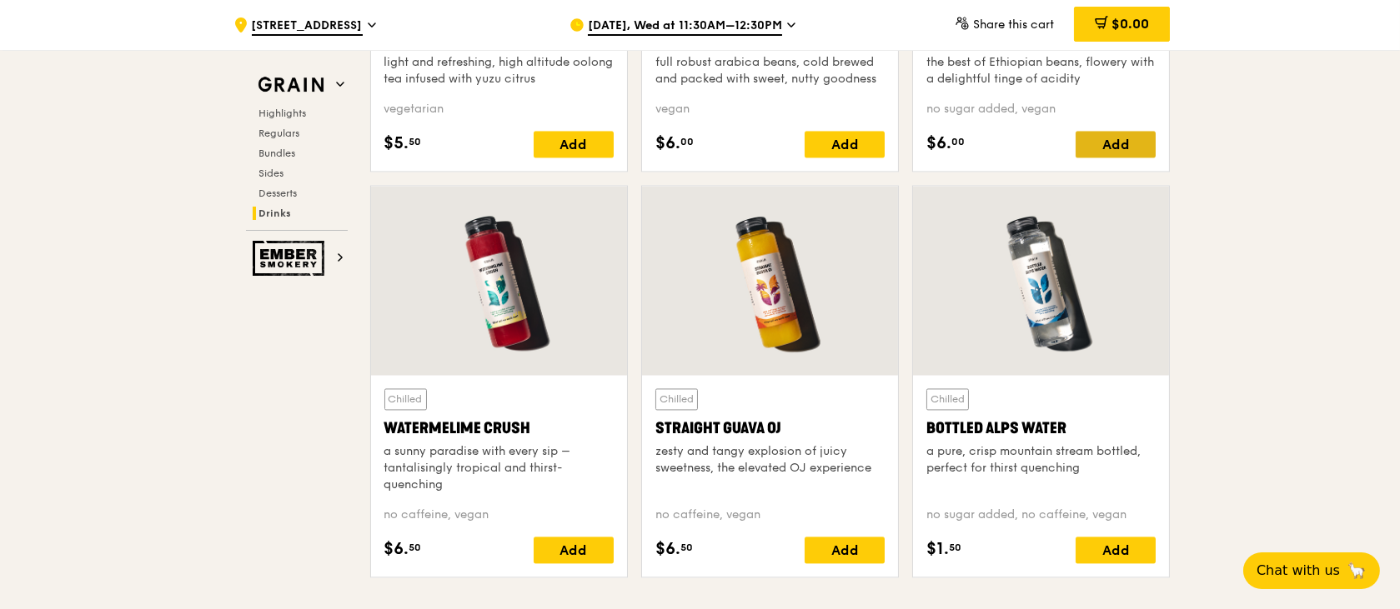
scroll to position [7168, 0]
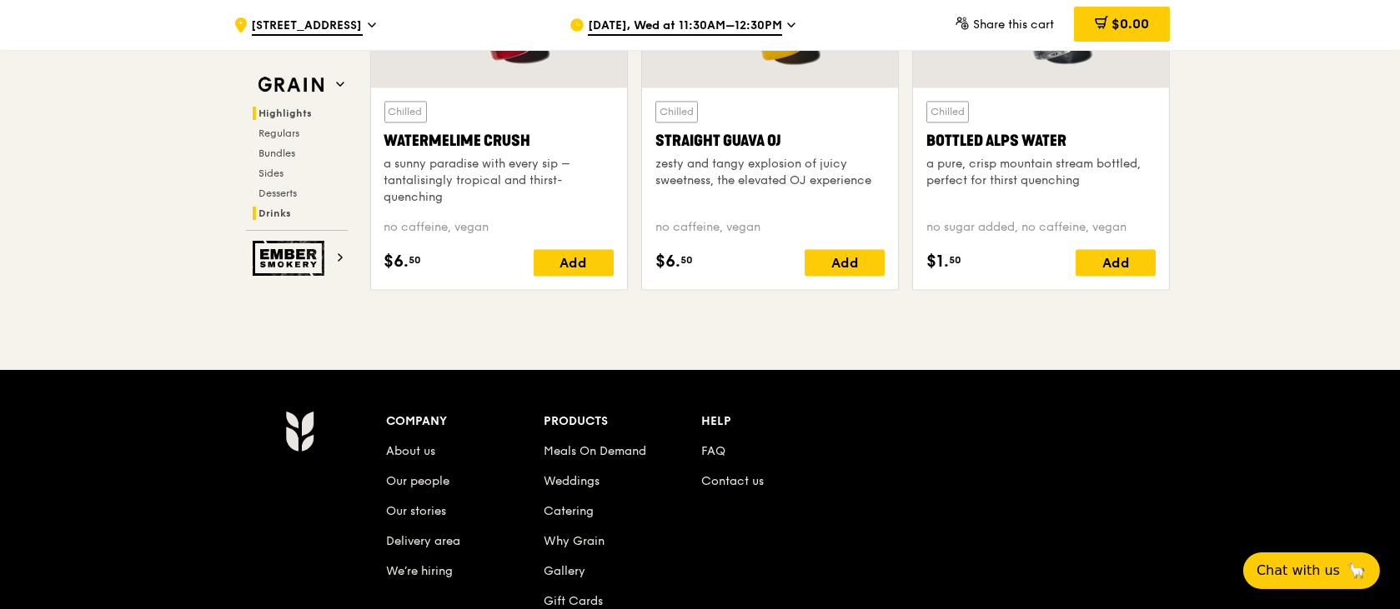
click at [293, 109] on span "Highlights" at bounding box center [285, 114] width 53 height 12
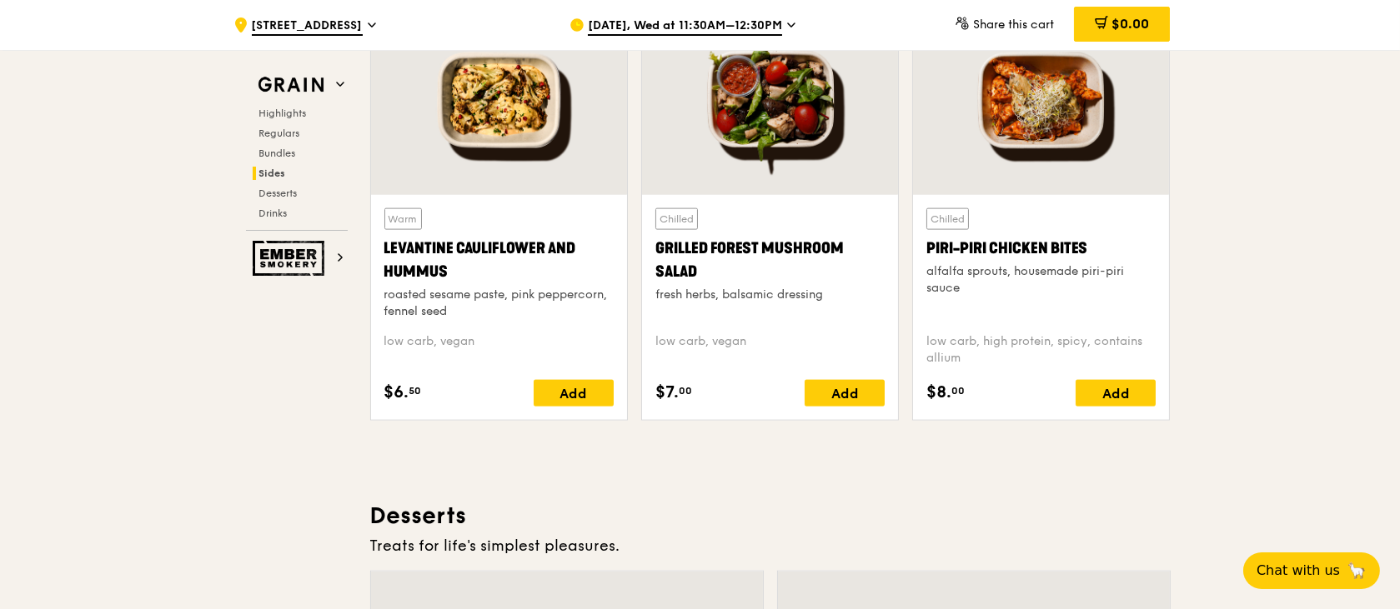
scroll to position [4668, 0]
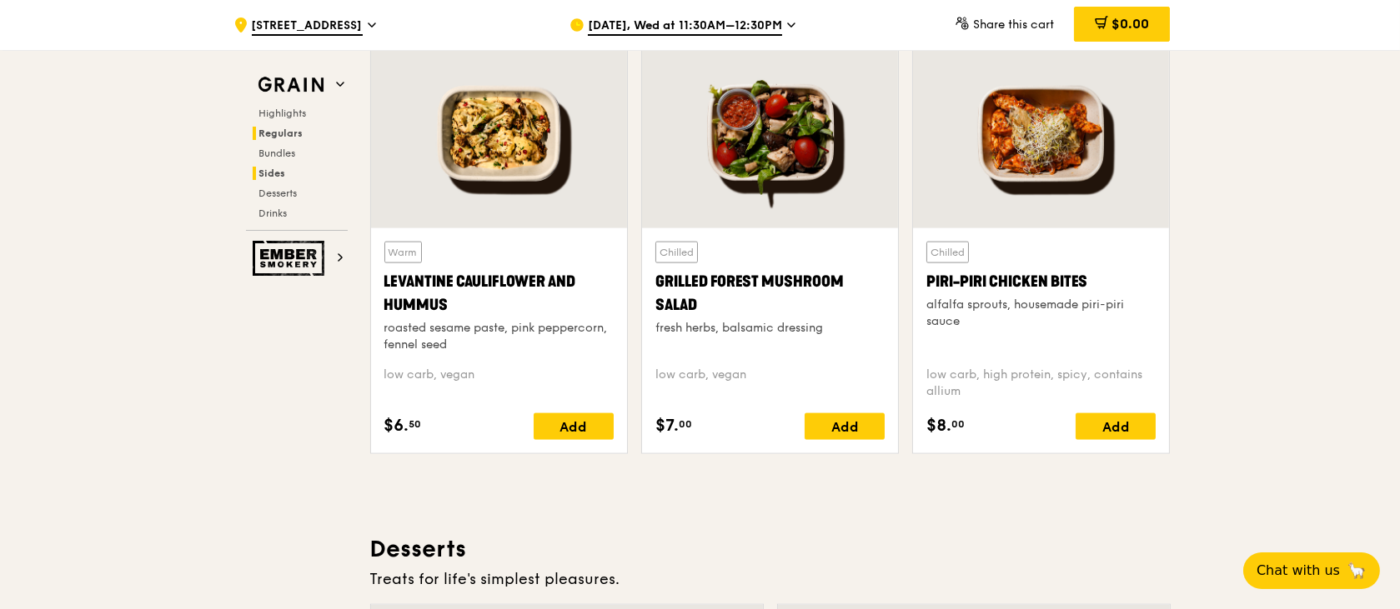
click at [282, 134] on span "Regulars" at bounding box center [281, 134] width 44 height 12
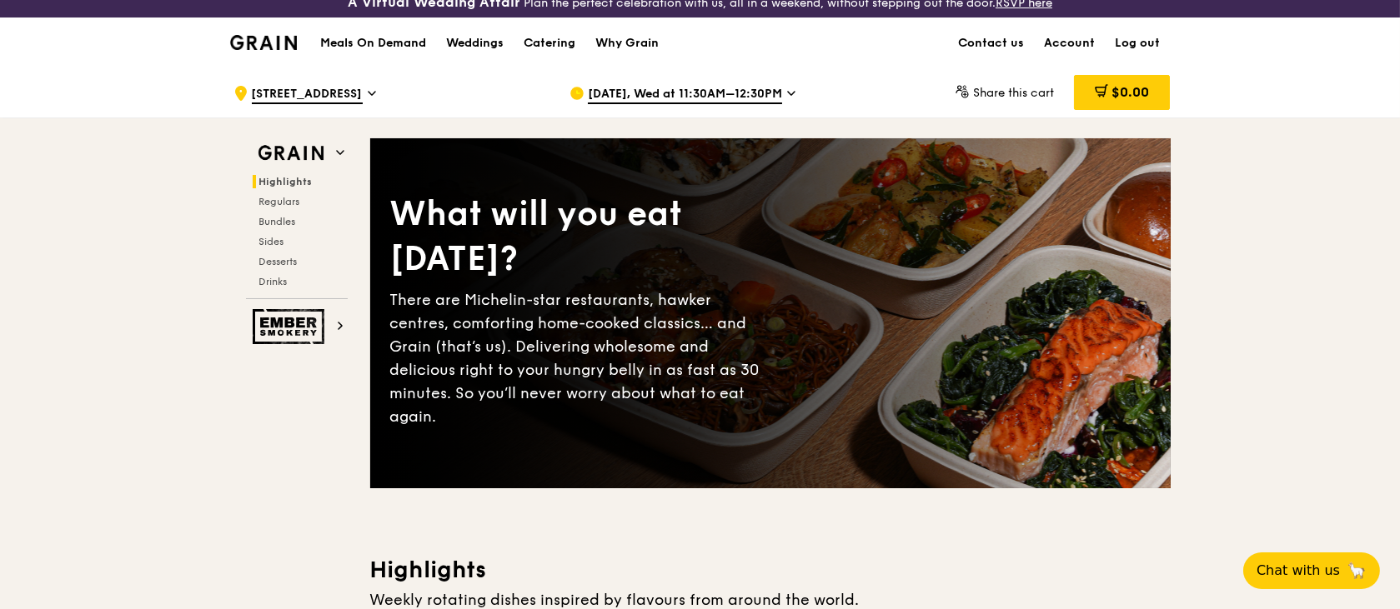
scroll to position [0, 0]
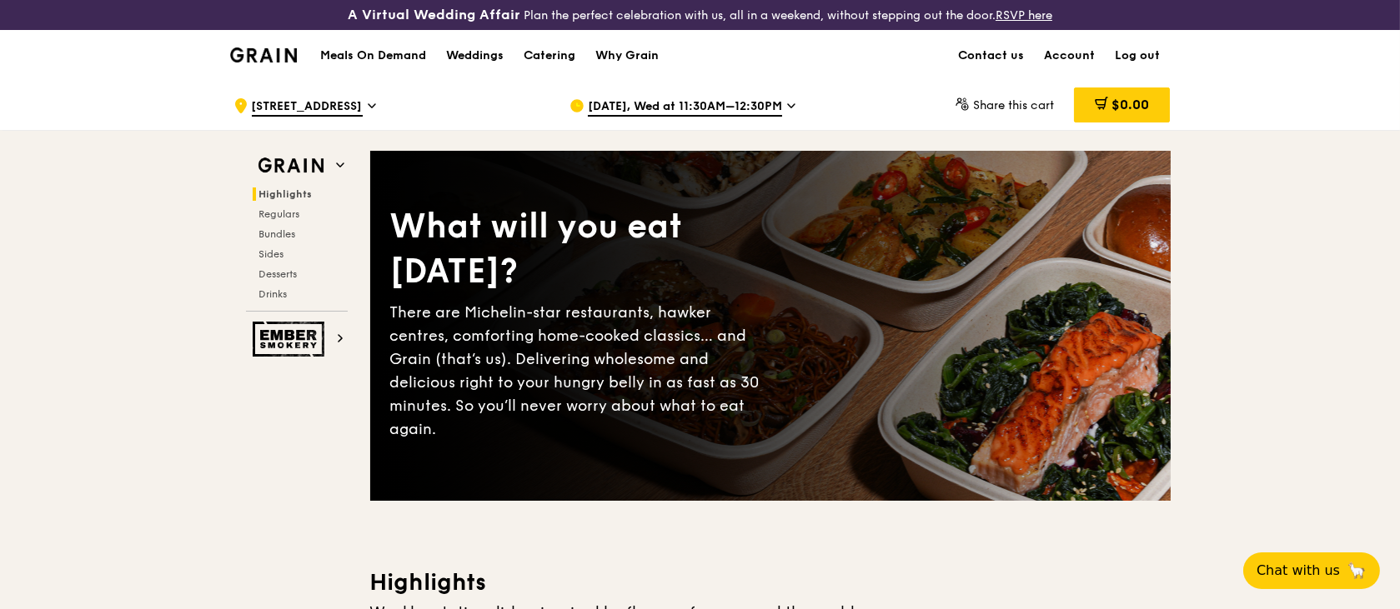
click at [369, 50] on h1 "Meals On Demand" at bounding box center [373, 56] width 106 height 17
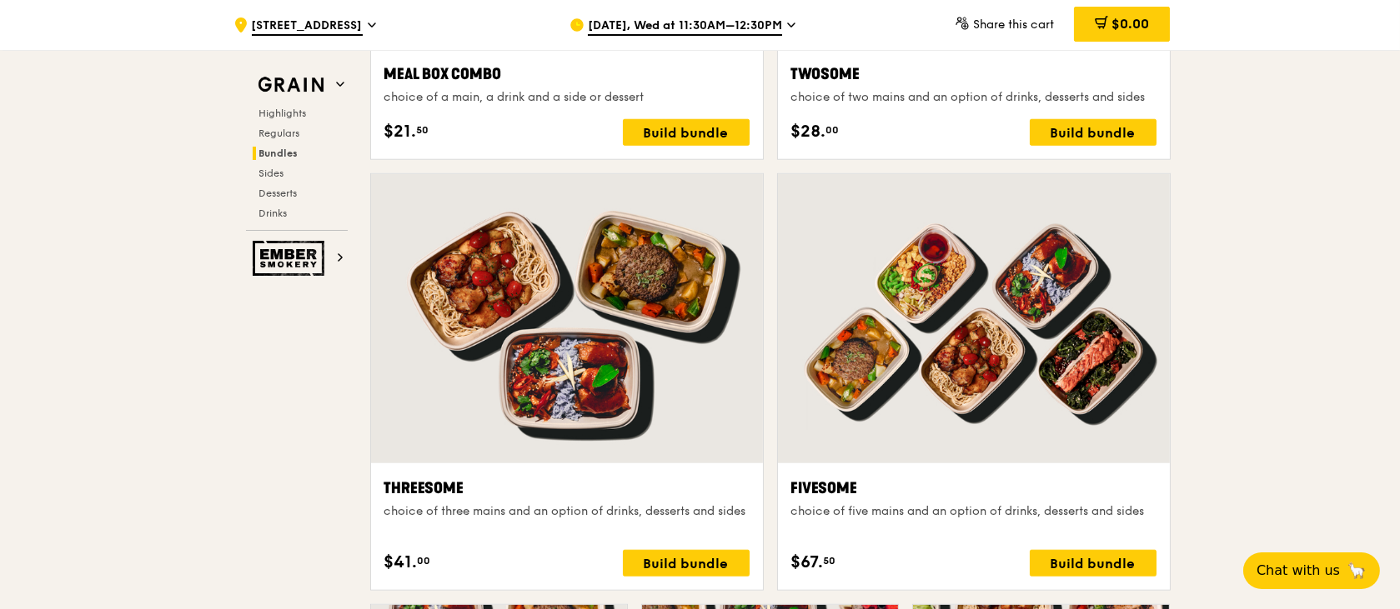
scroll to position [2862, 0]
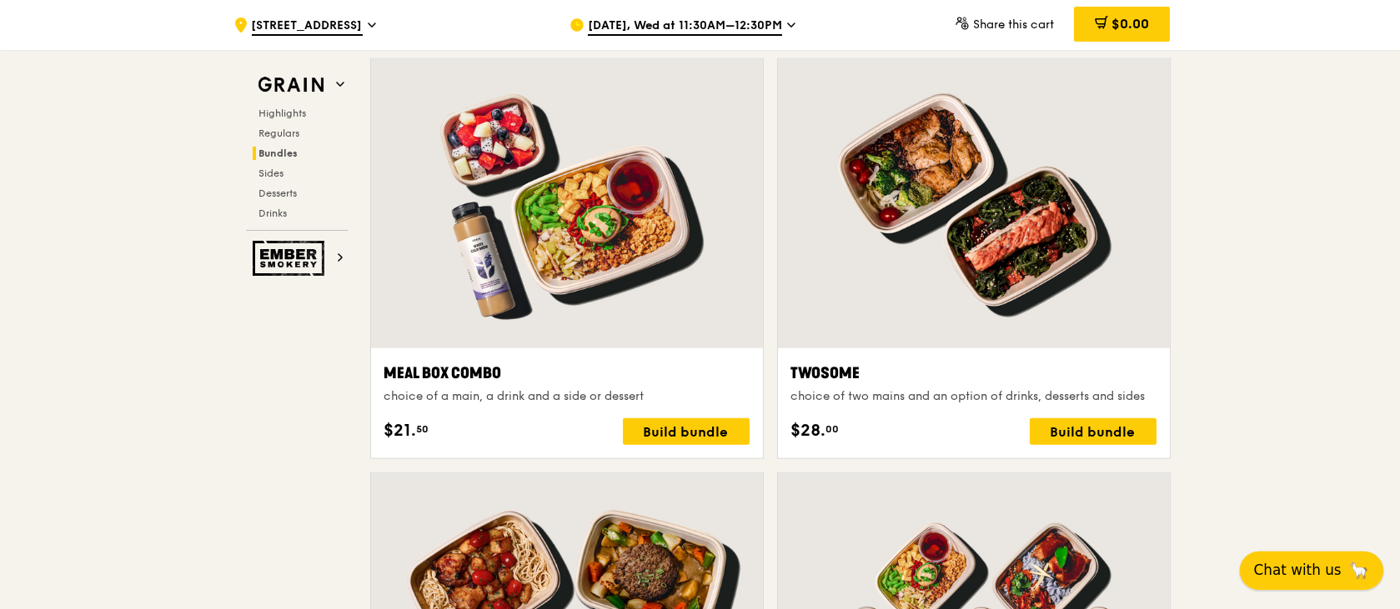
click at [1291, 575] on span "Chat with us" at bounding box center [1298, 570] width 88 height 21
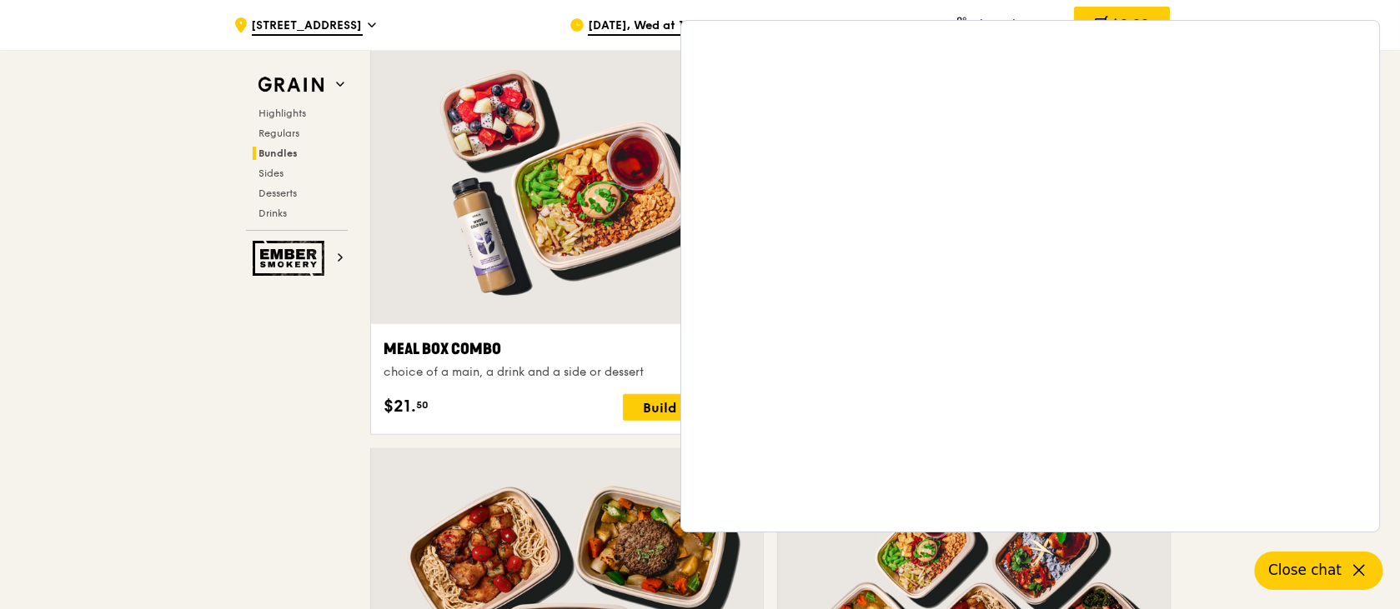
scroll to position [2974, 0]
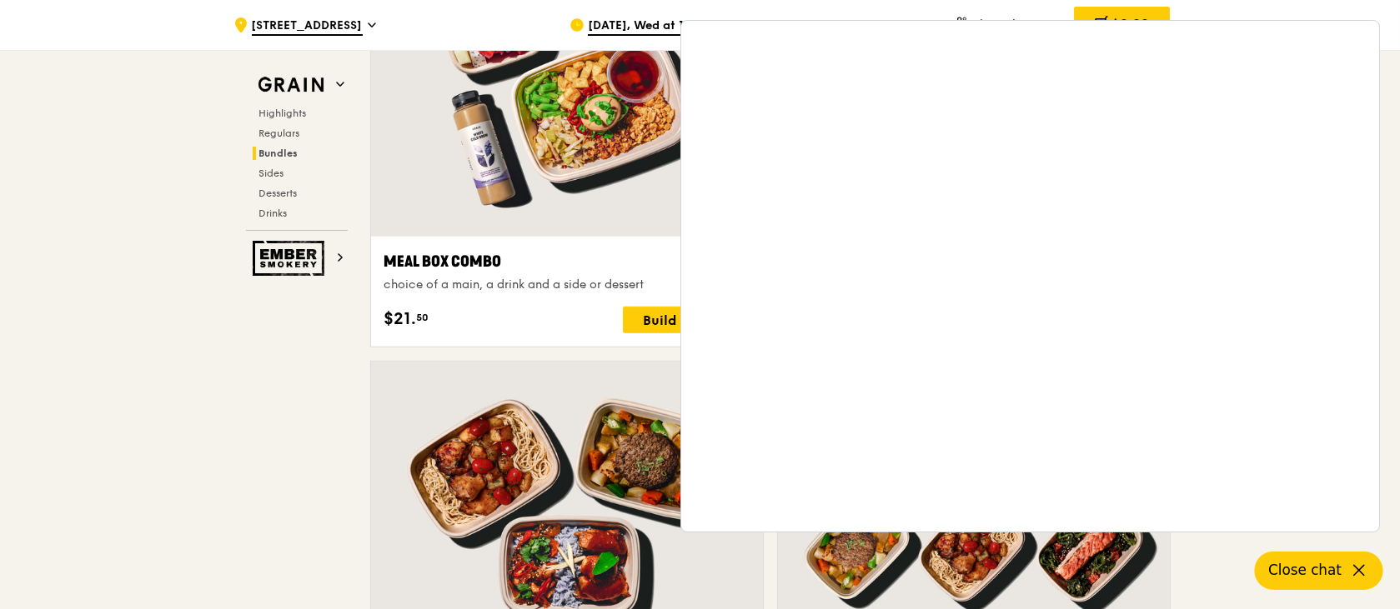
click at [1327, 570] on span "Close chat" at bounding box center [1304, 570] width 73 height 21
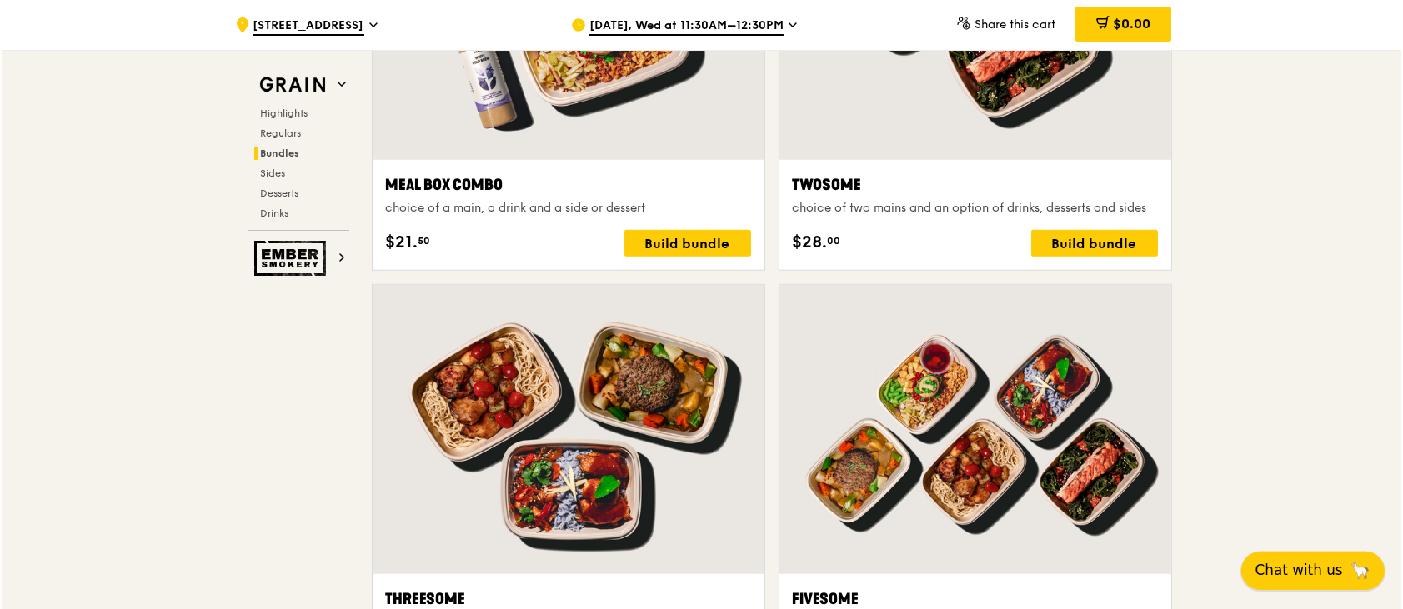
scroll to position [3085, 0]
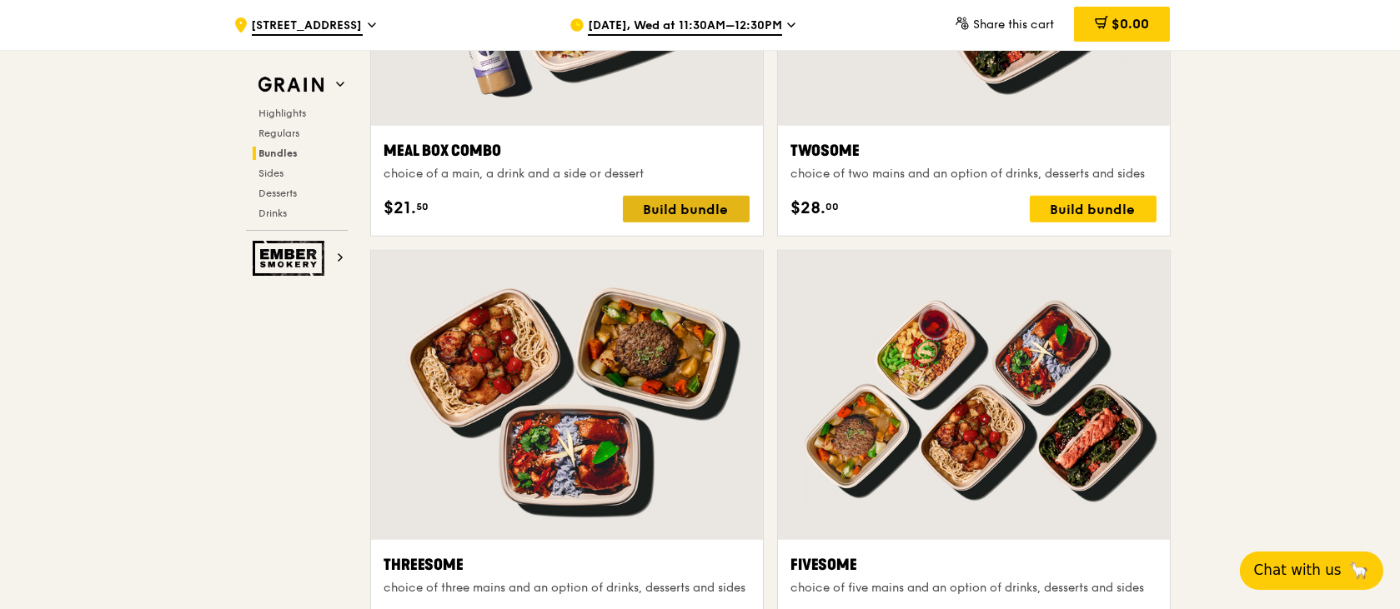
click at [694, 202] on div "Build bundle" at bounding box center [686, 209] width 127 height 27
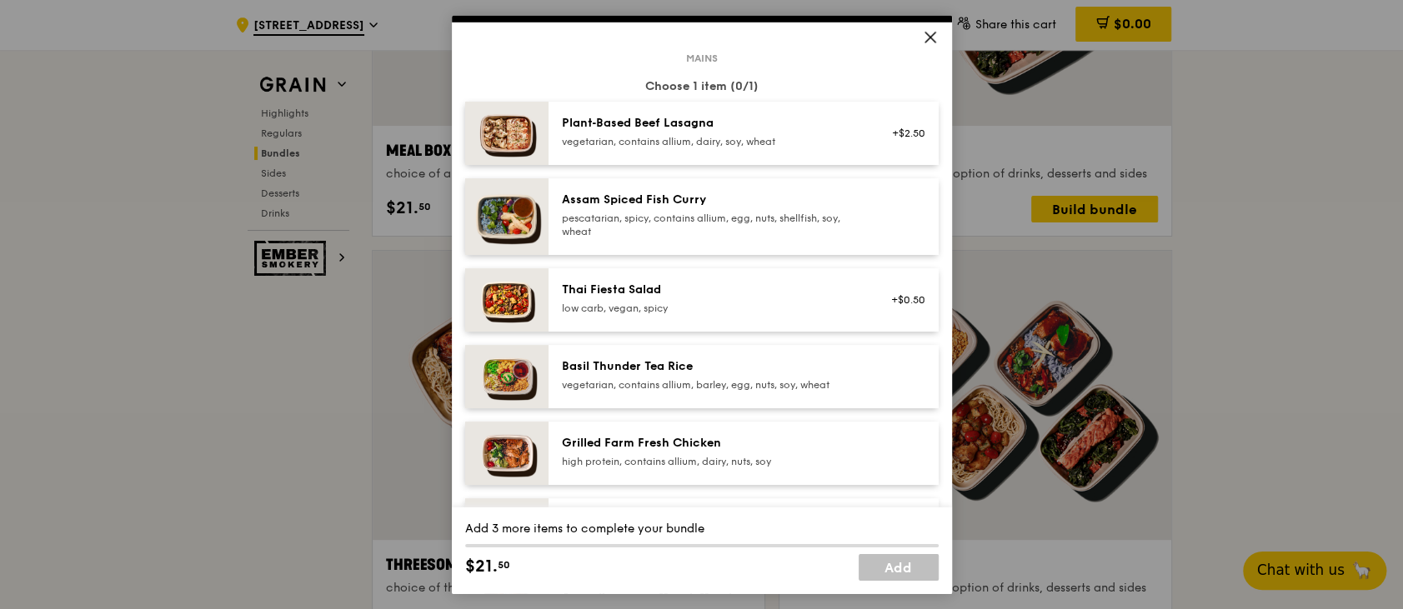
scroll to position [111, 0]
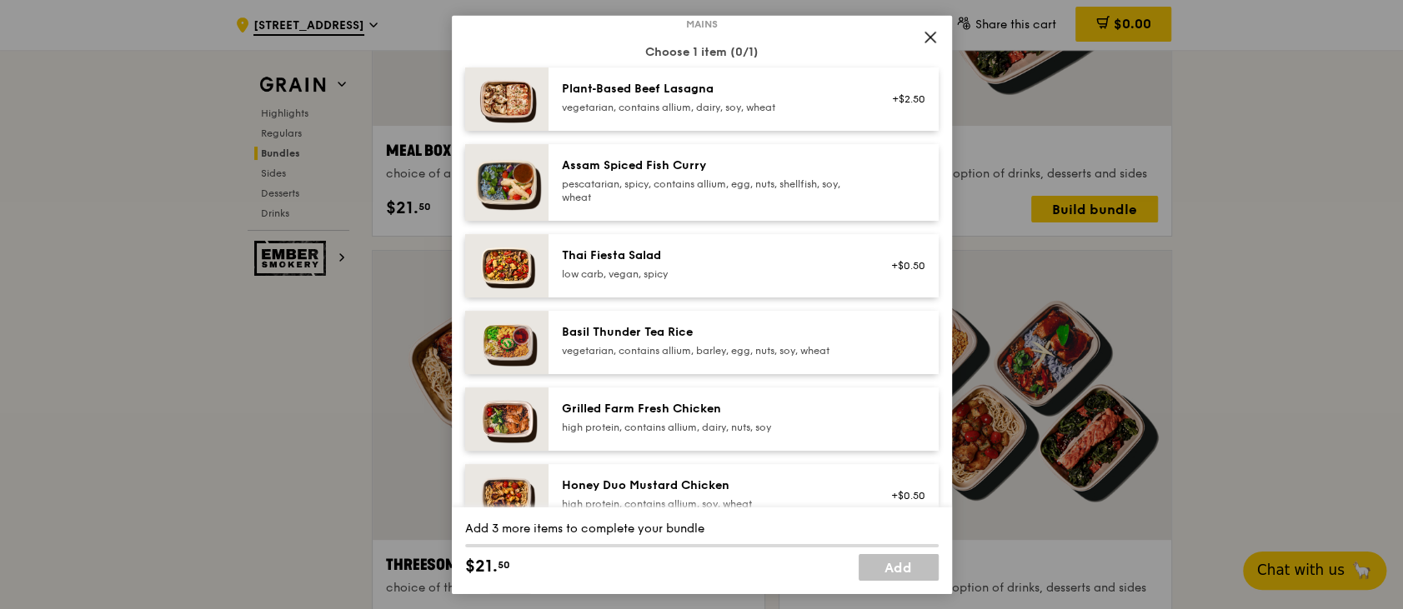
click at [720, 423] on div "high protein, contains allium, dairy, nuts, soy" at bounding box center [711, 426] width 299 height 13
click at [900, 578] on link "Add" at bounding box center [899, 567] width 80 height 27
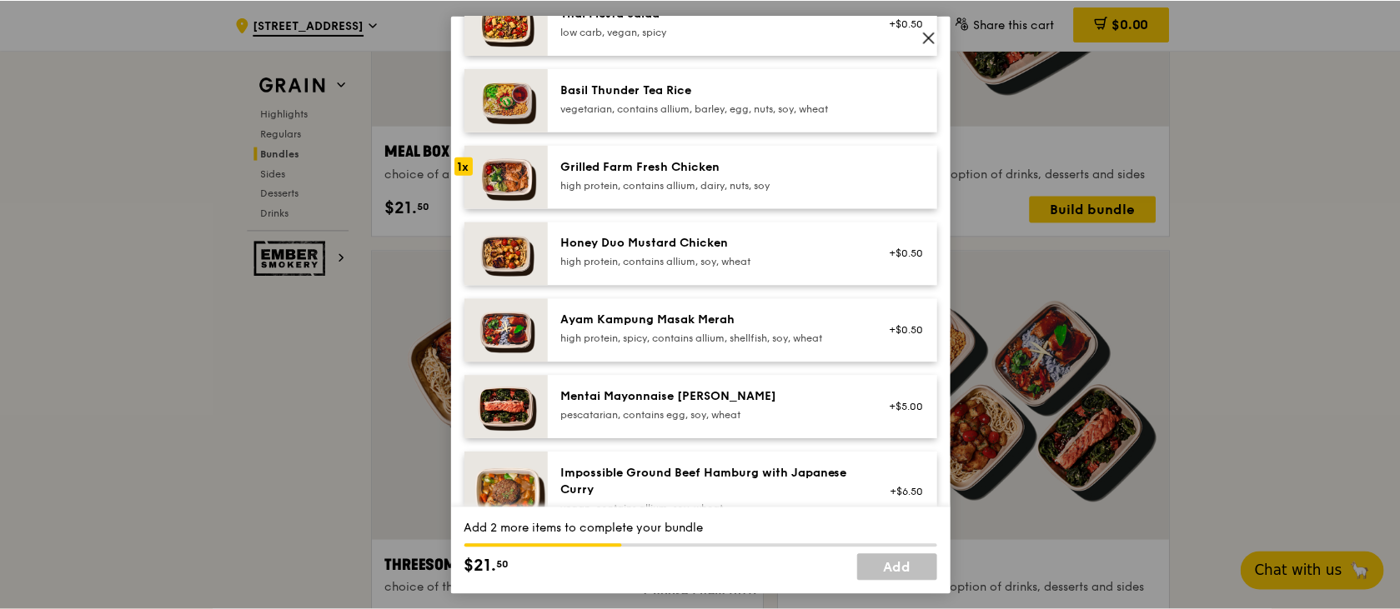
scroll to position [222, 0]
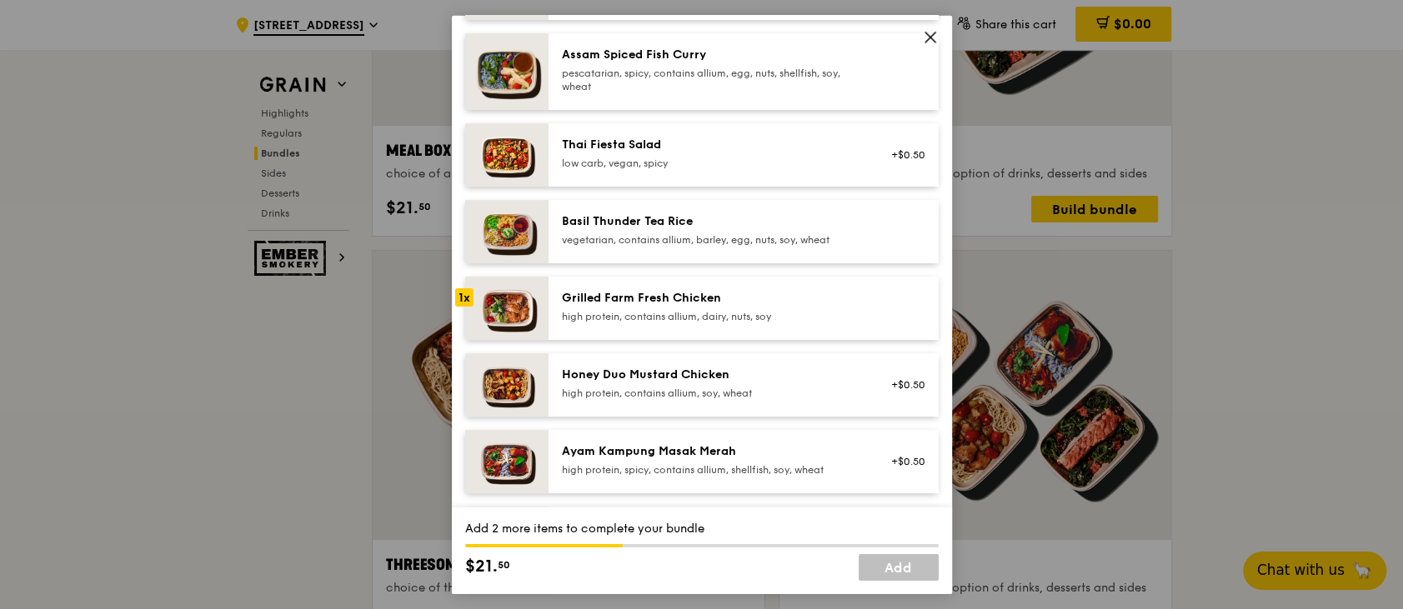
click at [470, 295] on div "1x" at bounding box center [464, 297] width 18 height 18
click at [926, 30] on icon at bounding box center [930, 36] width 15 height 15
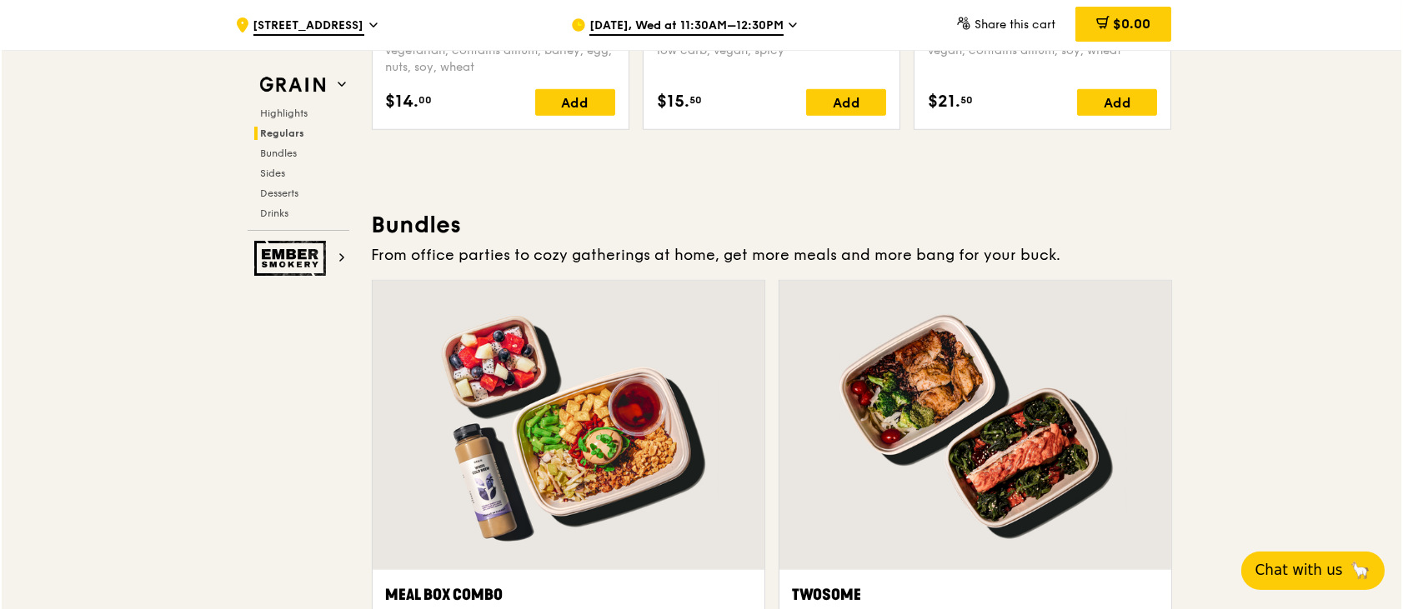
scroll to position [2862, 0]
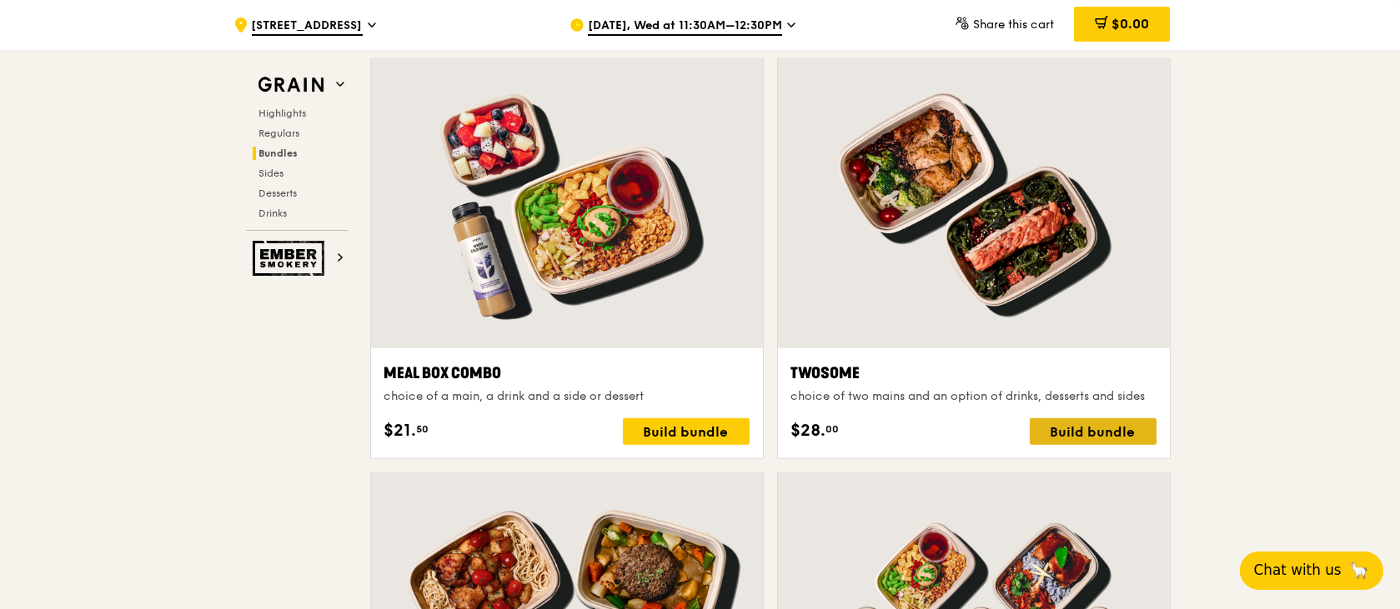
click at [1100, 423] on div "Build bundle" at bounding box center [1092, 431] width 127 height 27
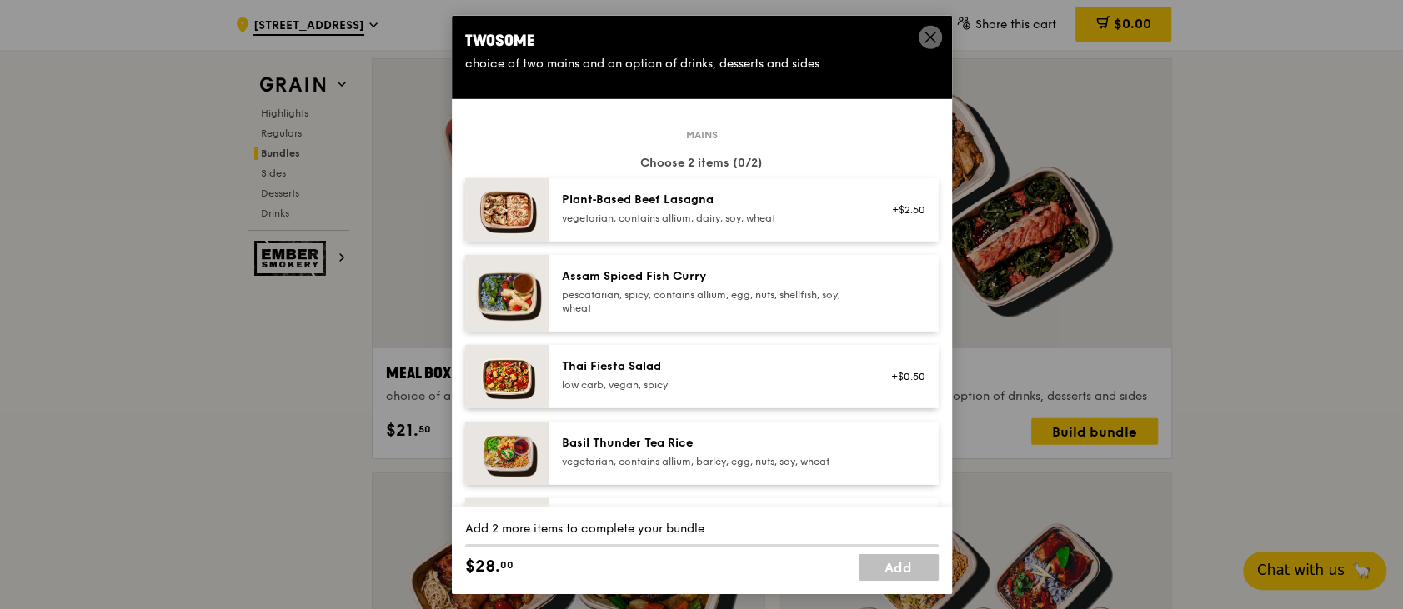
scroll to position [111, 0]
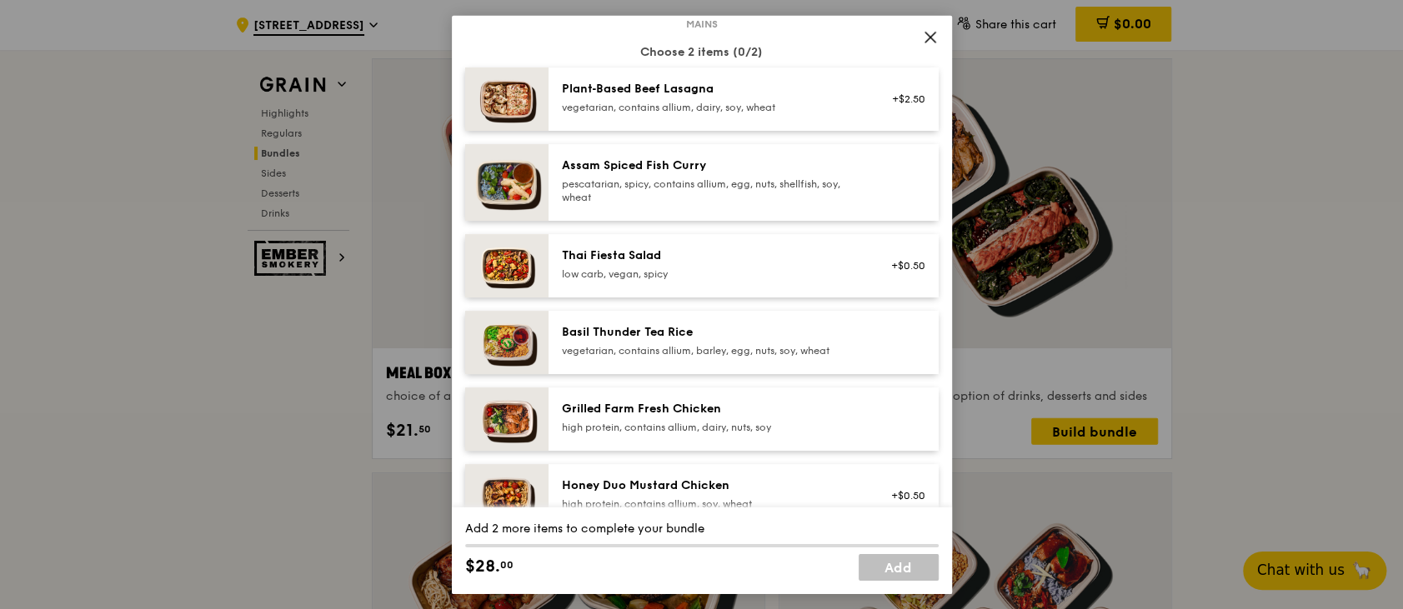
click at [659, 418] on div "Grilled Farm Fresh Chicken high protein, contains allium, dairy, nuts, soy" at bounding box center [711, 416] width 299 height 33
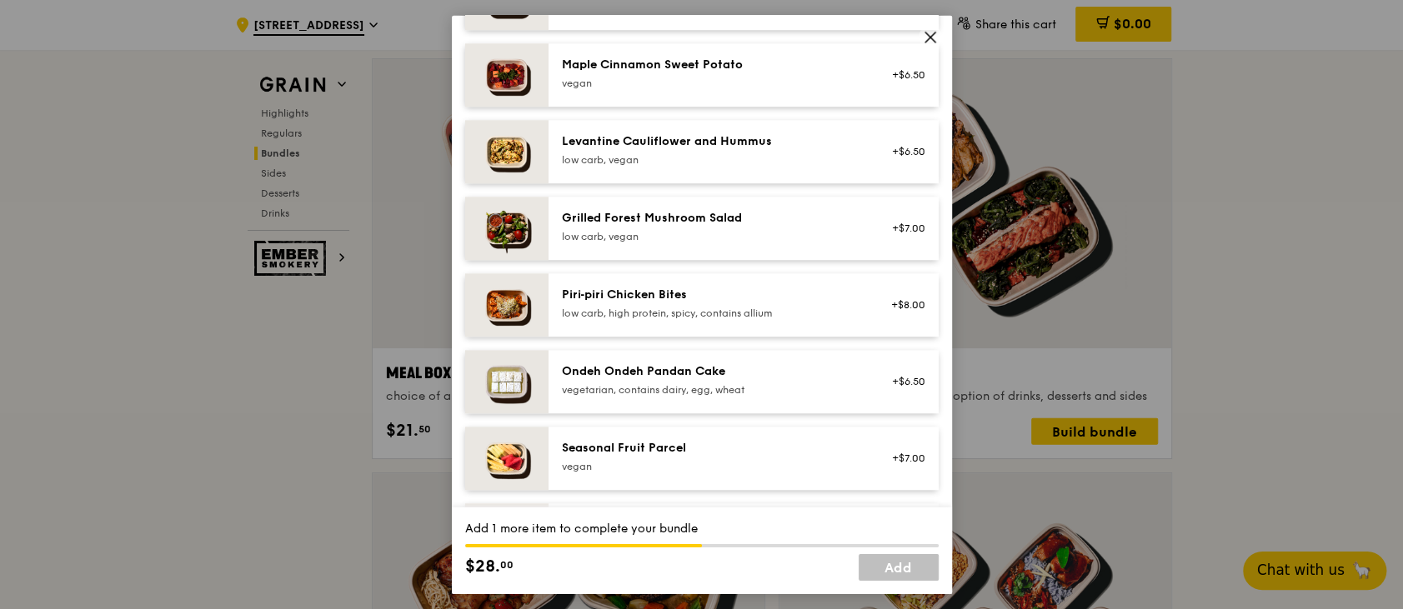
scroll to position [995, 0]
click at [934, 33] on icon at bounding box center [930, 36] width 15 height 15
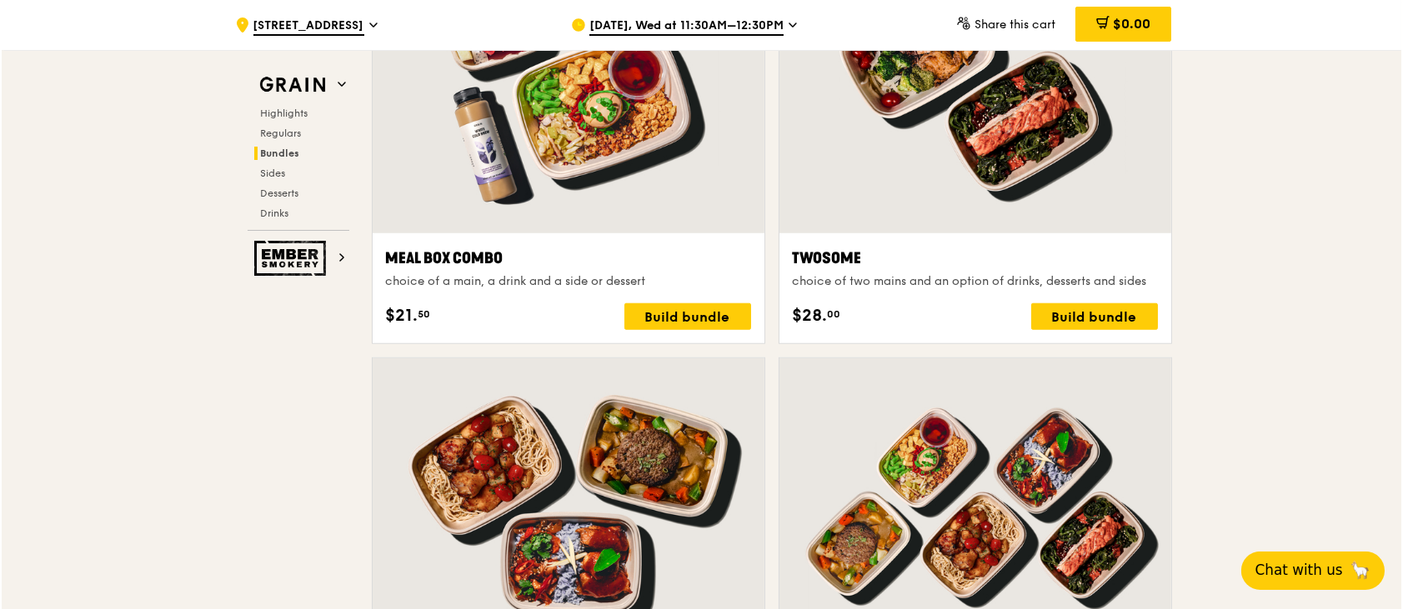
scroll to position [2973, 0]
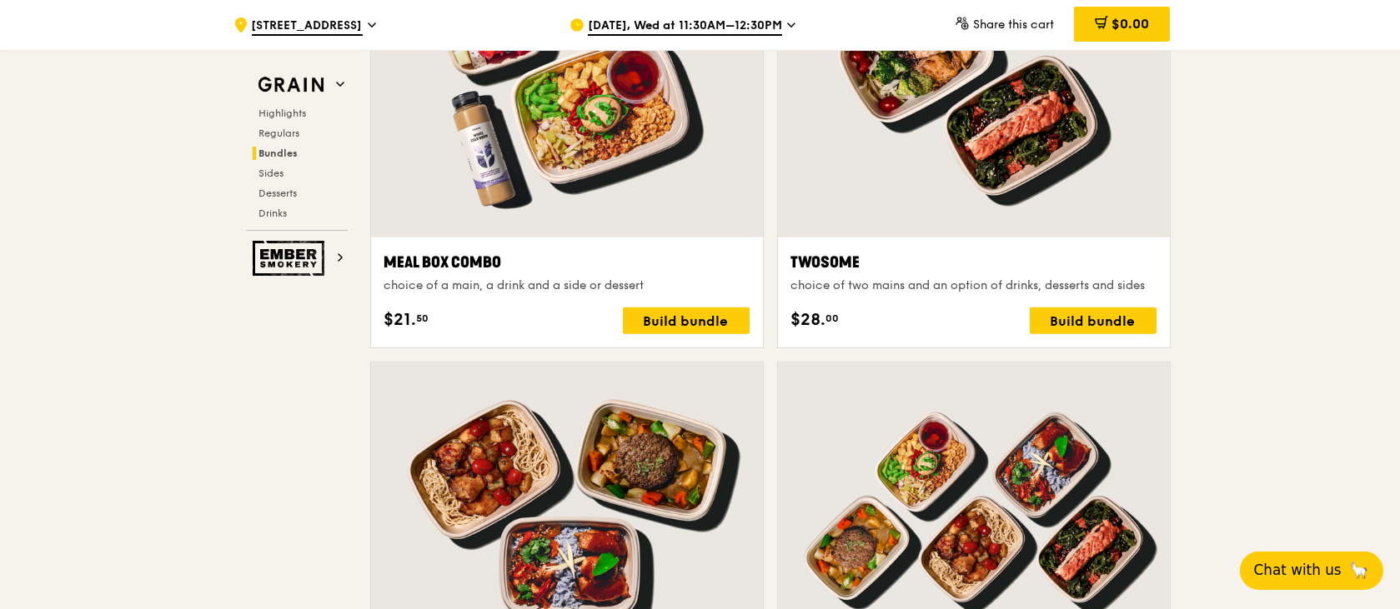
click at [573, 178] on div at bounding box center [567, 92] width 392 height 289
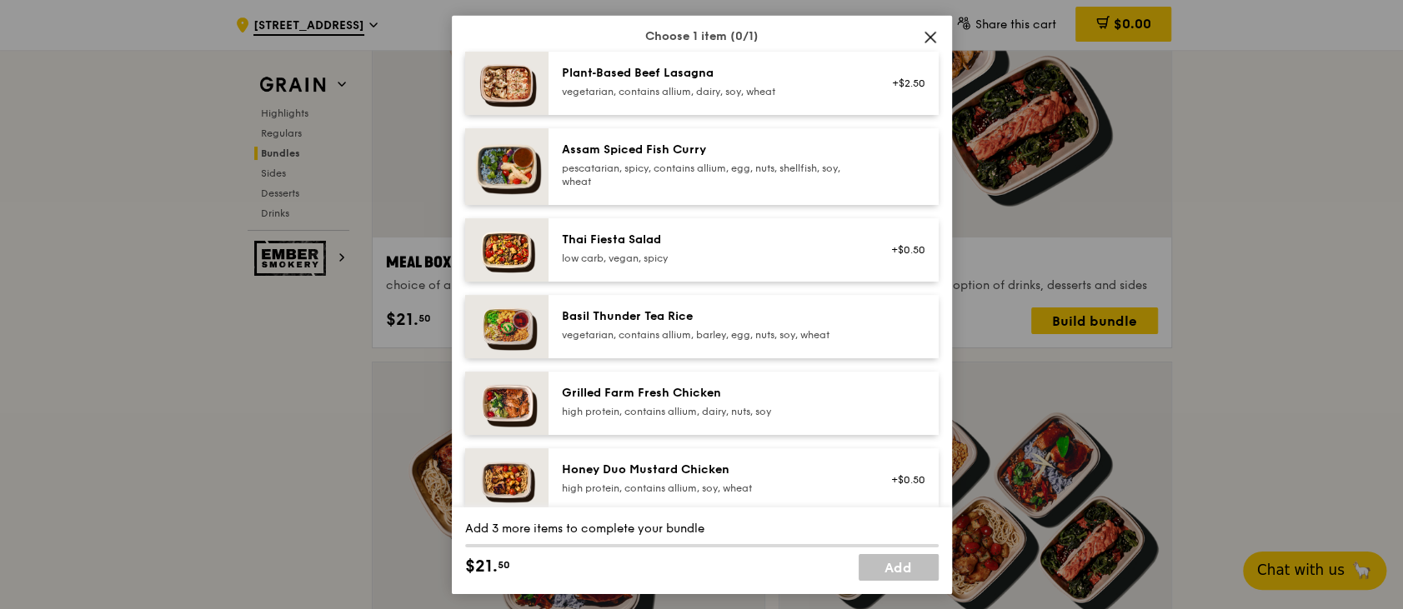
scroll to position [222, 0]
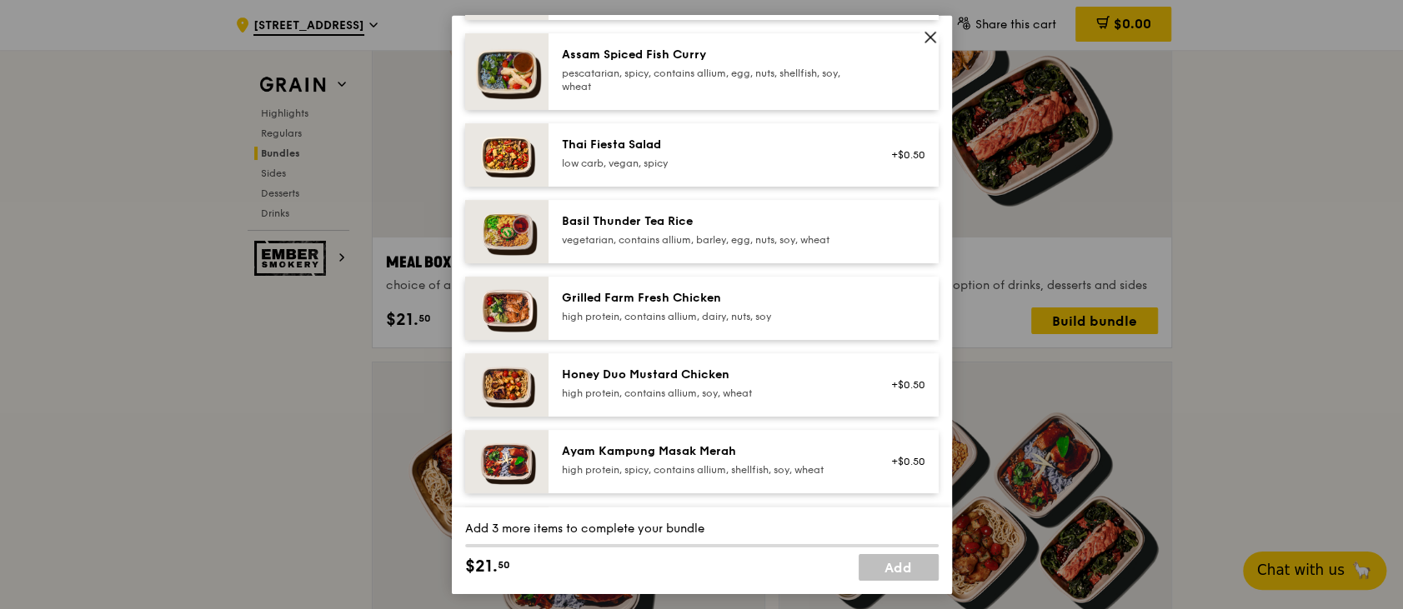
click at [710, 304] on div "Grilled Farm Fresh Chicken" at bounding box center [711, 297] width 299 height 17
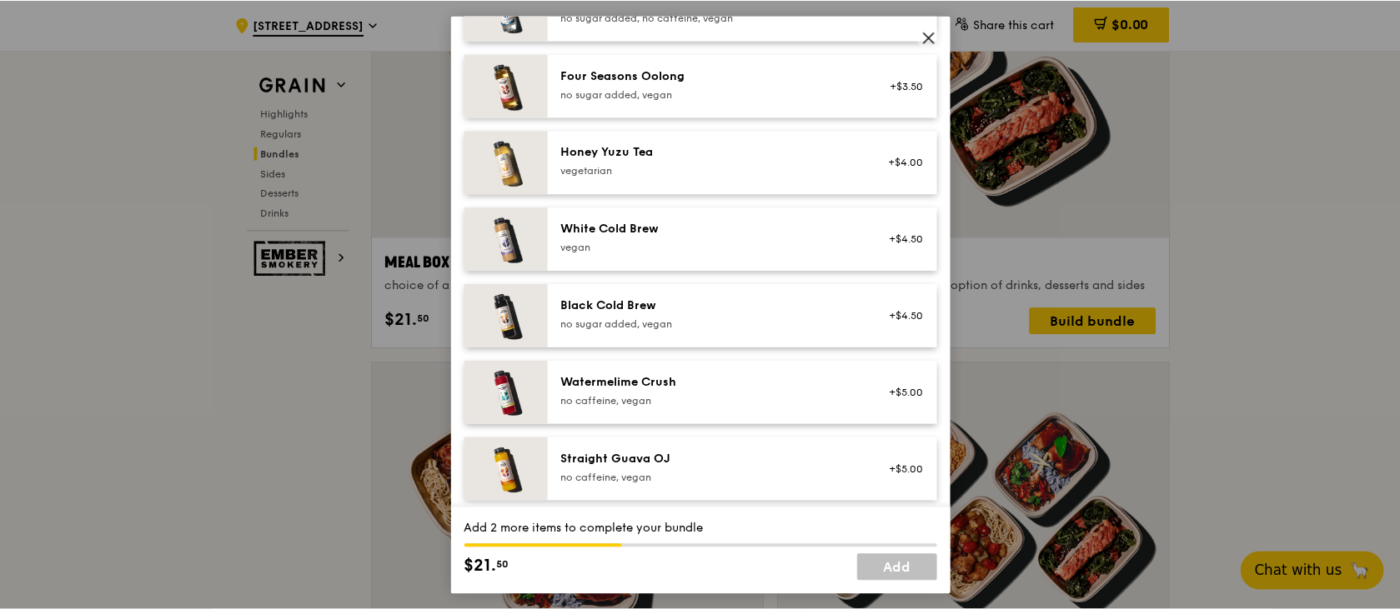
scroll to position [1995, 0]
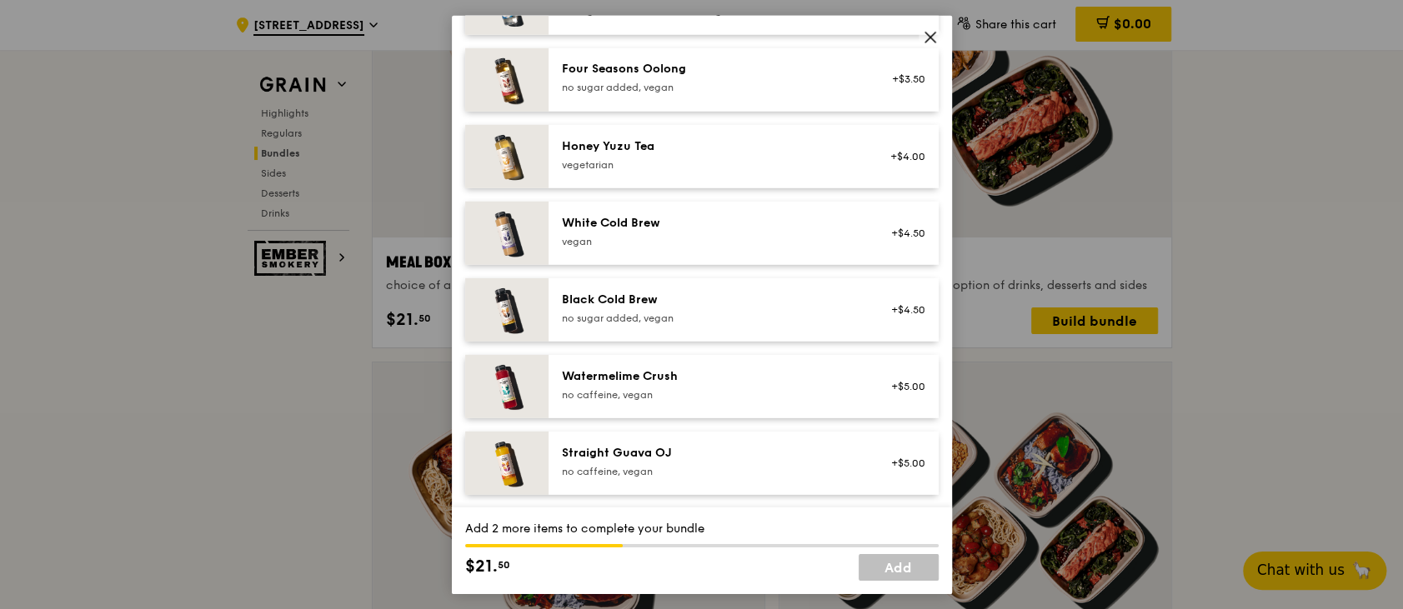
click at [925, 36] on icon at bounding box center [930, 36] width 15 height 15
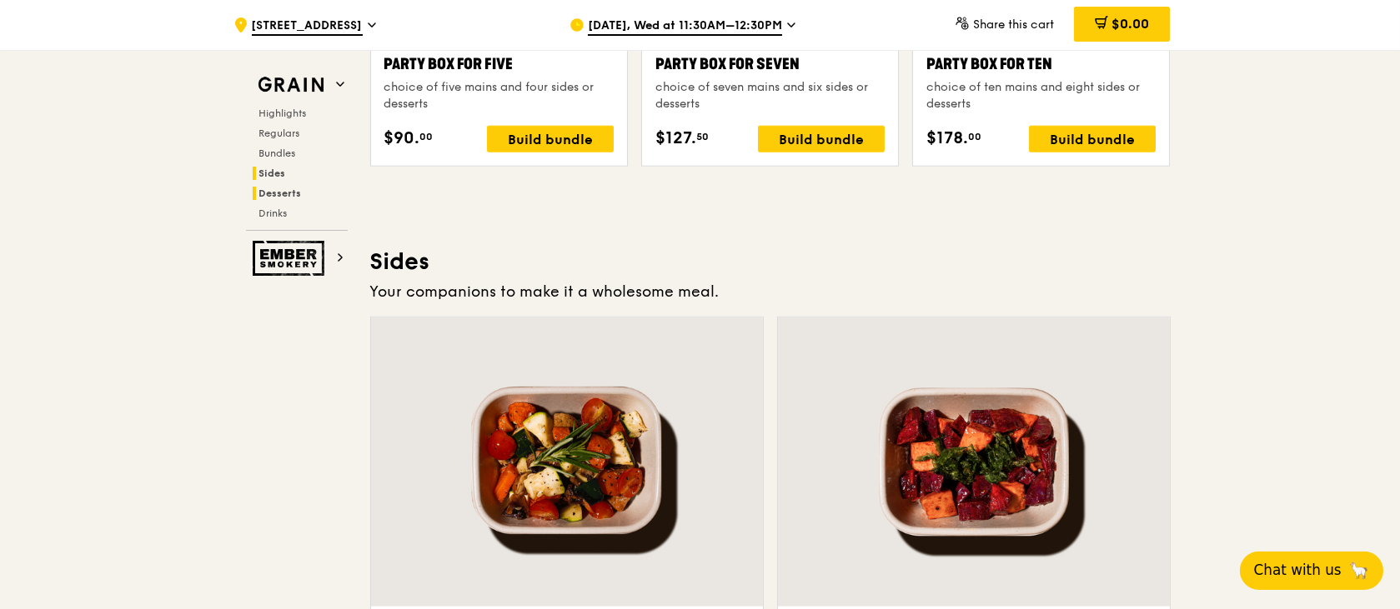
scroll to position [3751, 0]
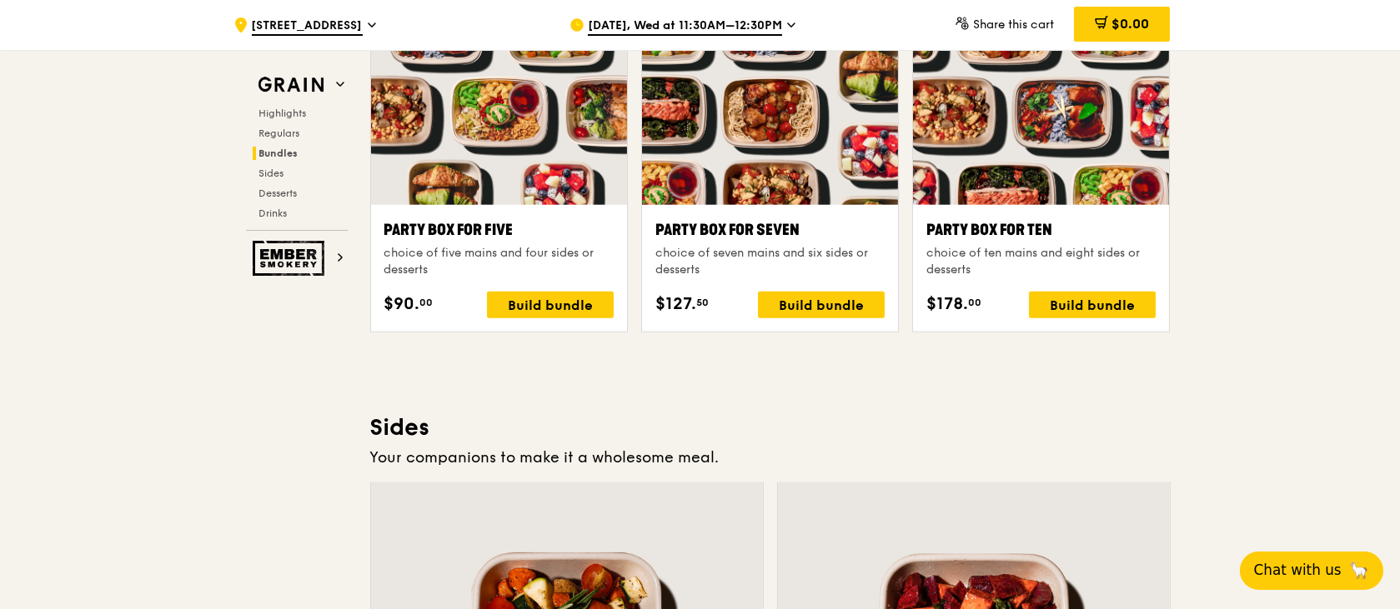
click at [787, 23] on icon at bounding box center [791, 25] width 8 height 15
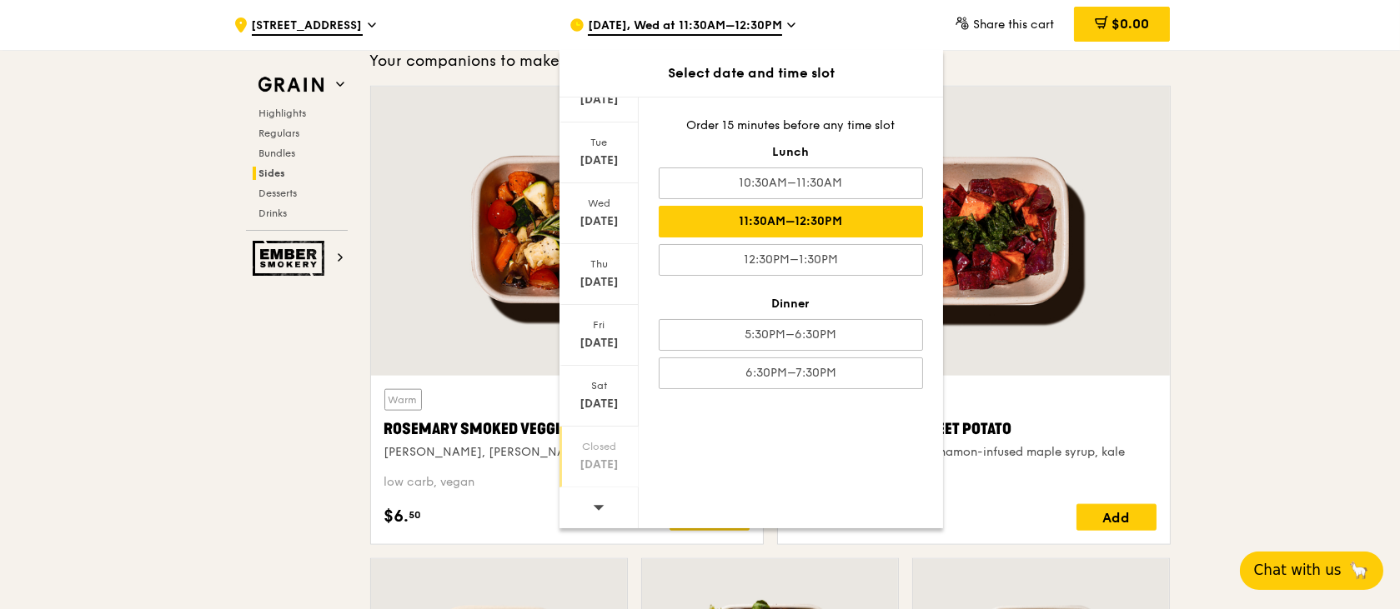
scroll to position [4195, 0]
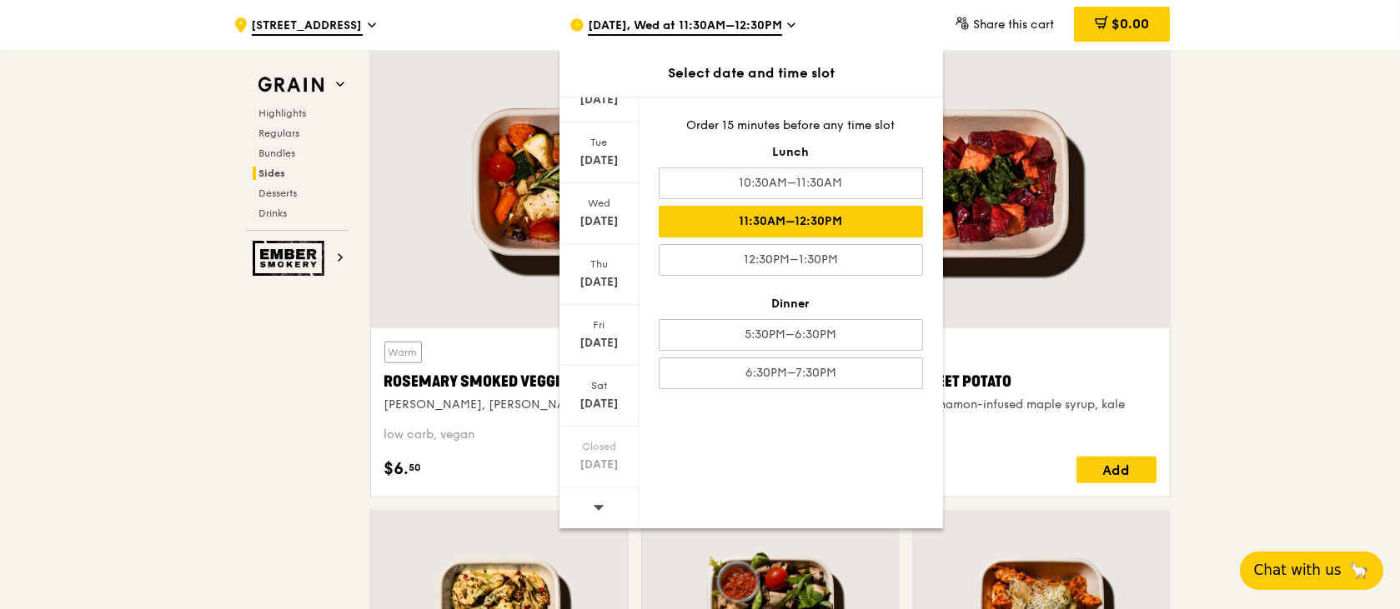
click at [597, 505] on icon at bounding box center [598, 507] width 11 height 5
click at [597, 506] on icon at bounding box center [598, 507] width 11 height 5
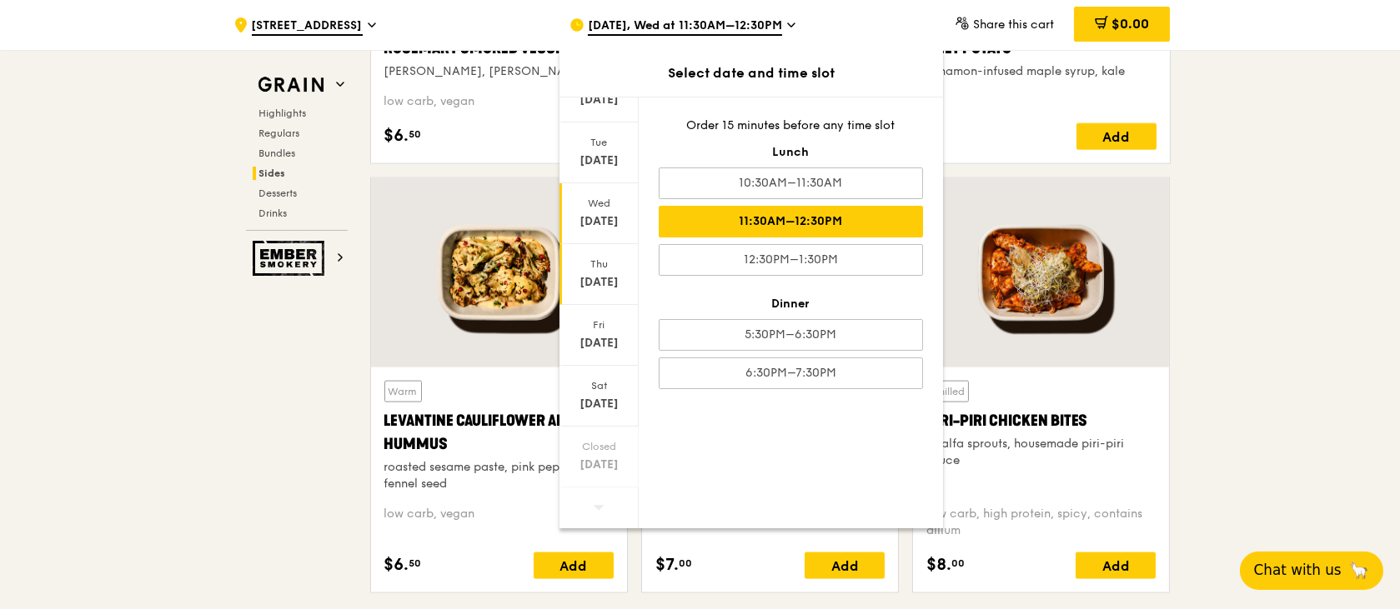
scroll to position [4640, 0]
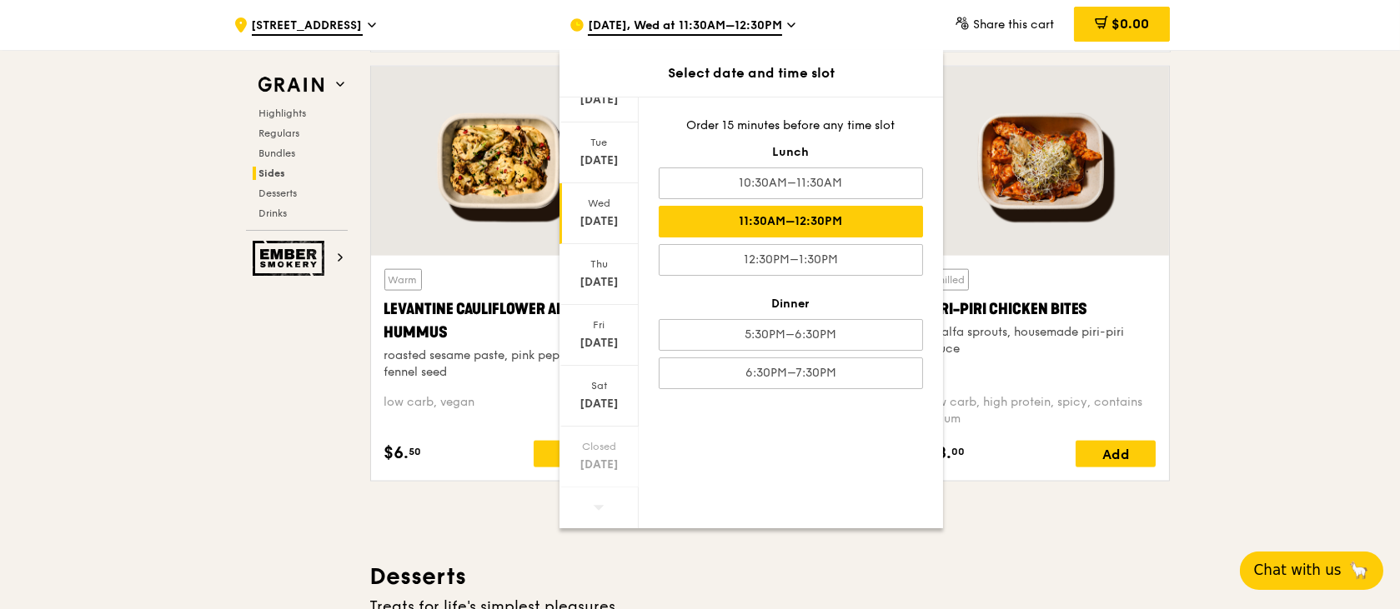
click at [789, 19] on div "[DATE], Wed at 11:30AM–12:30PM" at bounding box center [723, 25] width 309 height 50
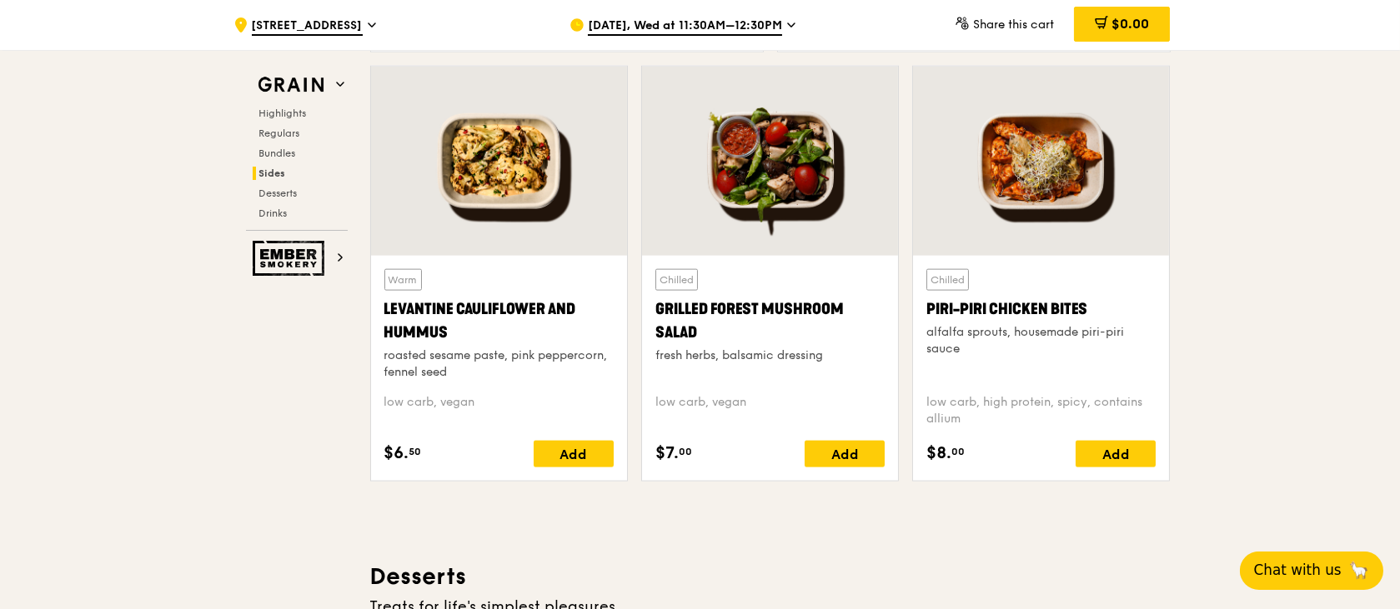
click at [747, 25] on span "[DATE], Wed at 11:30AM–12:30PM" at bounding box center [685, 27] width 194 height 18
